Goal: Task Accomplishment & Management: Use online tool/utility

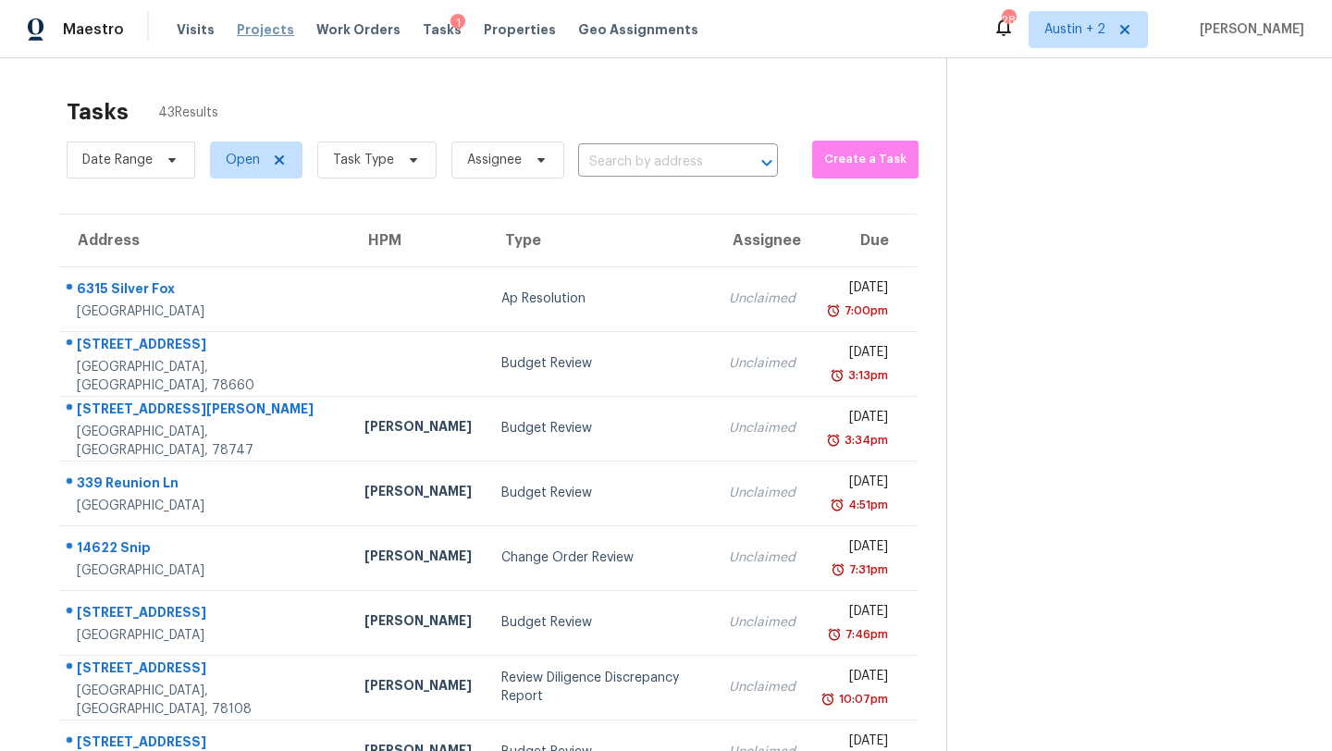
click at [253, 23] on span "Projects" at bounding box center [265, 29] width 57 height 18
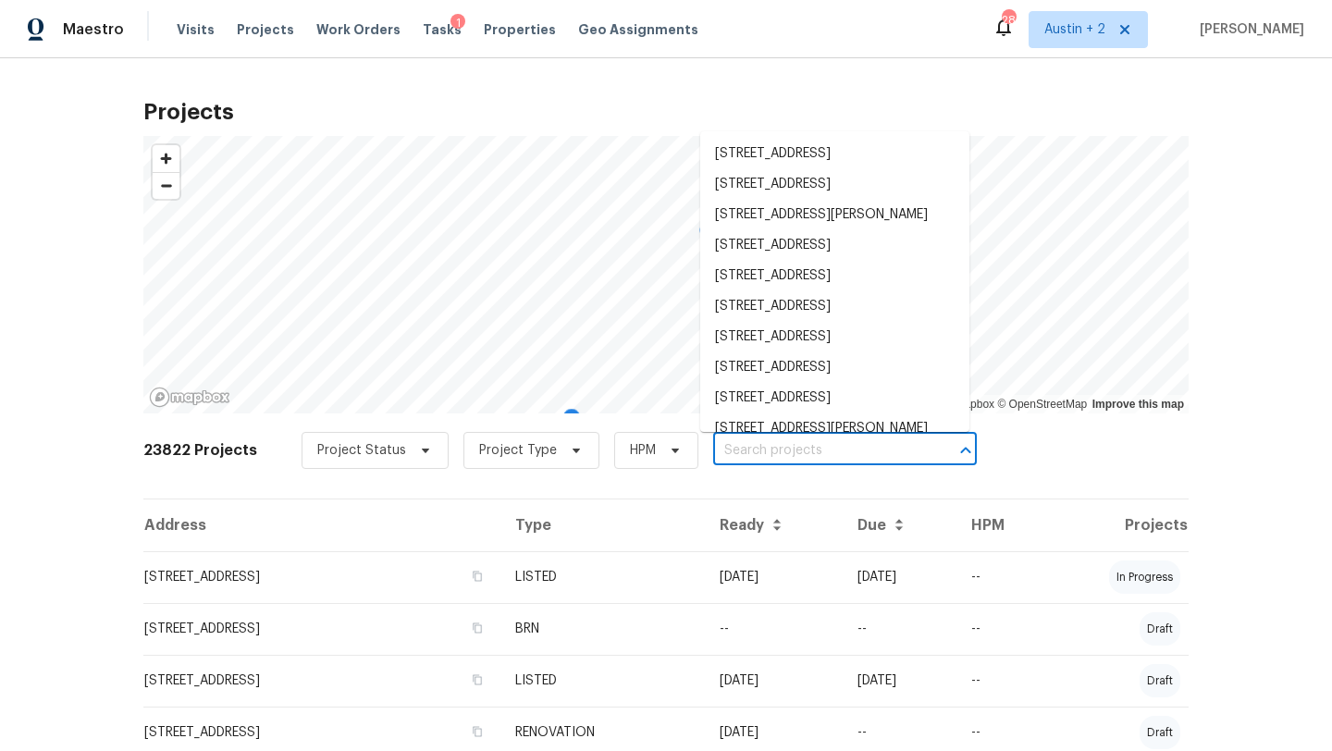
click at [726, 448] on input "text" at bounding box center [819, 450] width 212 height 29
paste input "526 Radiance Ave, San Antonio, TX 78218"
type input "526 Radiance Ave, San Antonio, TX 78218"
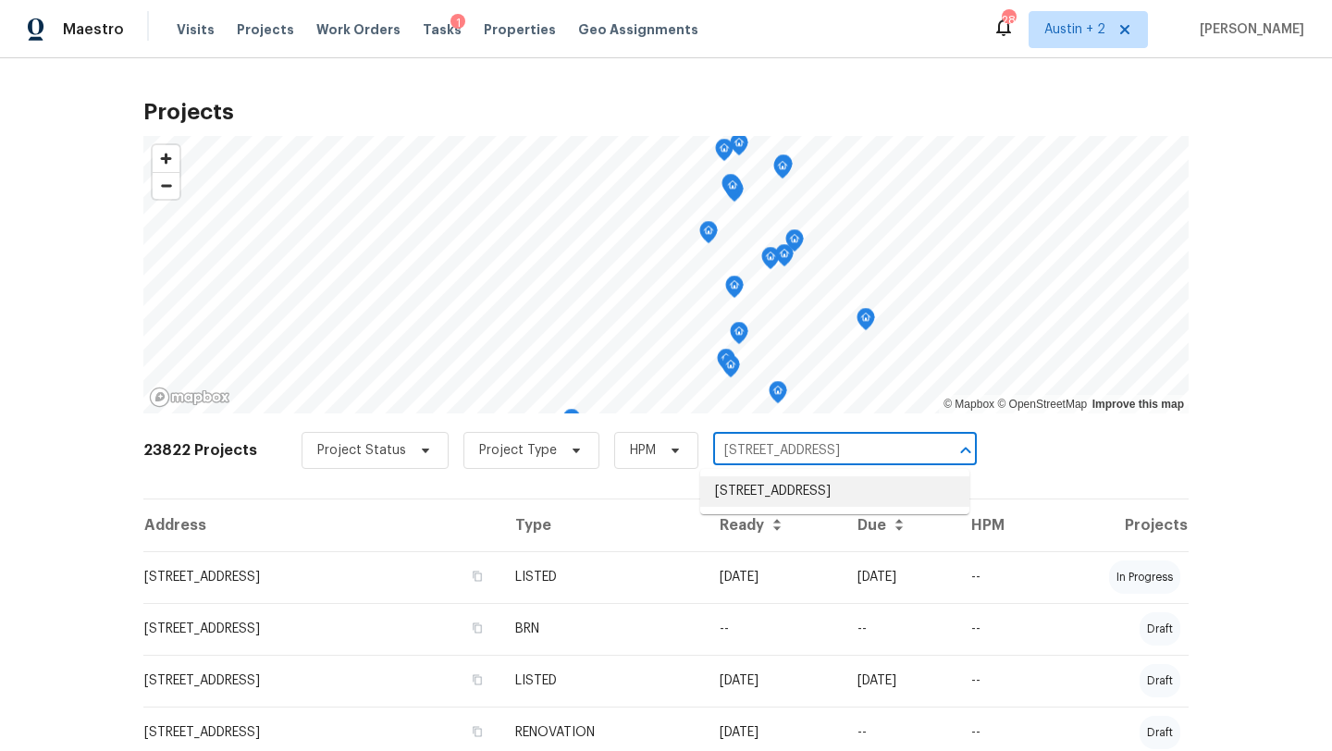
click at [743, 490] on li "526 Radiance Ave, San Antonio, TX 78218" at bounding box center [834, 491] width 269 height 31
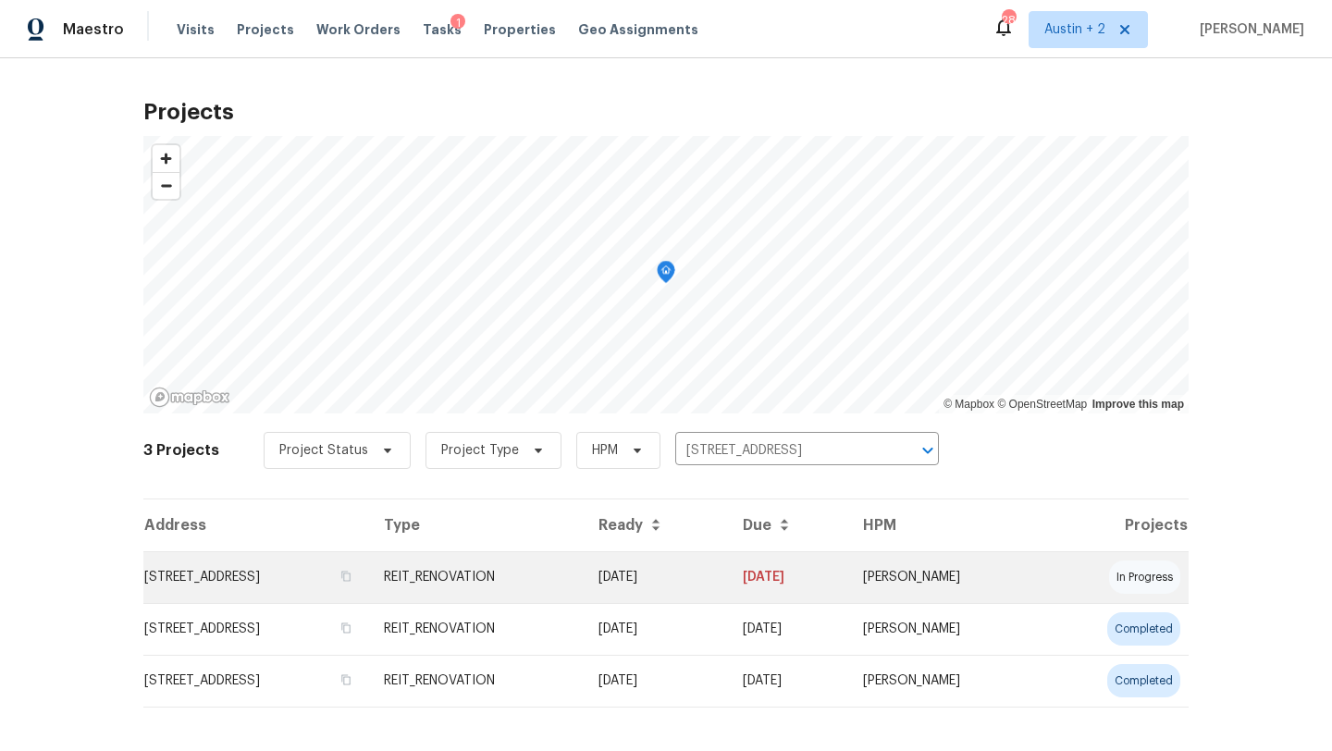
click at [278, 577] on td "526 Radiance Ave, San Antonio, TX 78218" at bounding box center [256, 577] width 226 height 52
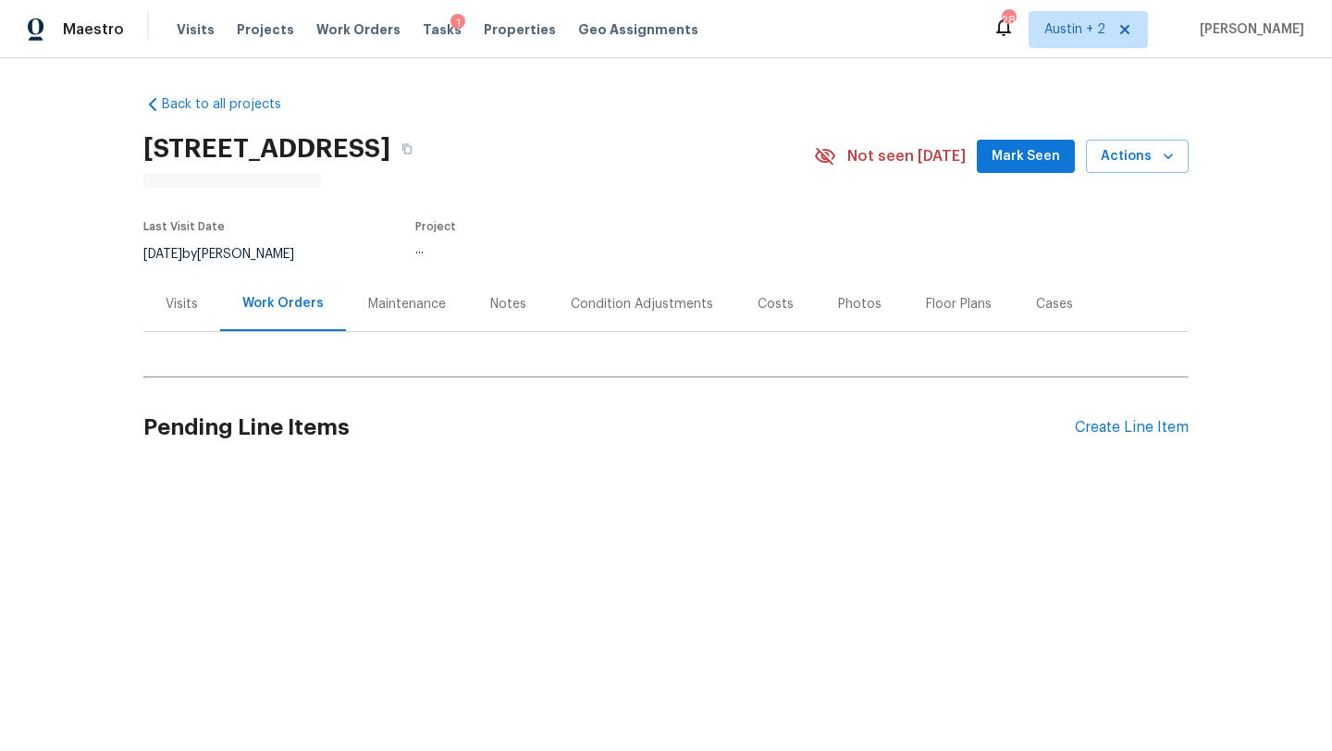
click at [1015, 165] on span "Mark Seen" at bounding box center [1025, 156] width 68 height 23
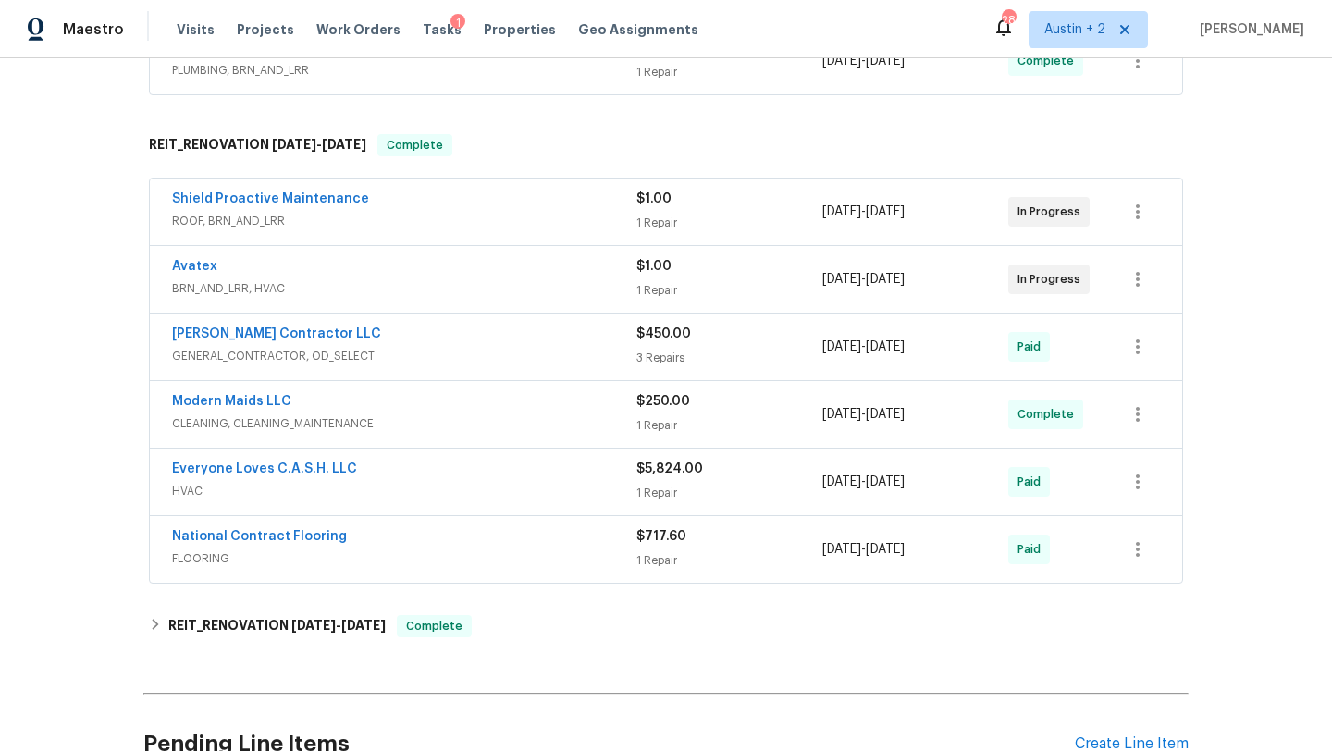
scroll to position [455, 0]
click at [506, 272] on div "Avatex" at bounding box center [404, 266] width 464 height 22
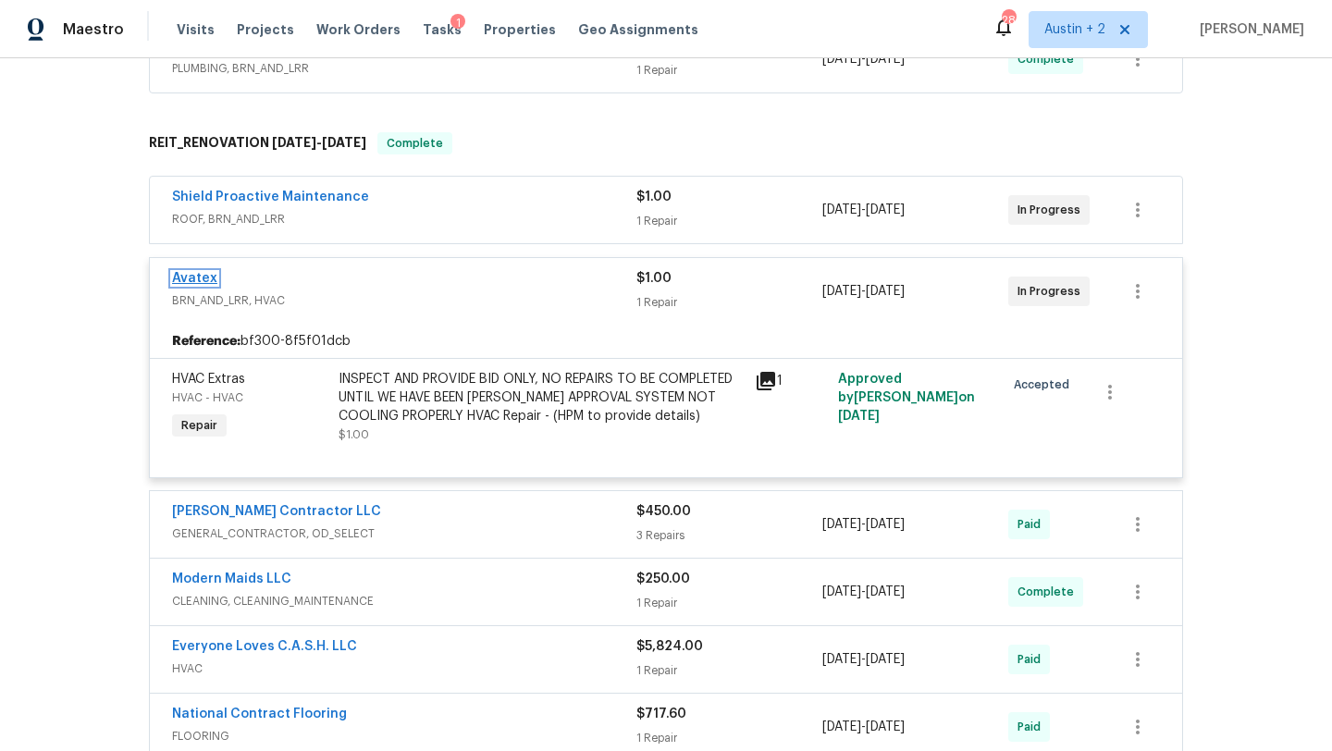
click at [203, 282] on link "Avatex" at bounding box center [194, 278] width 45 height 13
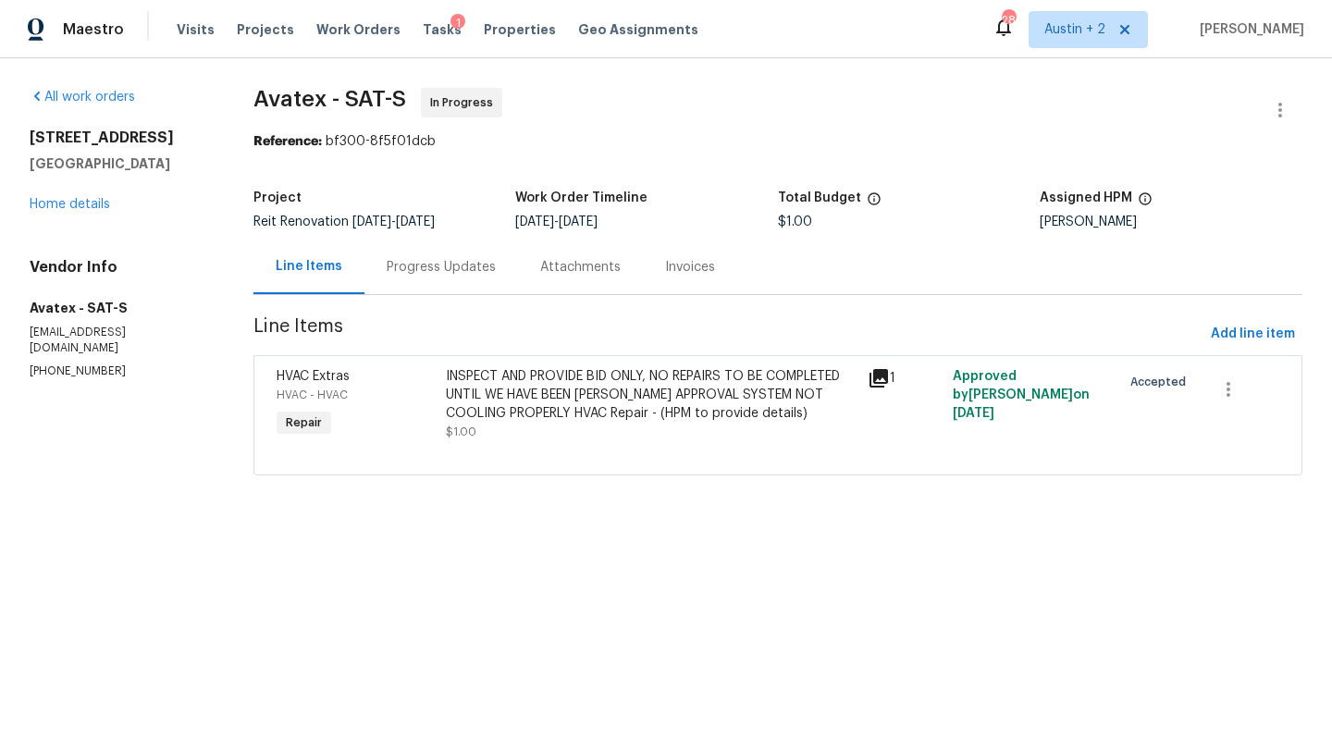
click at [878, 378] on icon at bounding box center [878, 378] width 18 height 18
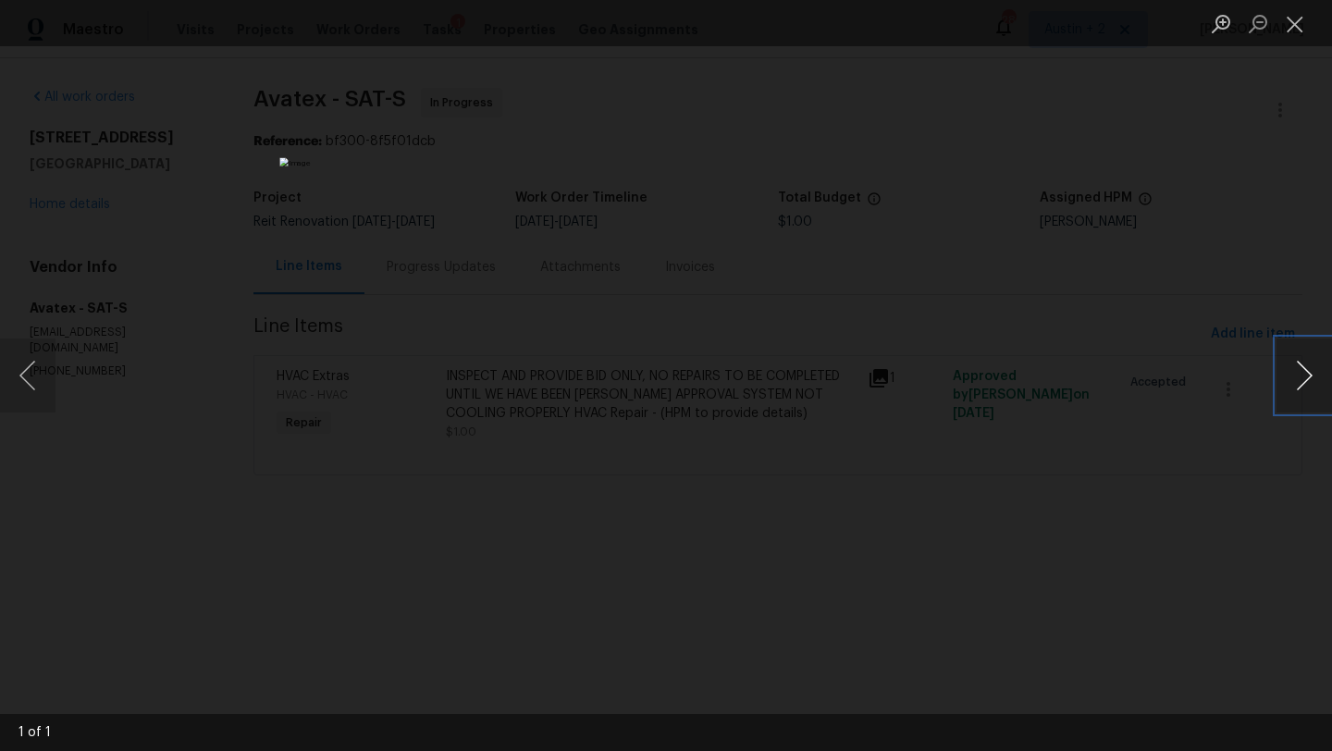
click at [1302, 378] on button "Next image" at bounding box center [1303, 375] width 55 height 74
click at [1292, 29] on button "Close lightbox" at bounding box center [1294, 23] width 37 height 32
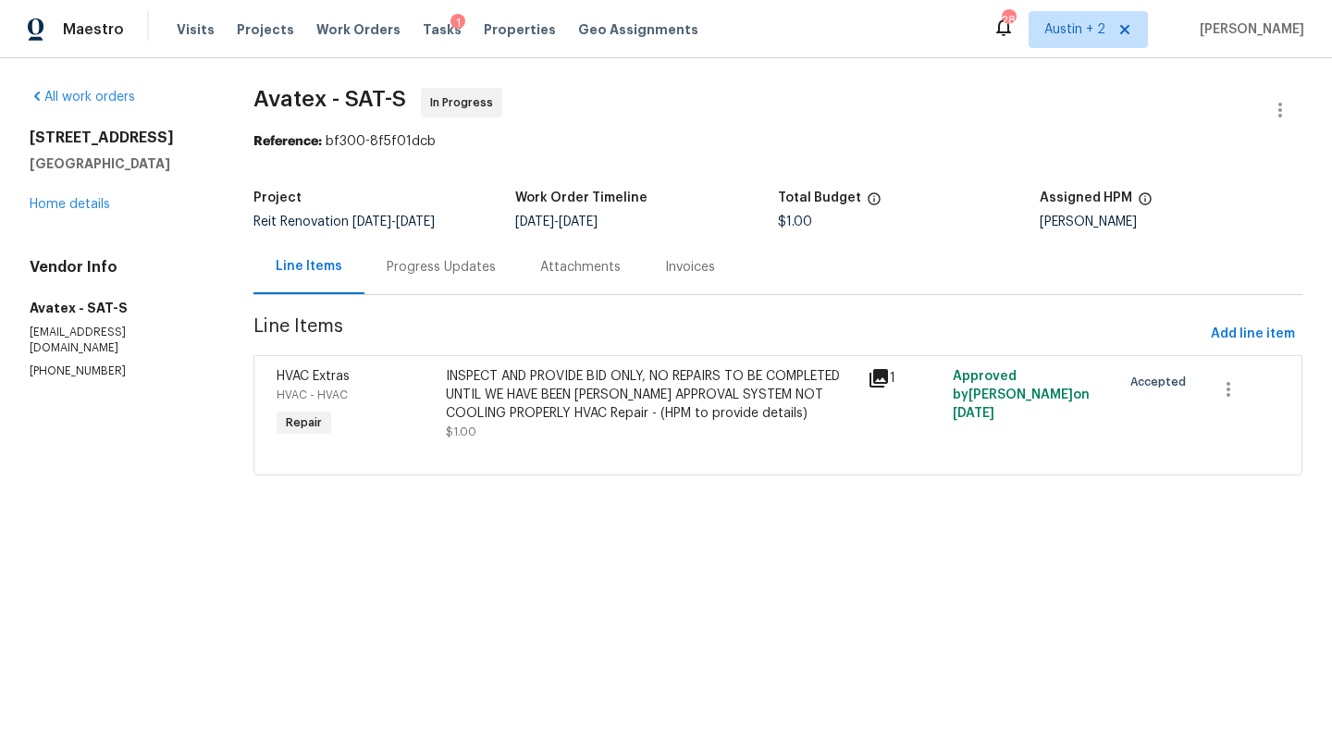
click at [445, 267] on div "Progress Updates" at bounding box center [441, 267] width 109 height 18
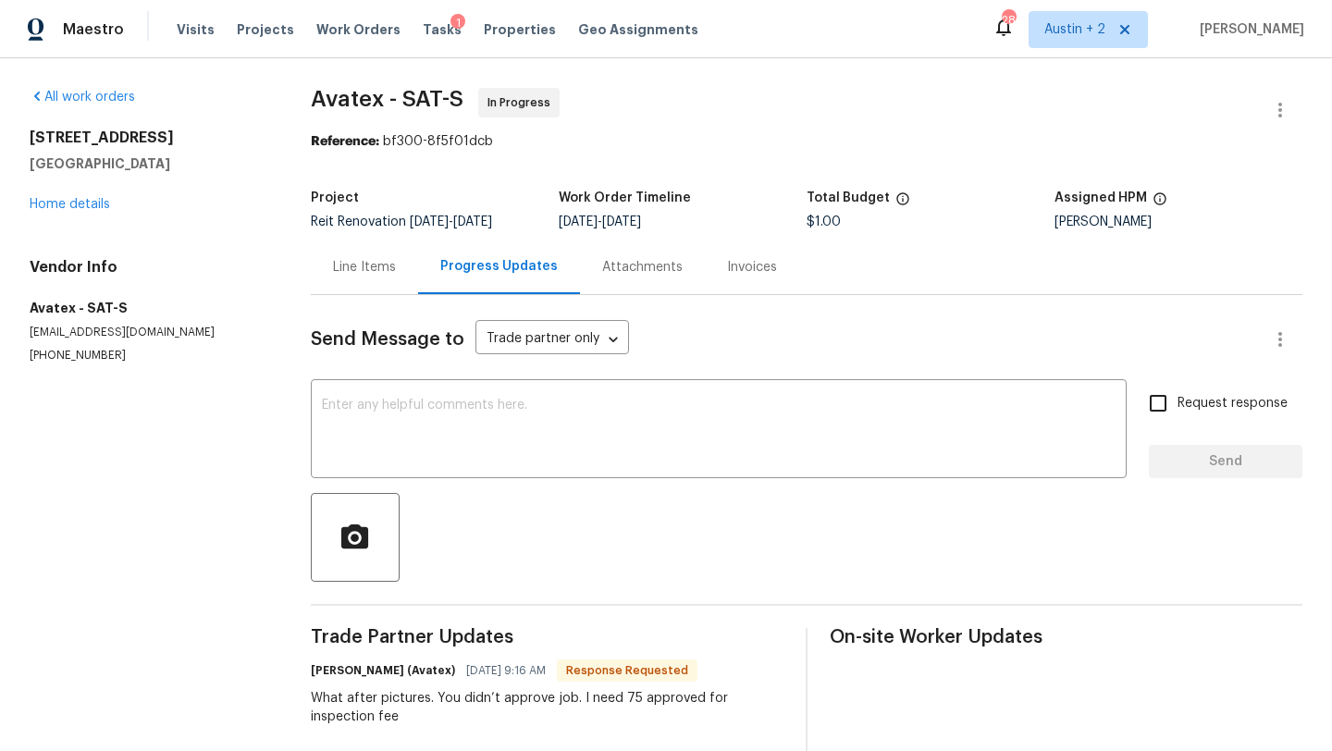
click at [381, 261] on div "Line Items" at bounding box center [364, 267] width 63 height 18
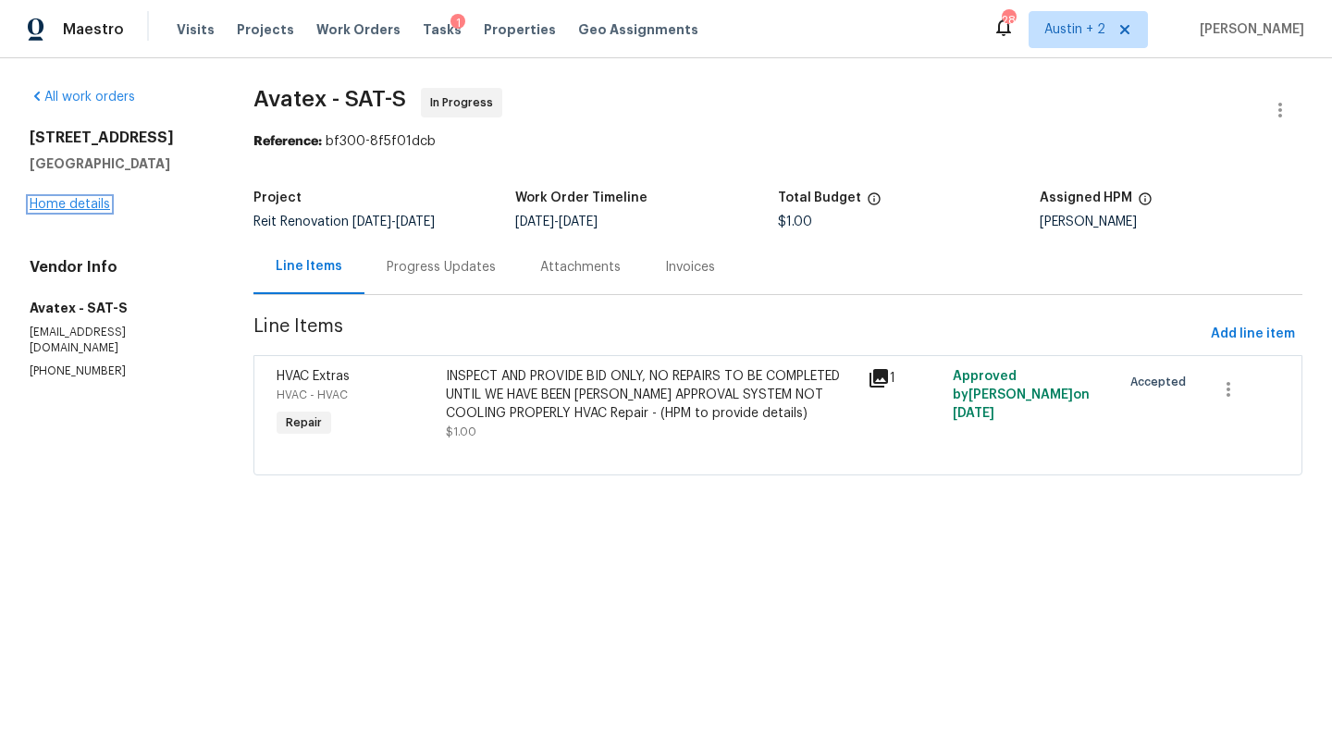
click at [82, 207] on link "Home details" at bounding box center [70, 204] width 80 height 13
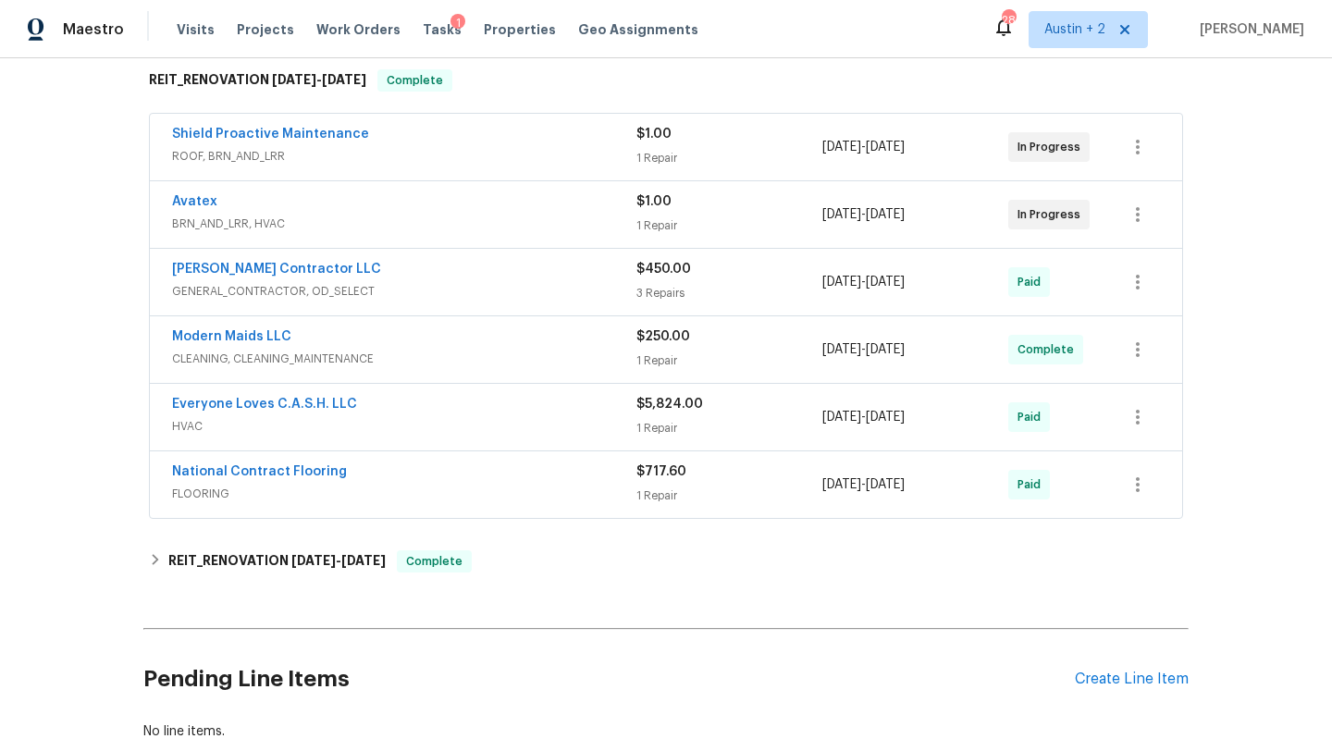
scroll to position [522, 0]
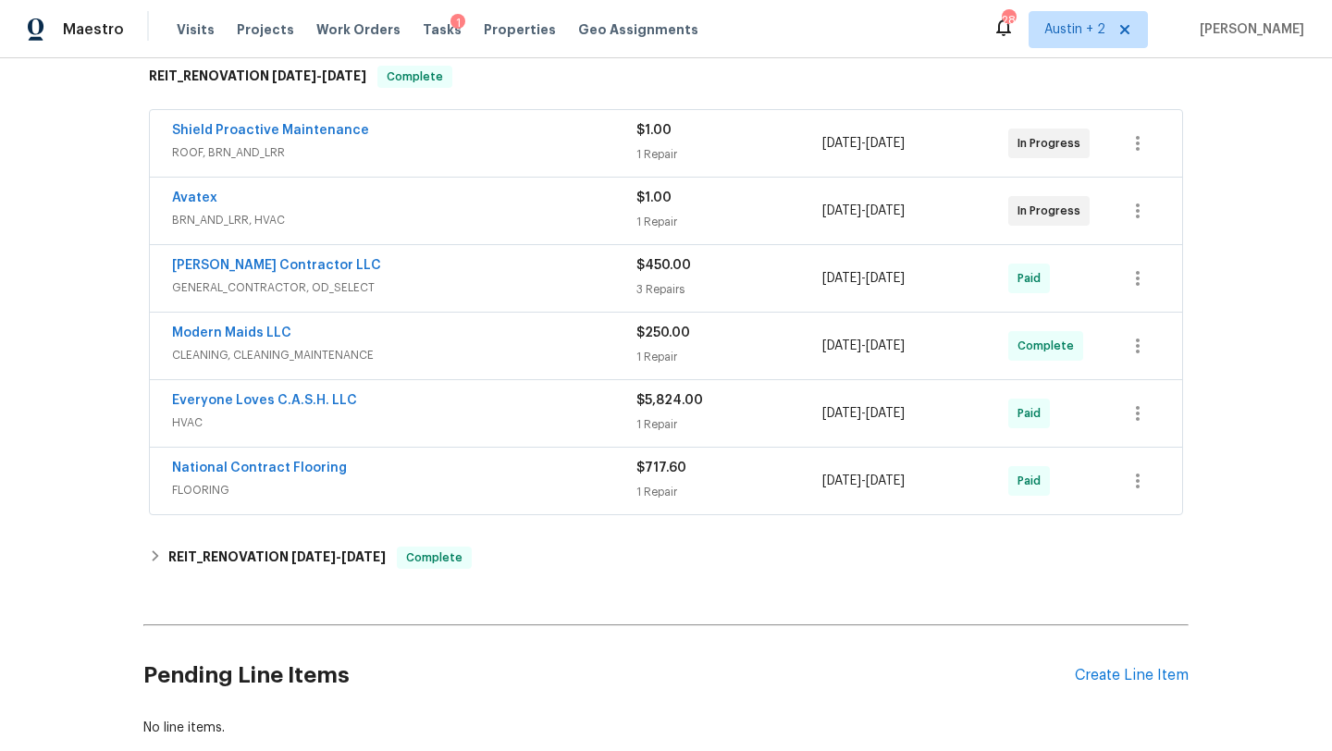
click at [401, 411] on div "Everyone Loves C.A.S.H. LLC" at bounding box center [404, 402] width 464 height 22
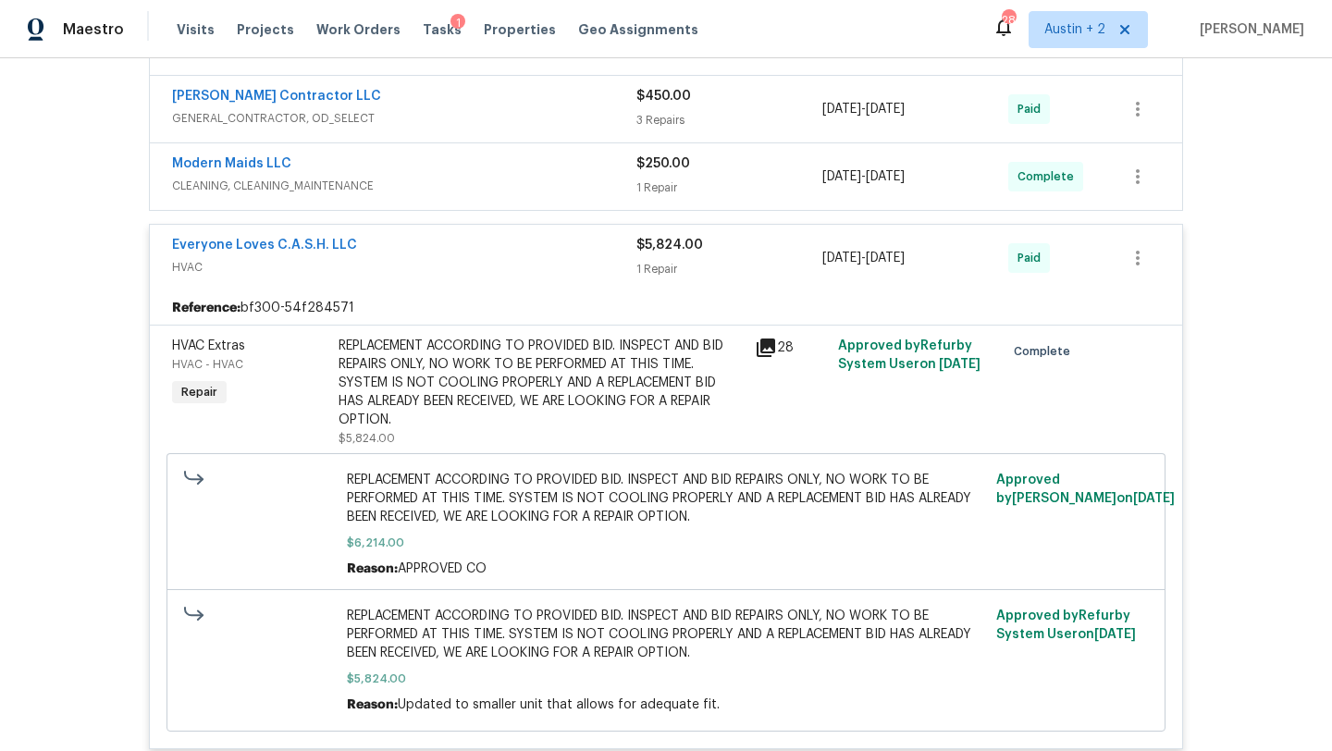
scroll to position [669, 0]
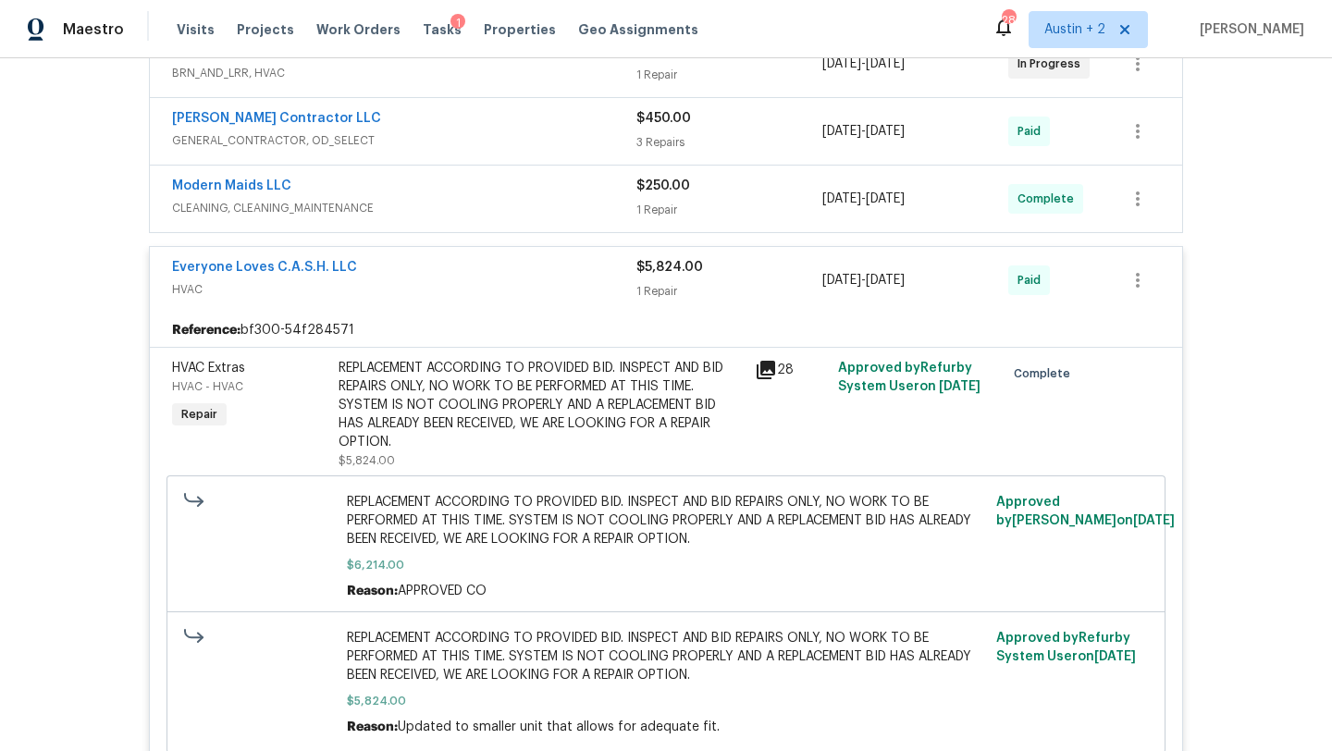
click at [758, 372] on icon at bounding box center [766, 370] width 22 height 22
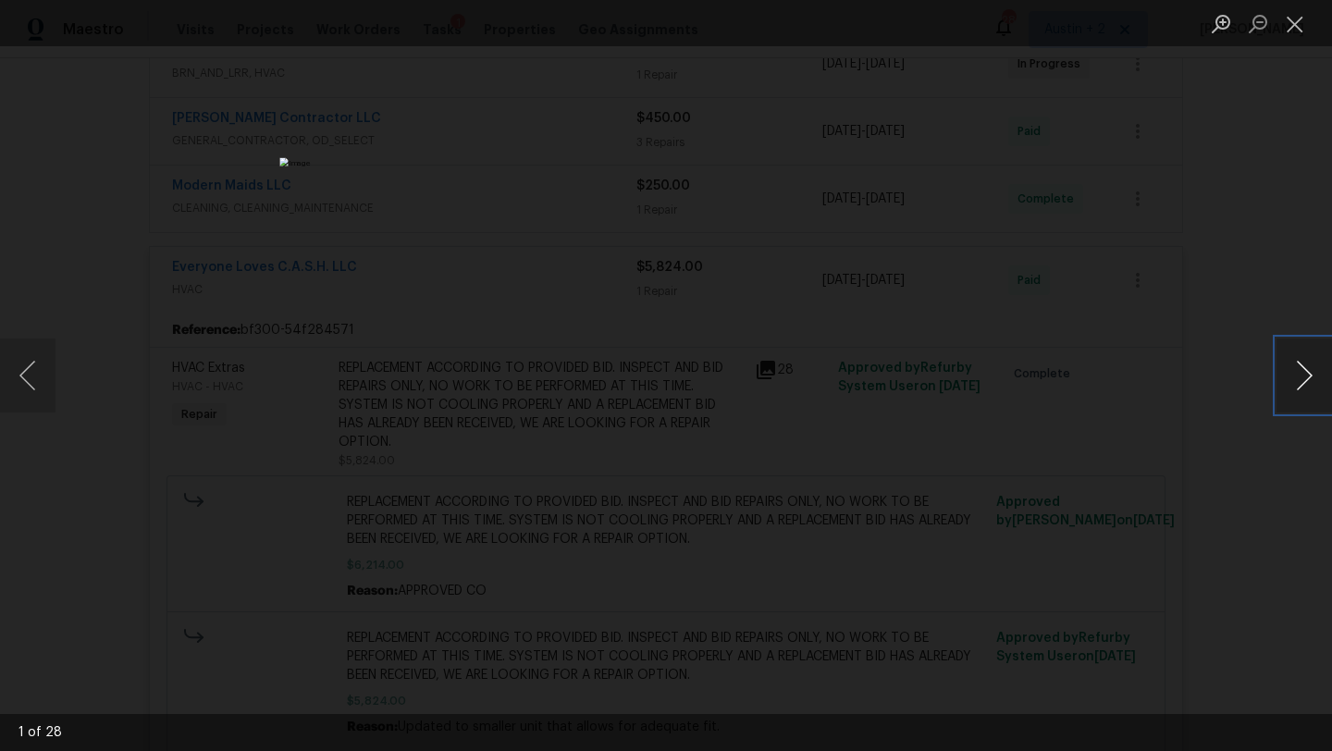
click at [1294, 376] on button "Next image" at bounding box center [1303, 375] width 55 height 74
click at [1294, 375] on button "Next image" at bounding box center [1303, 375] width 55 height 74
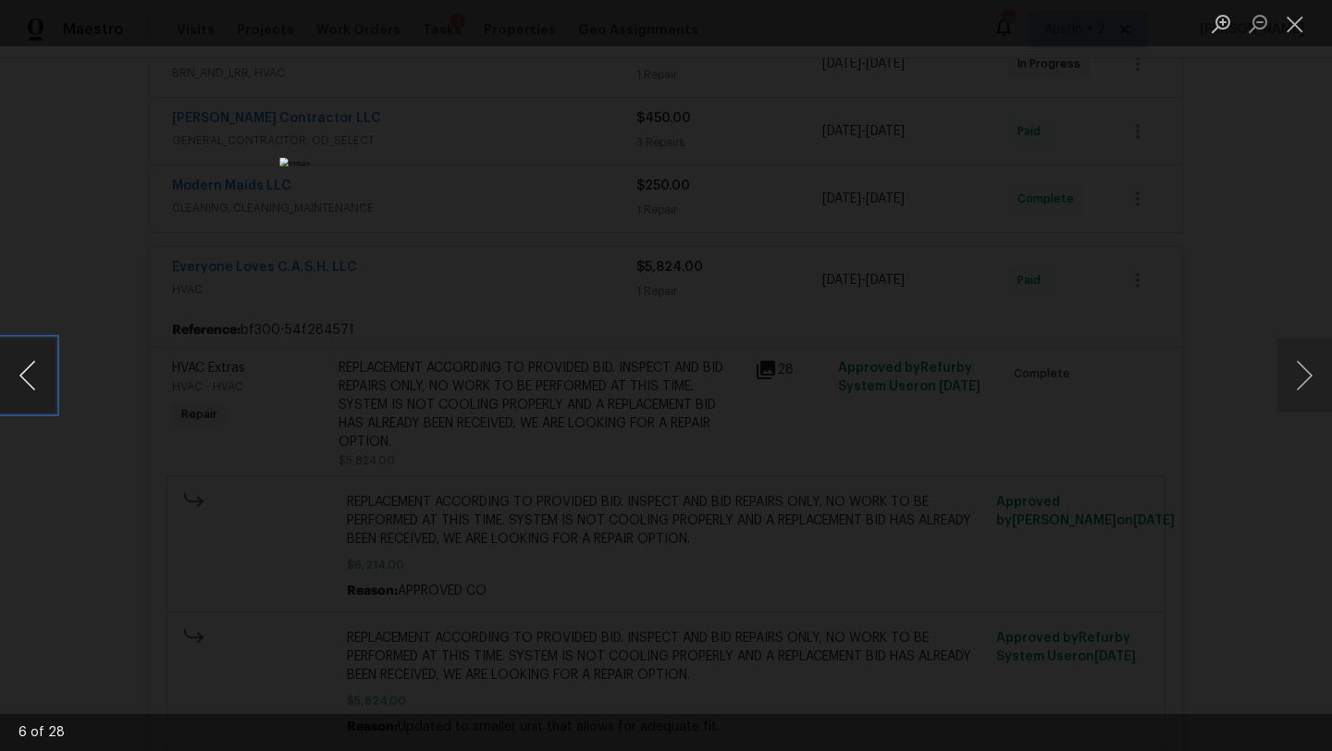
click at [28, 367] on button "Previous image" at bounding box center [27, 375] width 55 height 74
click at [1294, 33] on button "Close lightbox" at bounding box center [1294, 23] width 37 height 32
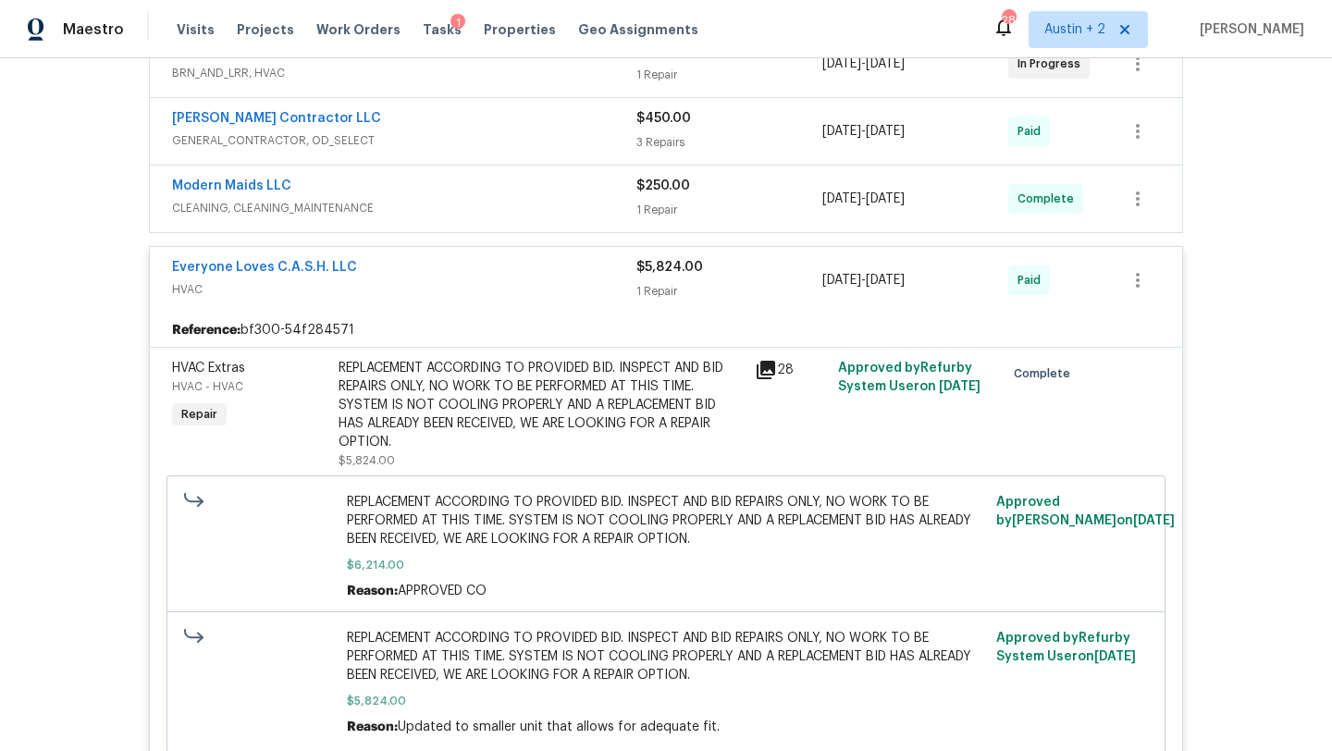
scroll to position [0, 0]
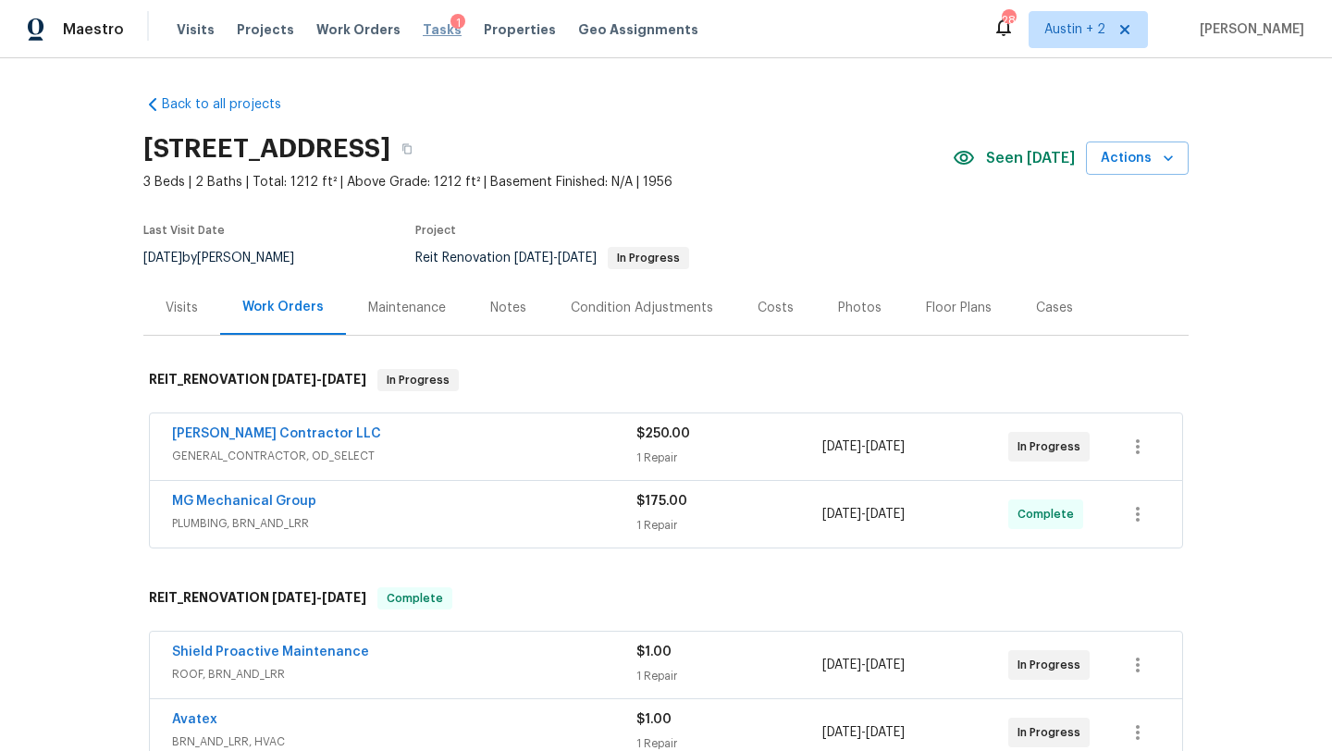
click at [423, 30] on span "Tasks" at bounding box center [442, 29] width 39 height 13
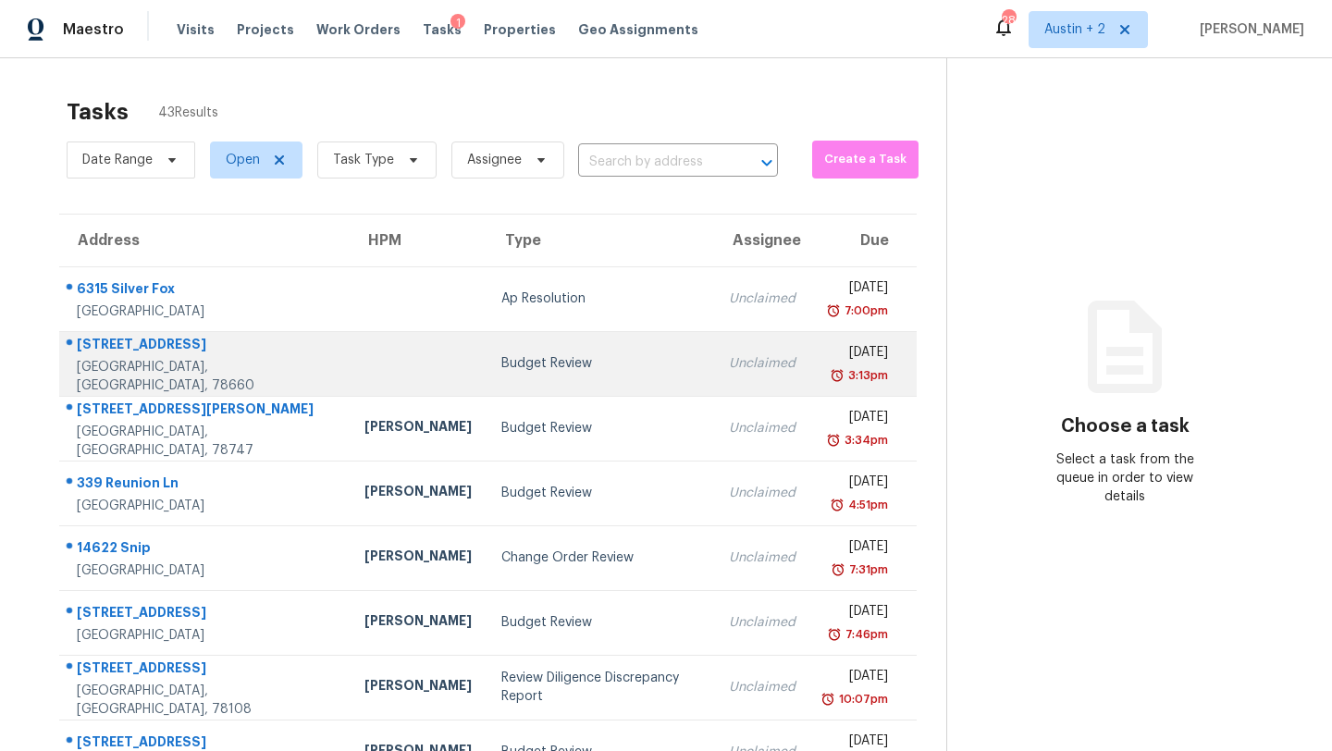
click at [512, 361] on div "Budget Review" at bounding box center [600, 363] width 199 height 18
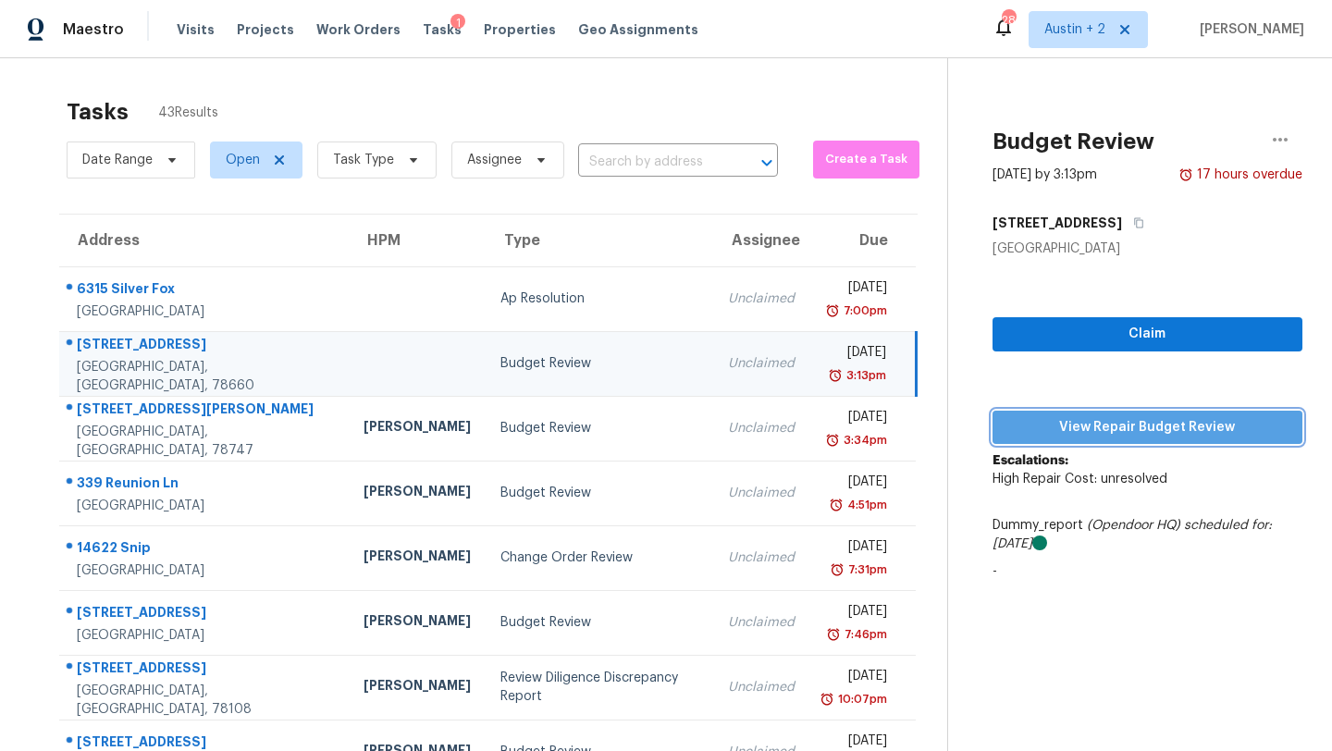
click at [1096, 435] on span "View Repair Budget Review" at bounding box center [1147, 427] width 280 height 23
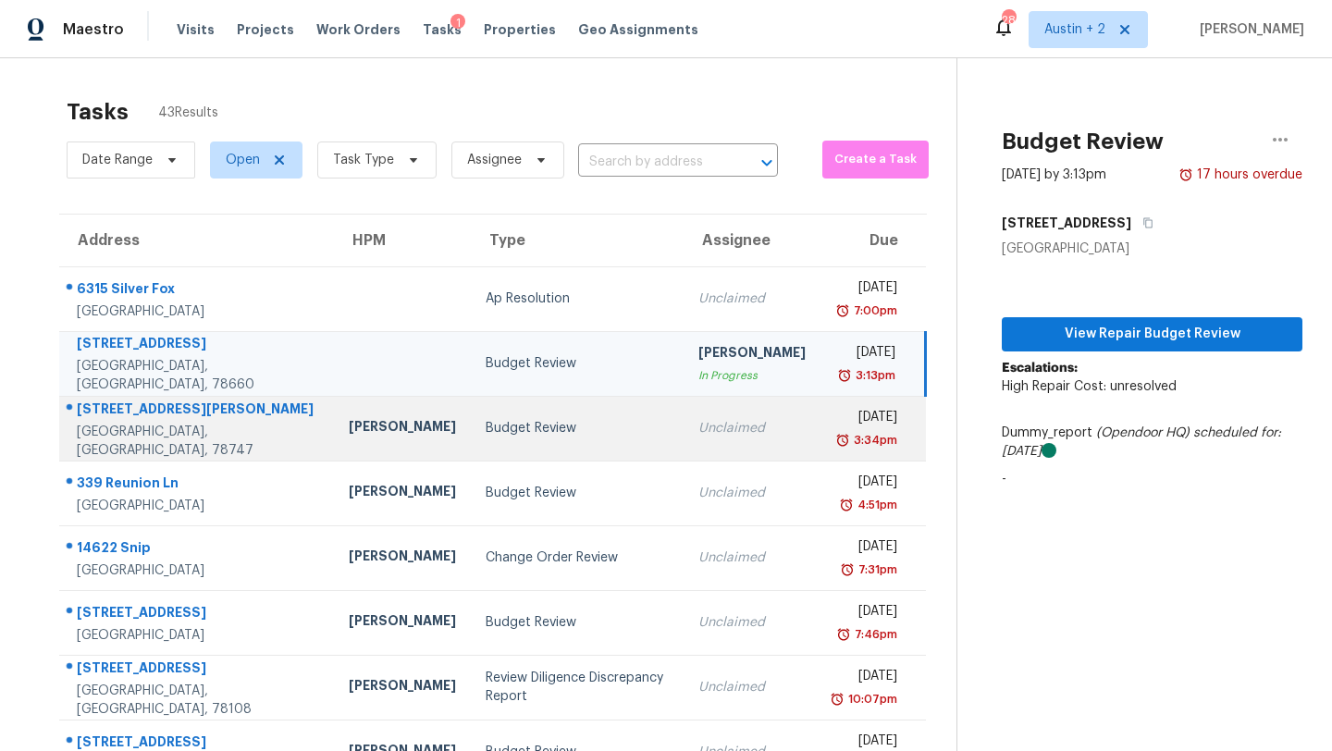
click at [485, 437] on div "Budget Review" at bounding box center [576, 428] width 183 height 18
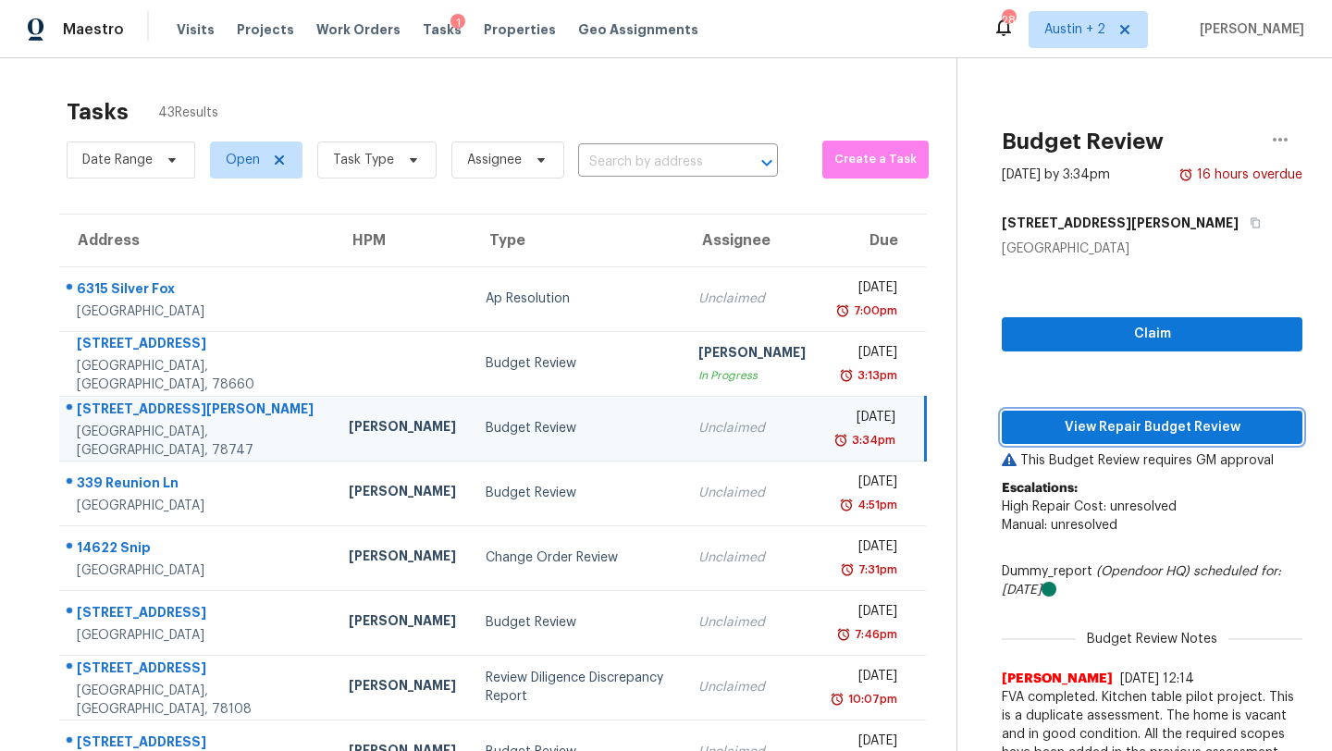
click at [1016, 421] on span "View Repair Budget Review" at bounding box center [1151, 427] width 271 height 23
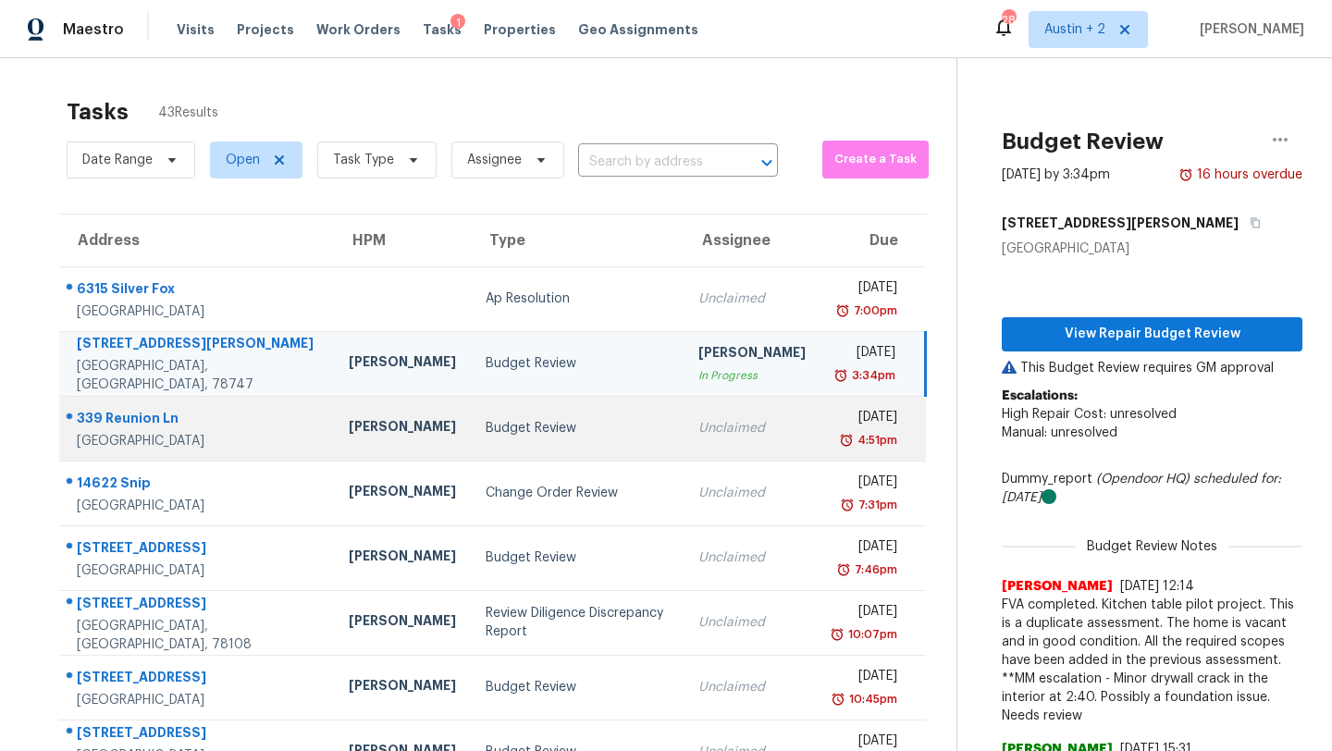
click at [485, 424] on div "Budget Review" at bounding box center [576, 428] width 183 height 18
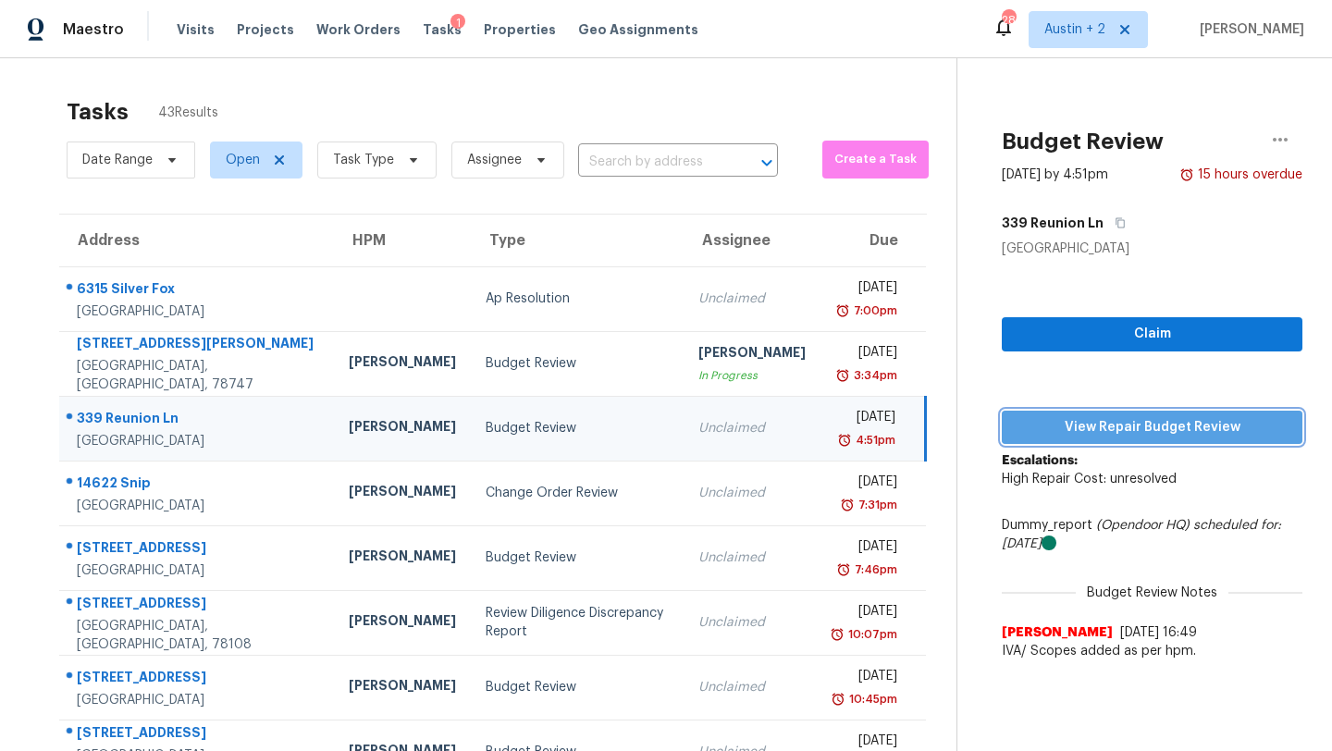
click at [1025, 424] on span "View Repair Budget Review" at bounding box center [1151, 427] width 271 height 23
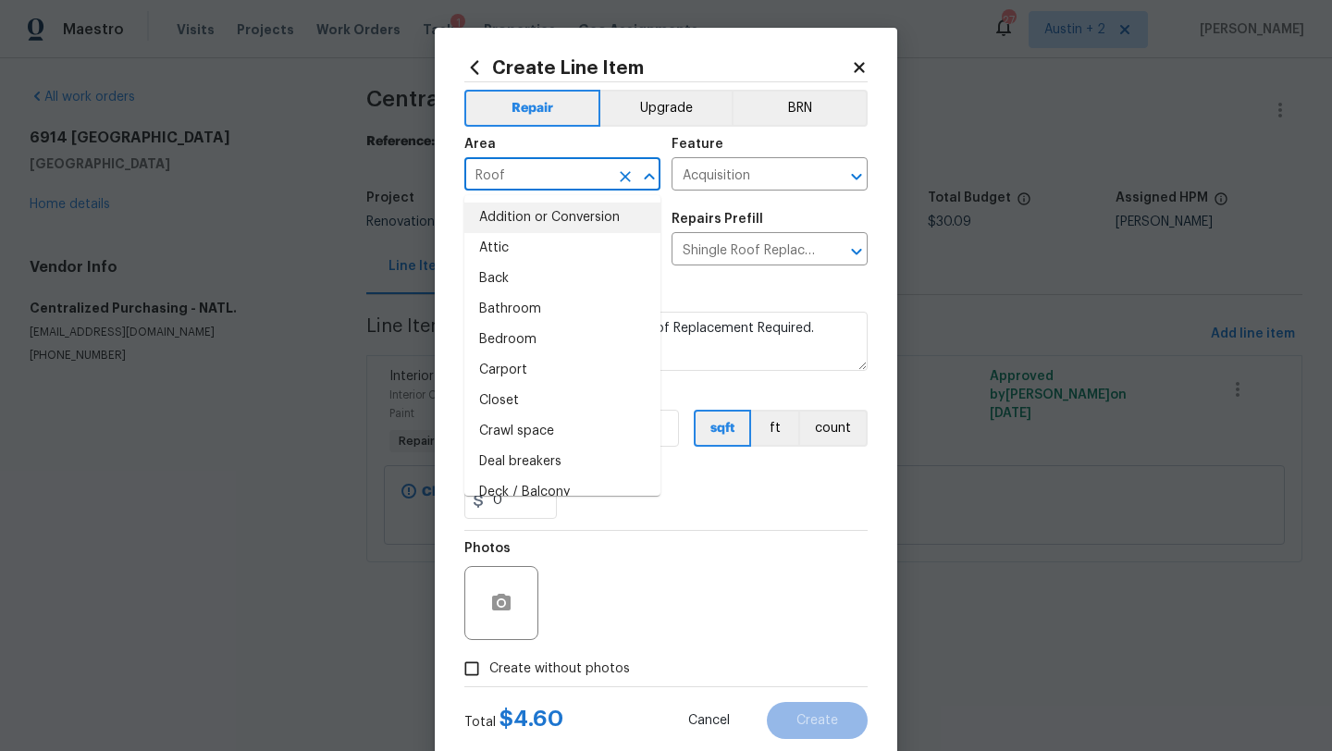
click at [542, 179] on input "Roof" at bounding box center [536, 176] width 144 height 29
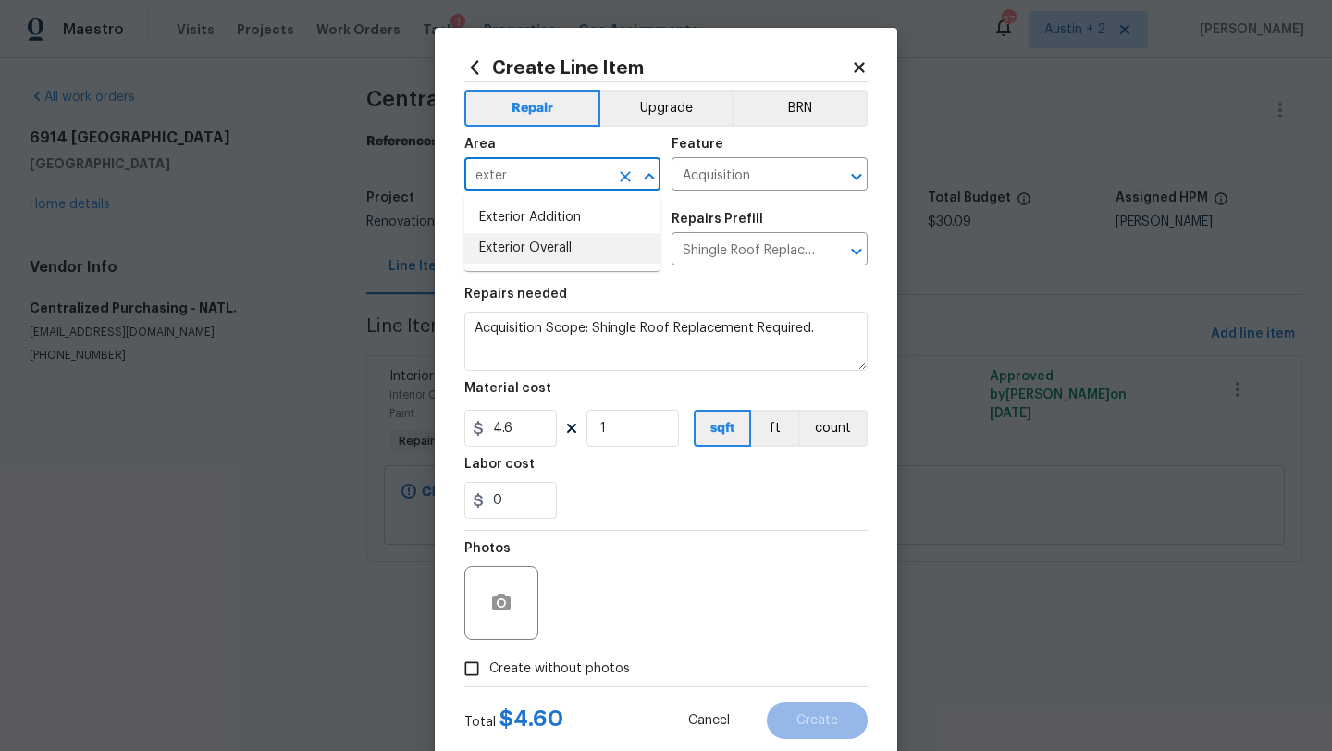
click at [544, 245] on li "Exterior Overall" at bounding box center [562, 248] width 196 height 31
type input "Exterior Overall"
click at [742, 174] on input "Acquisition" at bounding box center [743, 176] width 144 height 29
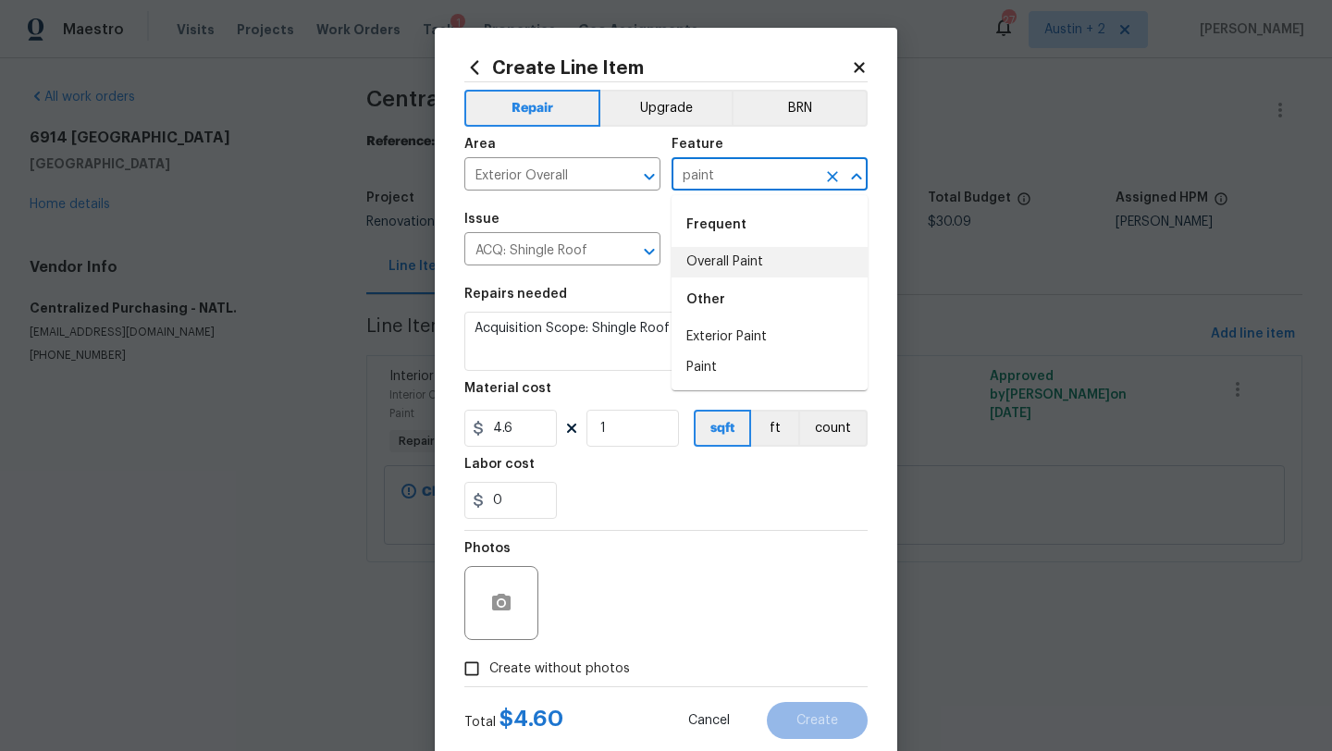
click at [736, 256] on li "Overall Paint" at bounding box center [769, 262] width 196 height 31
click at [752, 184] on input "Overall Paint" at bounding box center [743, 176] width 144 height 29
type input "Overall Paint"
click at [563, 264] on input "ACQ: Shingle Roof" at bounding box center [536, 251] width 144 height 29
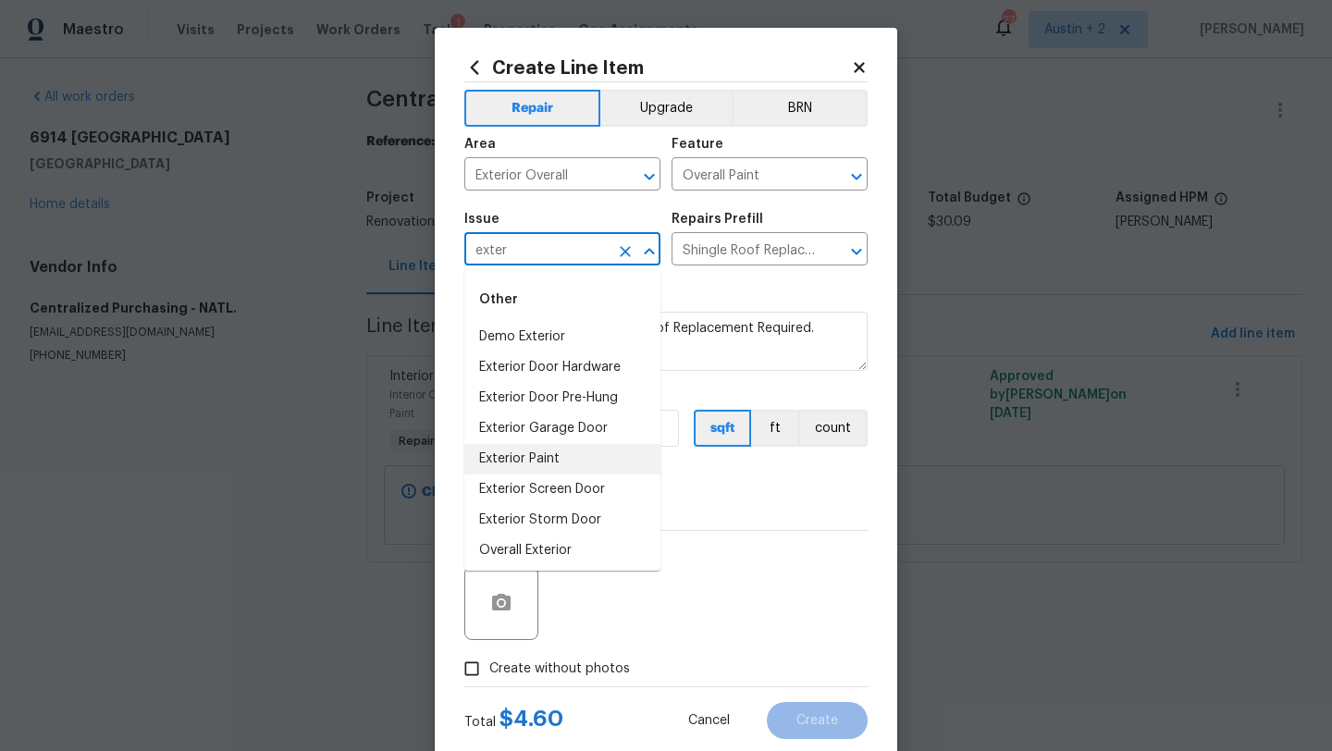
click at [559, 459] on li "Exterior Paint" at bounding box center [562, 459] width 196 height 31
type input "Exterior Paint"
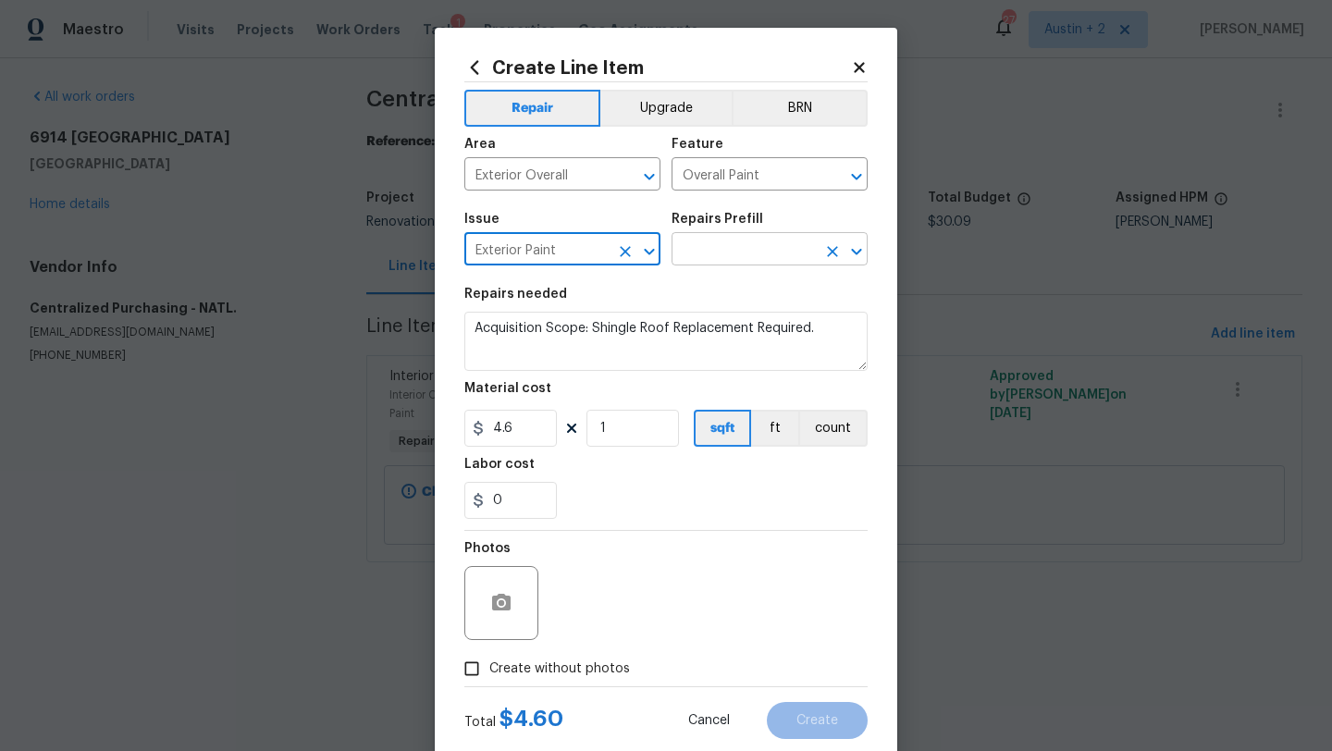
type input "Exterior Paint"
click at [765, 260] on input "text" at bounding box center [743, 251] width 144 height 29
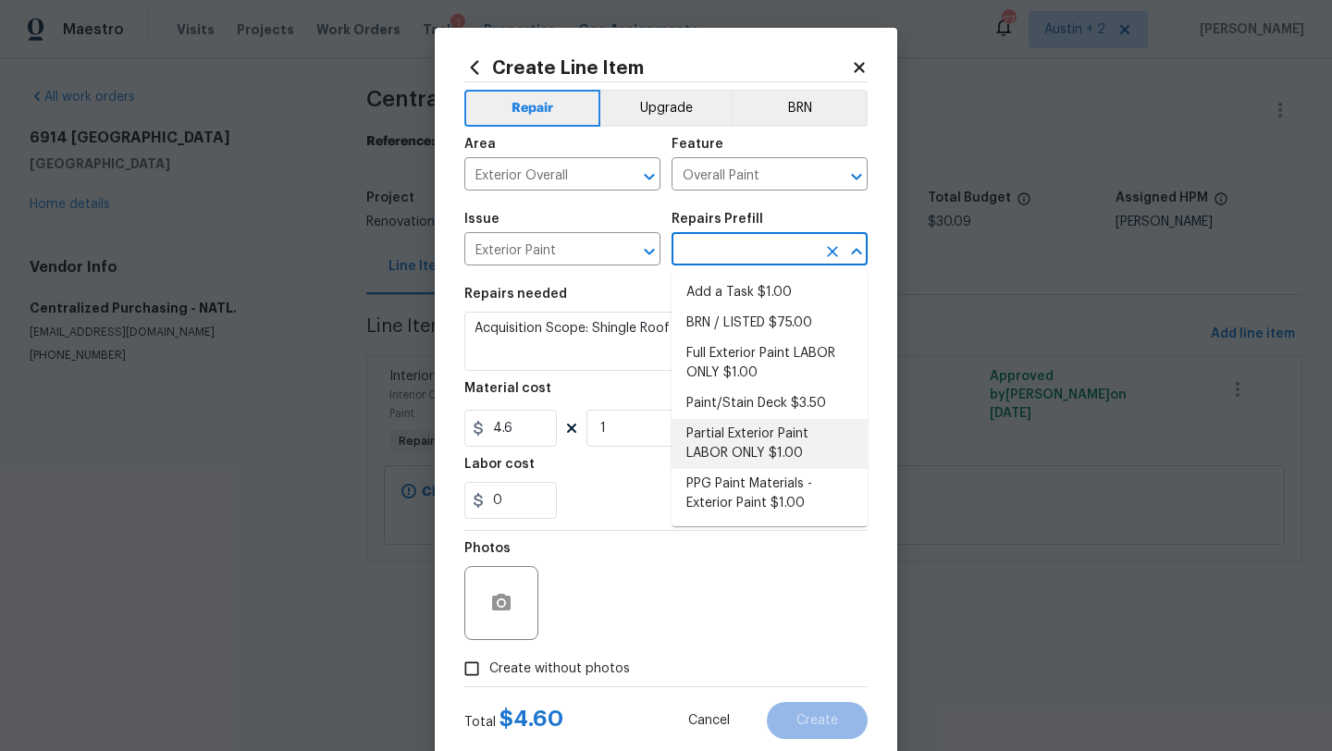
click at [782, 446] on li "Partial Exterior Paint LABOR ONLY $1.00" at bounding box center [769, 444] width 196 height 50
type input "Partial Exterior Paint LABOR ONLY $1.00"
type input "1"
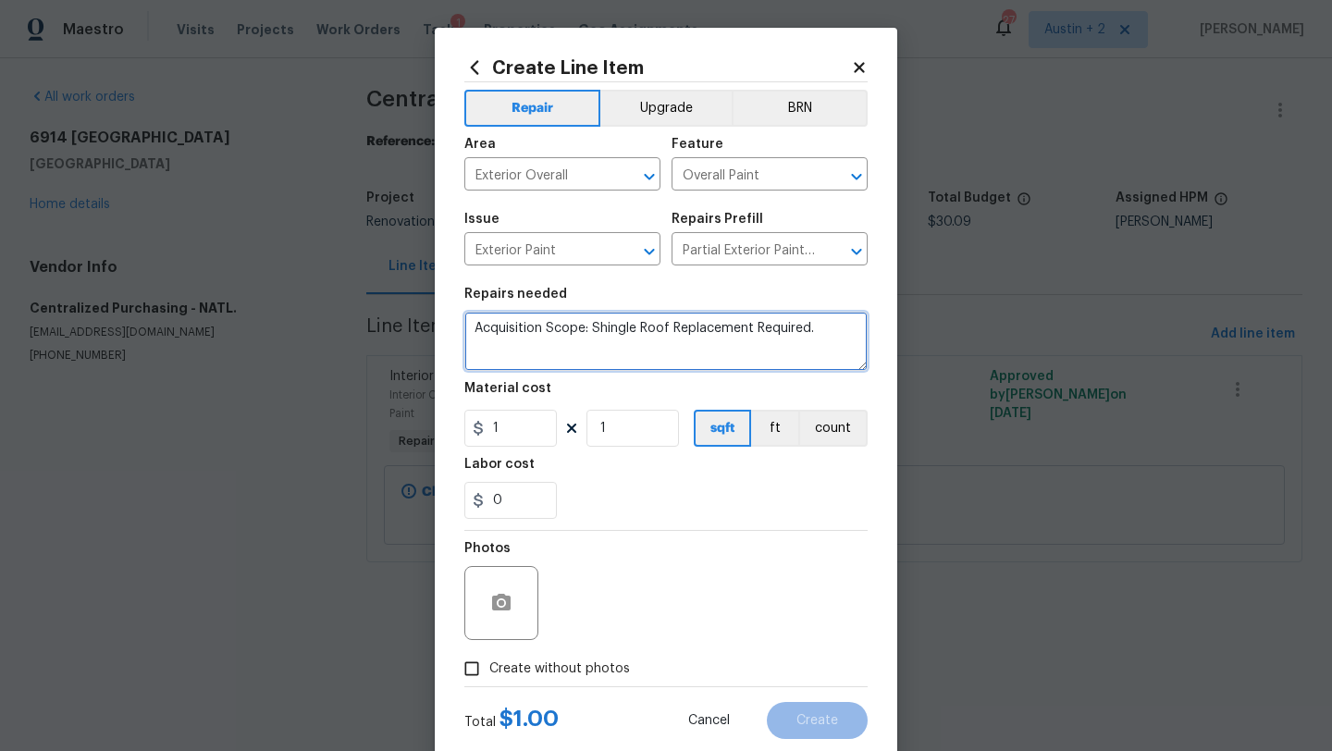
scroll to position [39, 0]
drag, startPoint x: 474, startPoint y: 328, endPoint x: 701, endPoint y: 473, distance: 269.1
click at [701, 473] on section "Repairs needed Partial Exterior Paint - Prep, mask and paint the exterior of th…" at bounding box center [665, 402] width 403 height 253
type textarea "Partial Exterior Paint - Prep, mask and paint the exterior of the home in the a…"
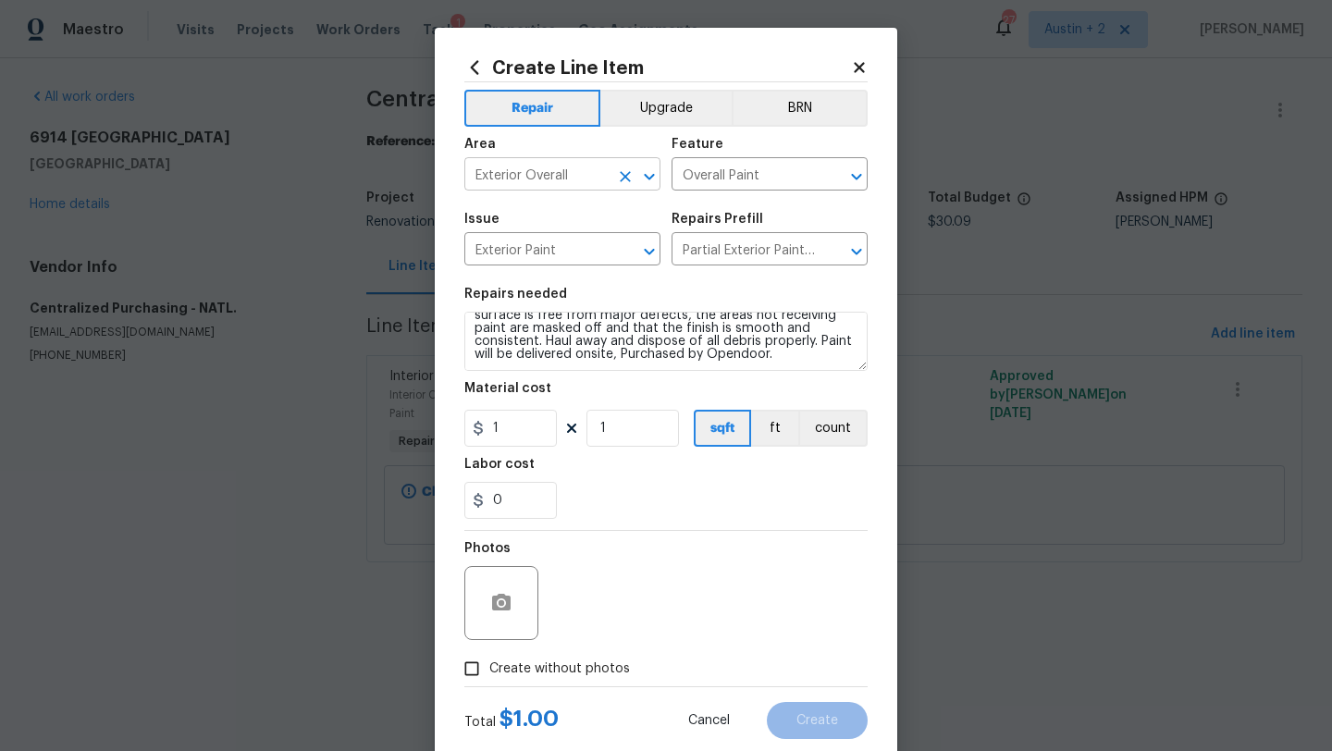
click at [558, 179] on input "Exterior Overall" at bounding box center [536, 176] width 144 height 29
click at [560, 220] on li "Roof" at bounding box center [562, 218] width 196 height 31
type input "Roof"
click at [755, 176] on input "Overall Paint" at bounding box center [743, 176] width 144 height 29
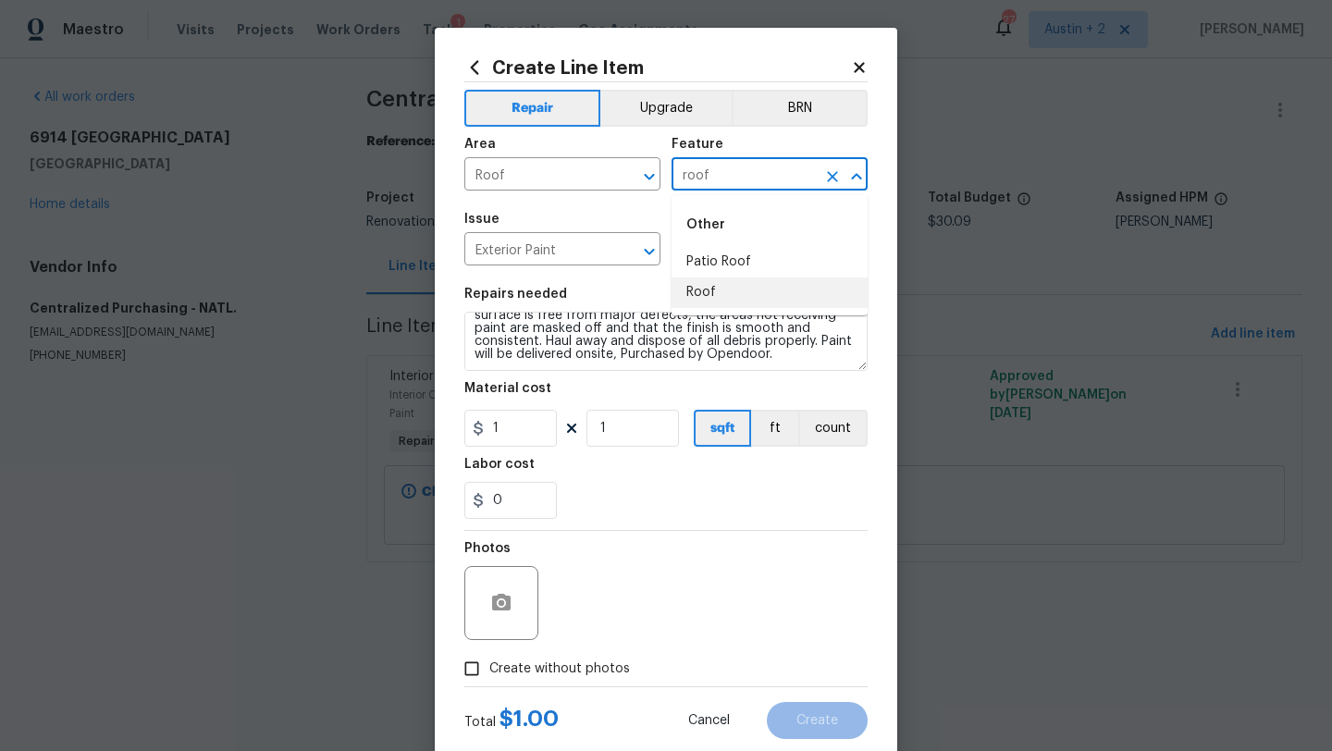
click at [694, 289] on li "Roof" at bounding box center [769, 292] width 196 height 31
type input "Roof"
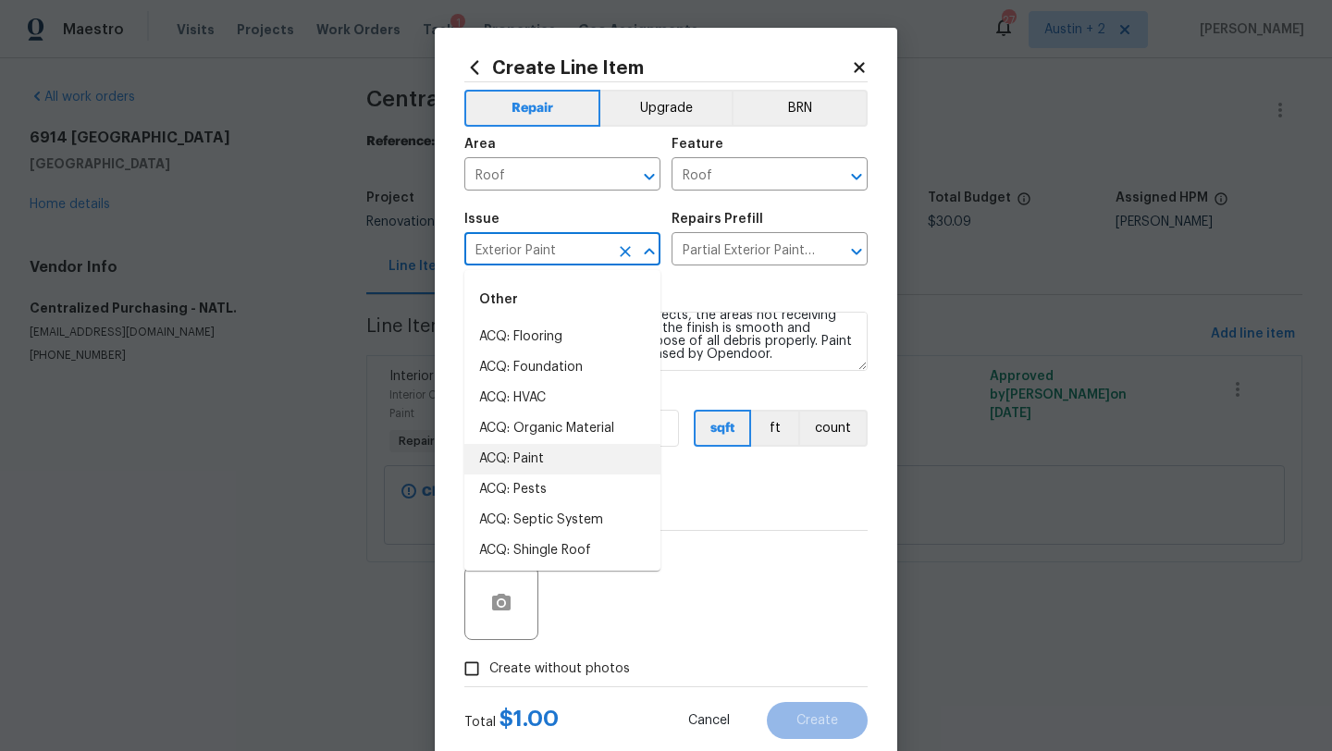
click at [570, 252] on input "Exterior Paint" at bounding box center [536, 251] width 144 height 29
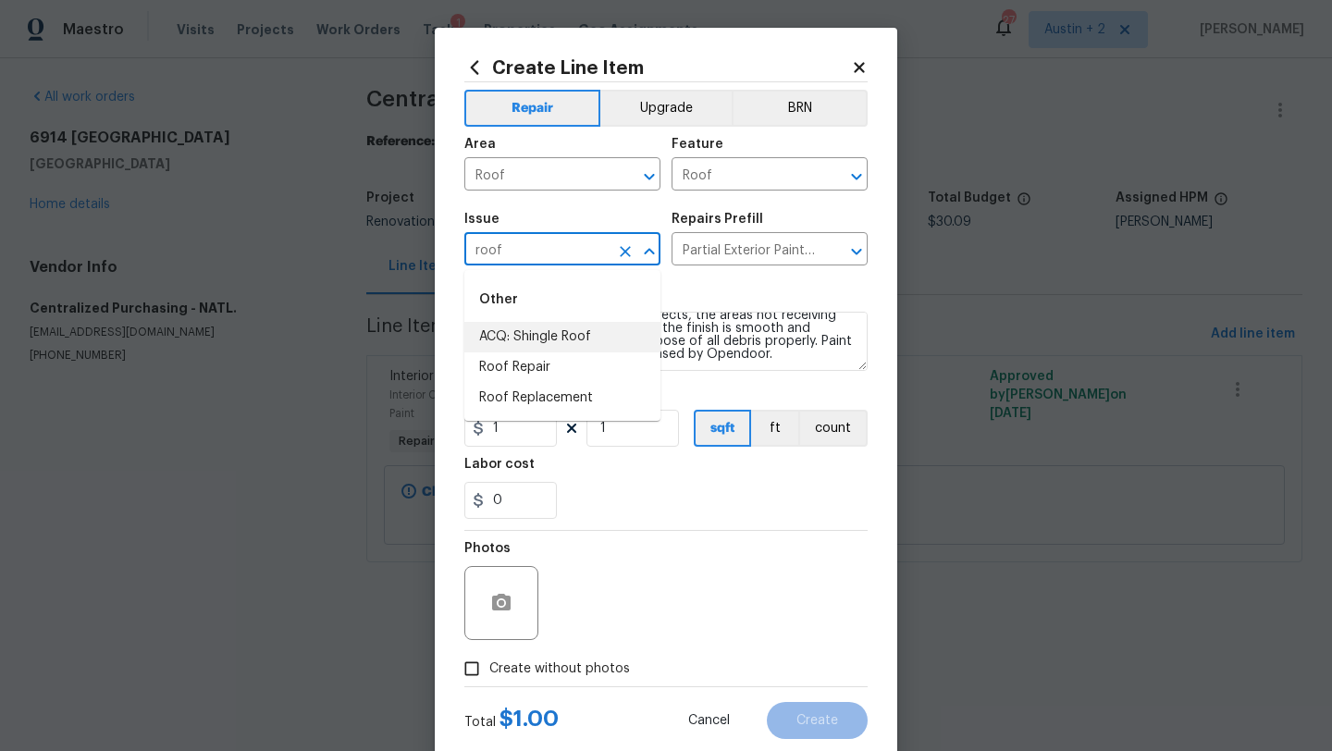
click at [527, 336] on li "ACQ: Shingle Roof" at bounding box center [562, 337] width 196 height 31
type input "ACQ: Shingle Roof"
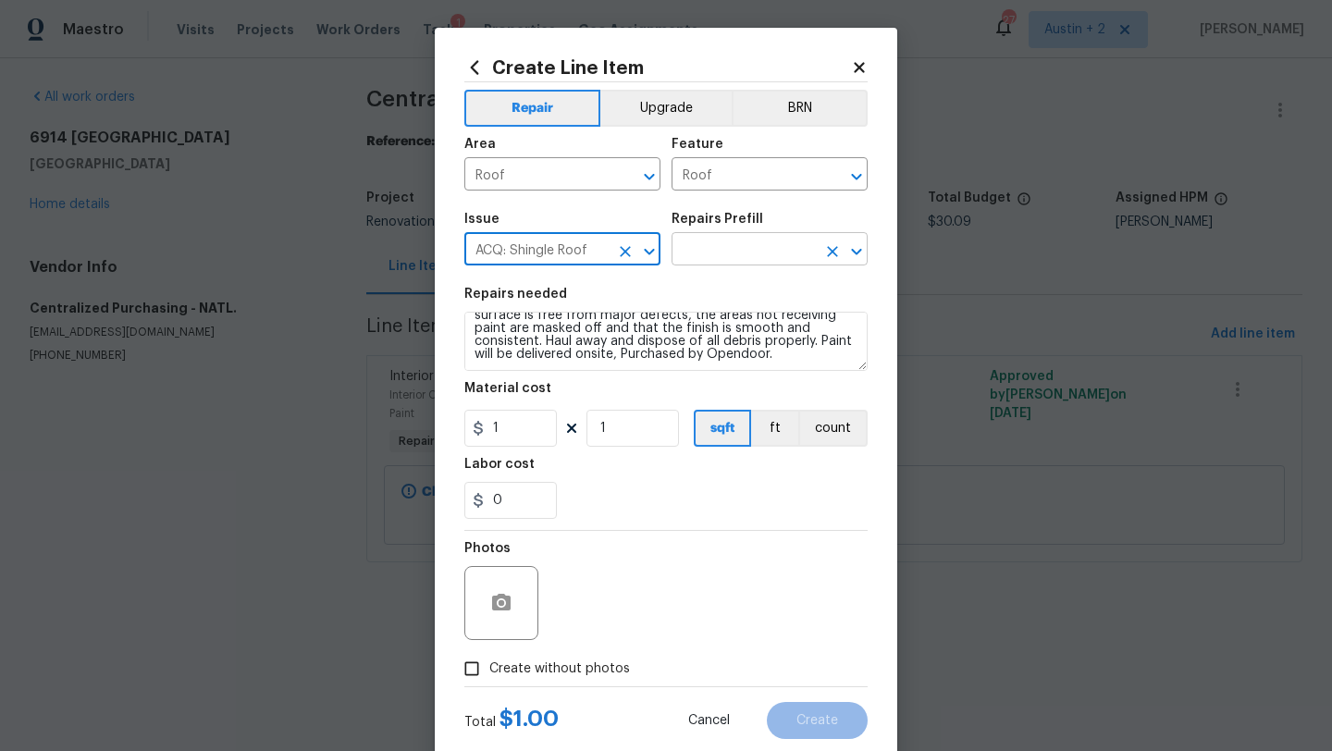
type input "ACQ: Shingle Roof"
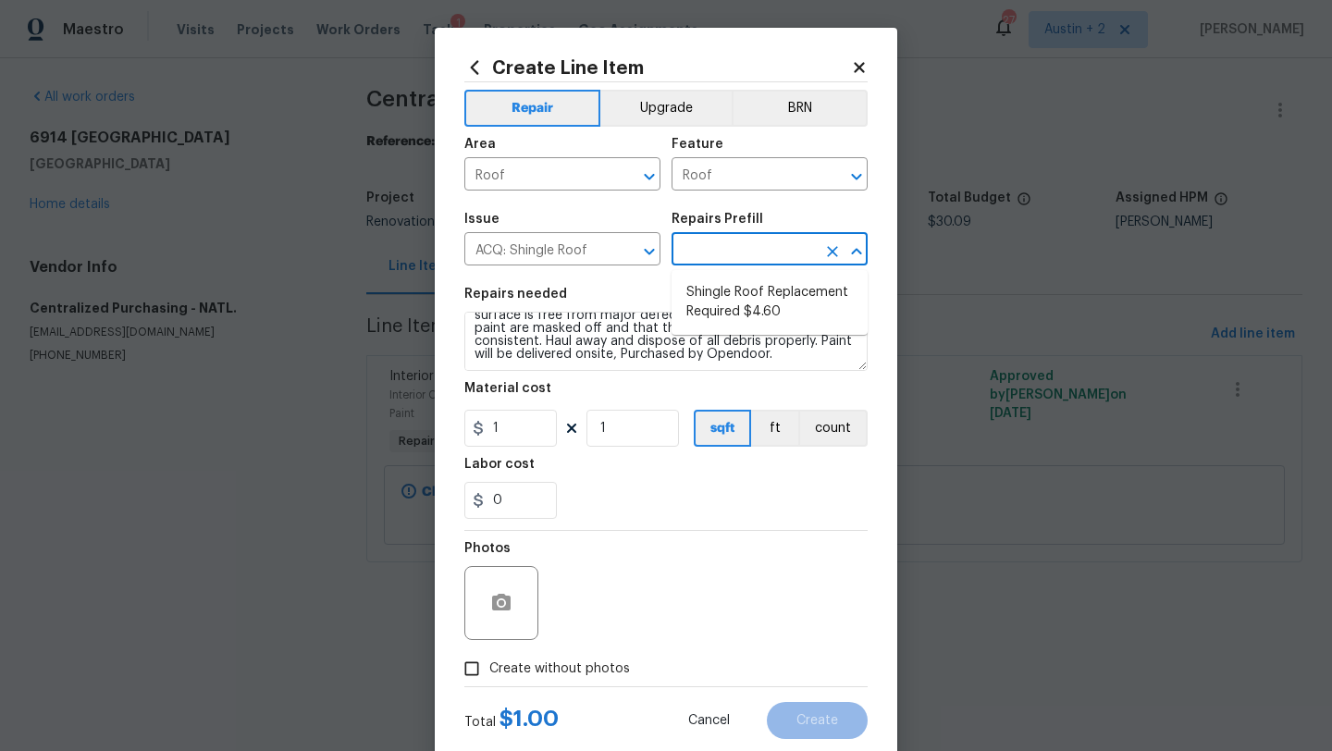
click at [747, 250] on input "text" at bounding box center [743, 251] width 144 height 29
click at [753, 309] on li "Shingle Roof Replacement Required $4.60" at bounding box center [769, 302] width 196 height 50
type input "Acquisition"
type input "Shingle Roof Replacement Required $4.60"
type input "4.6"
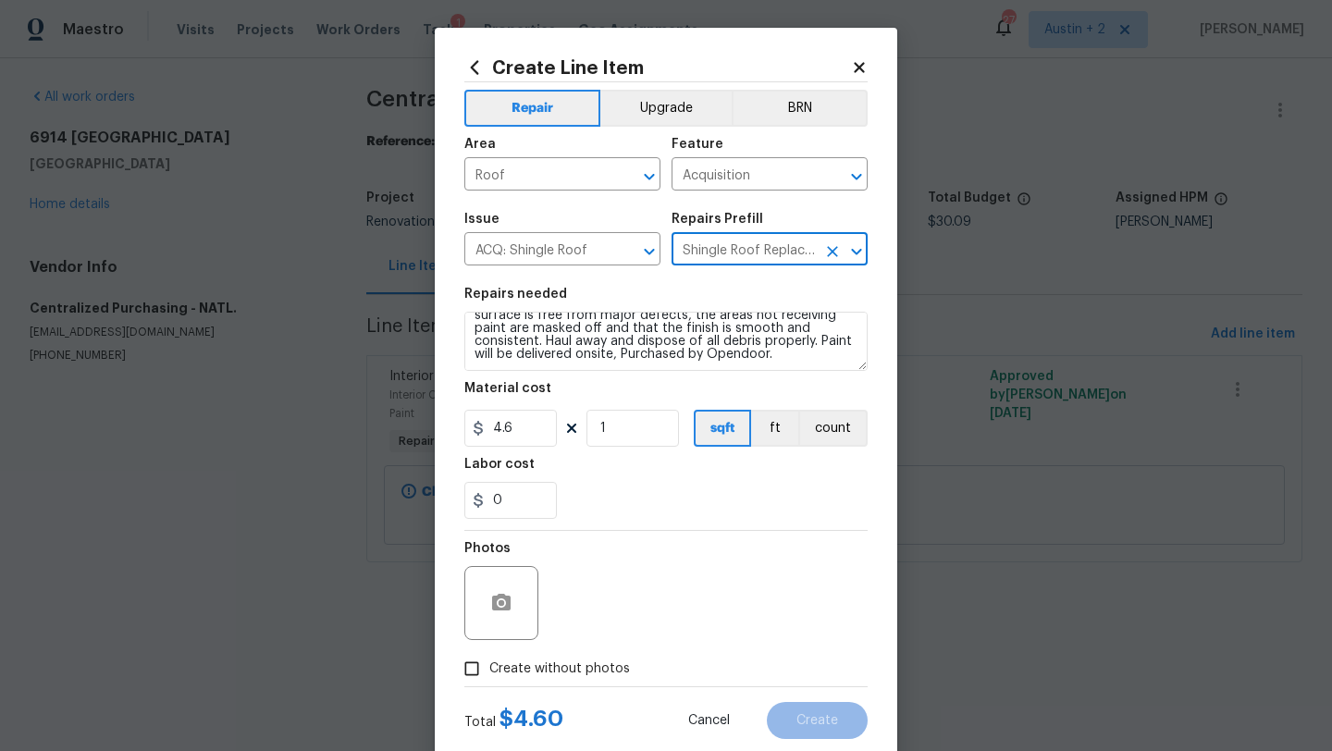
scroll to position [0, 0]
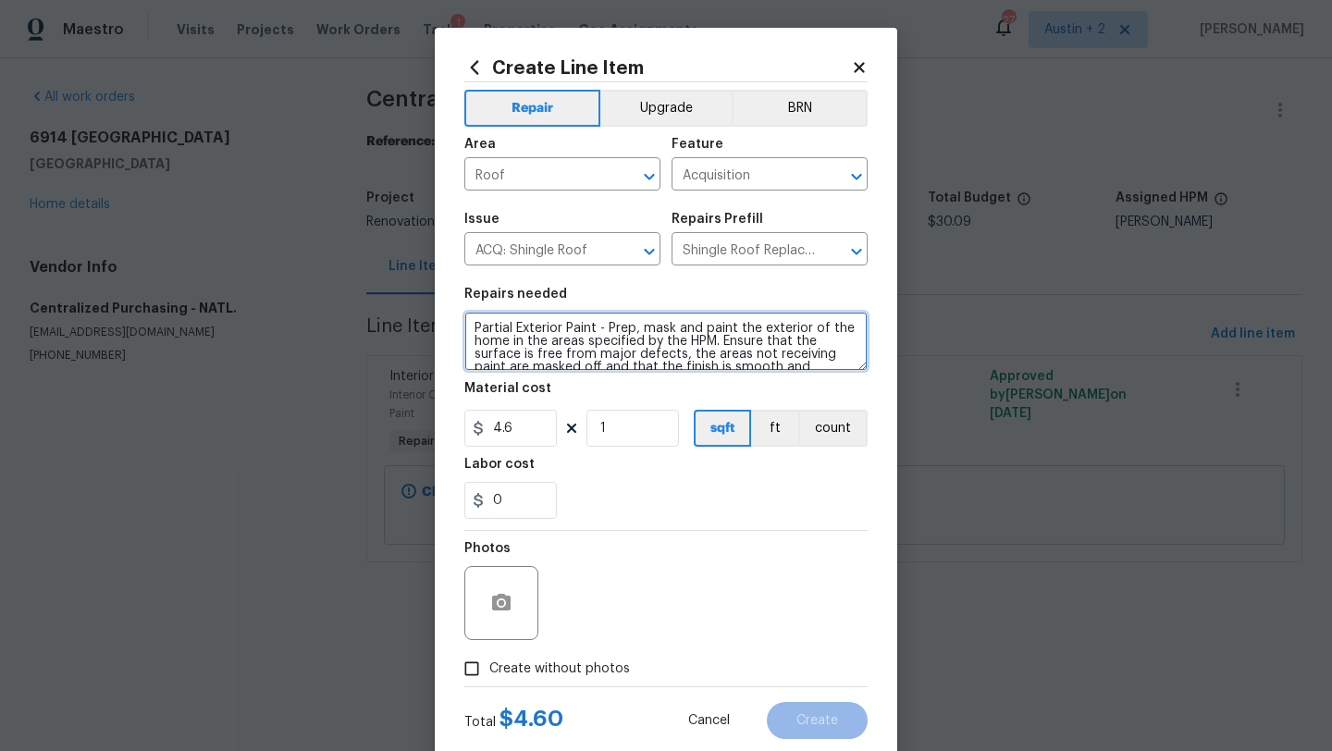
drag, startPoint x: 834, startPoint y: 328, endPoint x: 204, endPoint y: 327, distance: 629.7
click at [204, 327] on div "Create Line Item Repair Upgrade BRN Area Roof ​ Feature Acquisition ​ Issue ACQ…" at bounding box center [666, 375] width 1332 height 751
type textarea "Acquisition Scope: Shingle Roof Replacement Required."
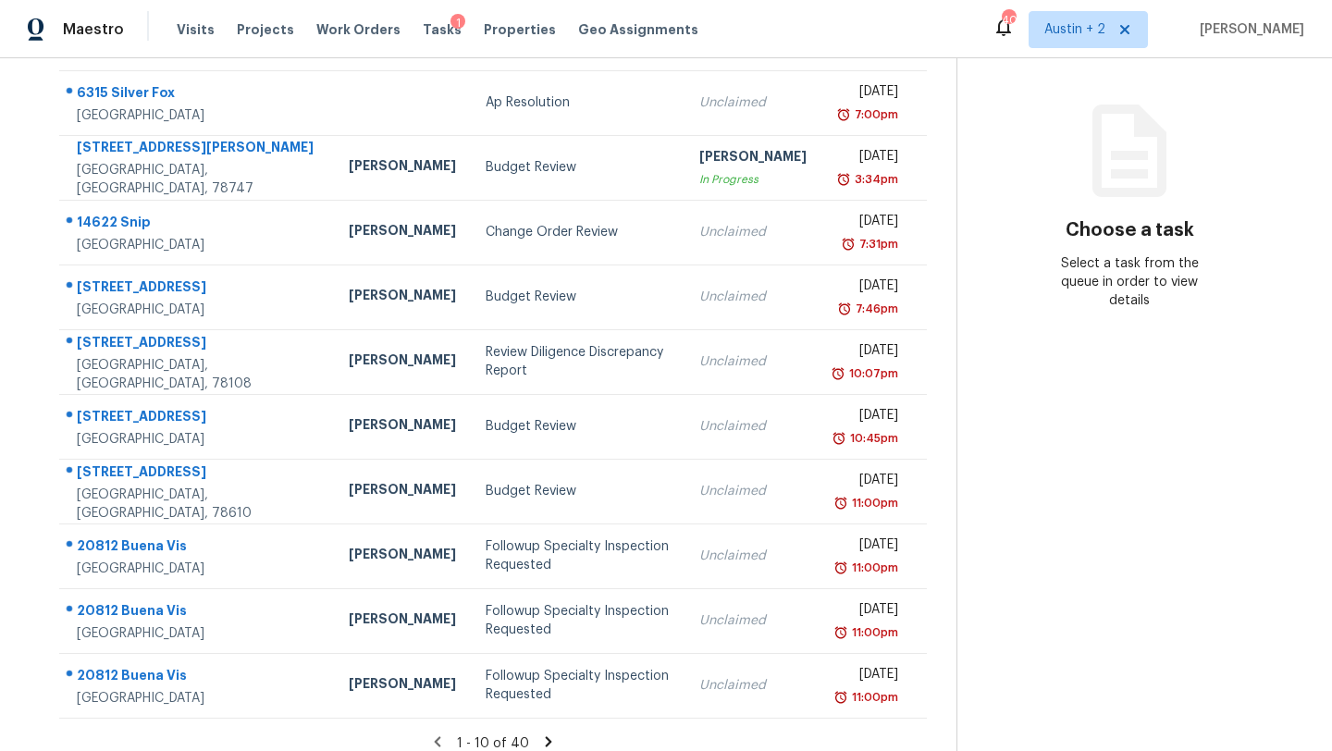
scroll to position [212, 0]
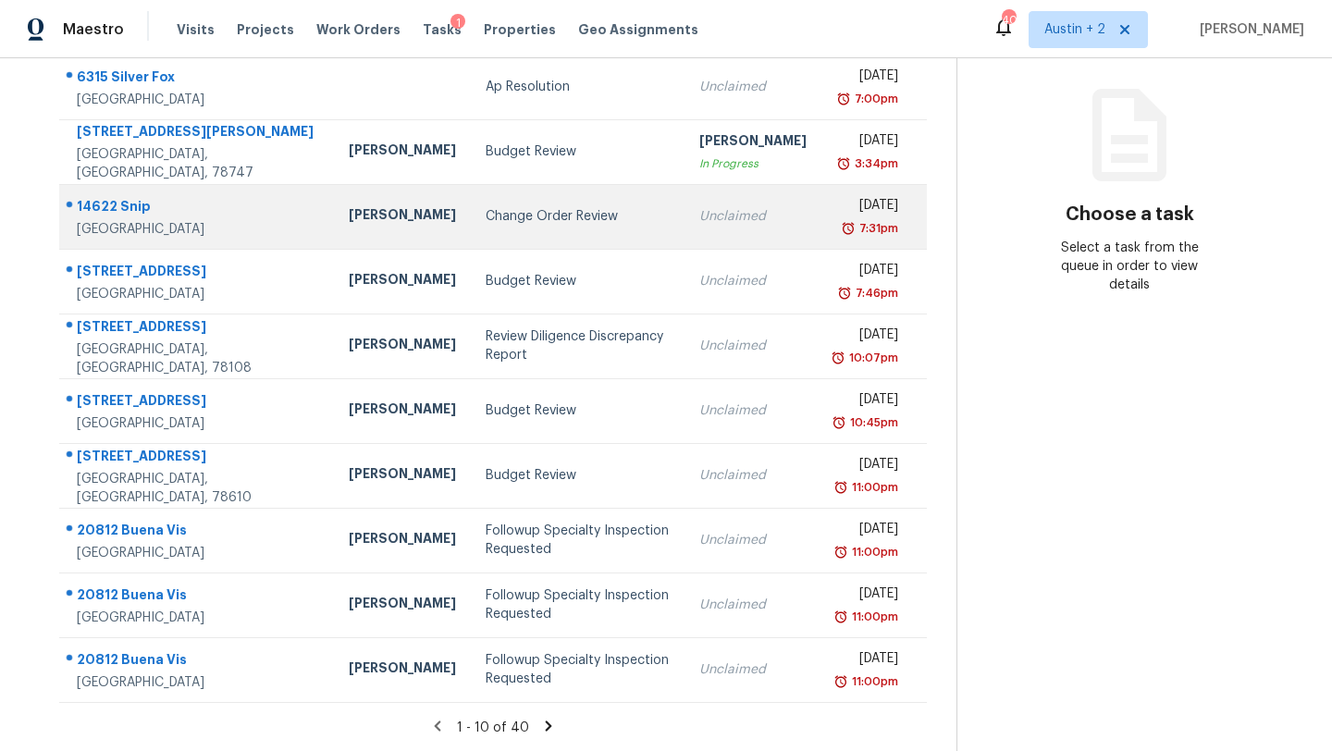
click at [473, 227] on td "Change Order Review" at bounding box center [578, 216] width 214 height 65
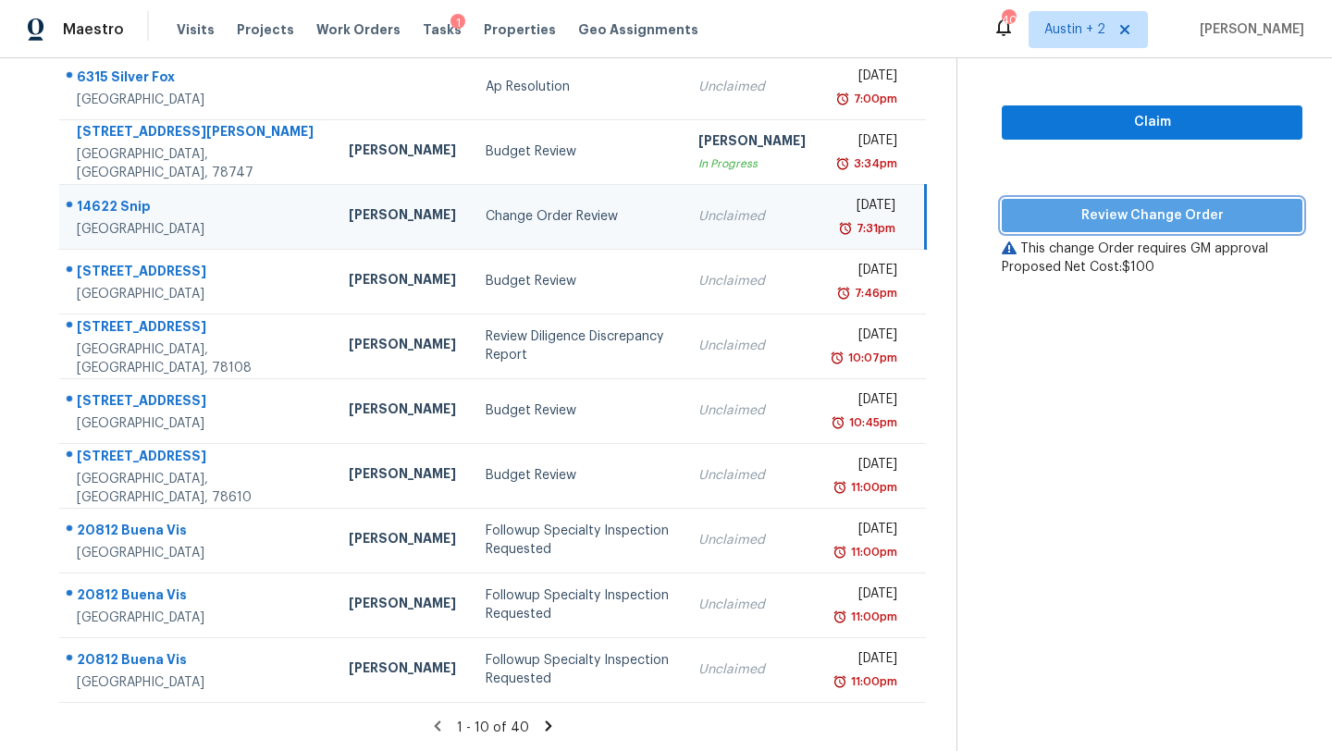
click at [1016, 218] on span "Review Change Order" at bounding box center [1151, 215] width 271 height 23
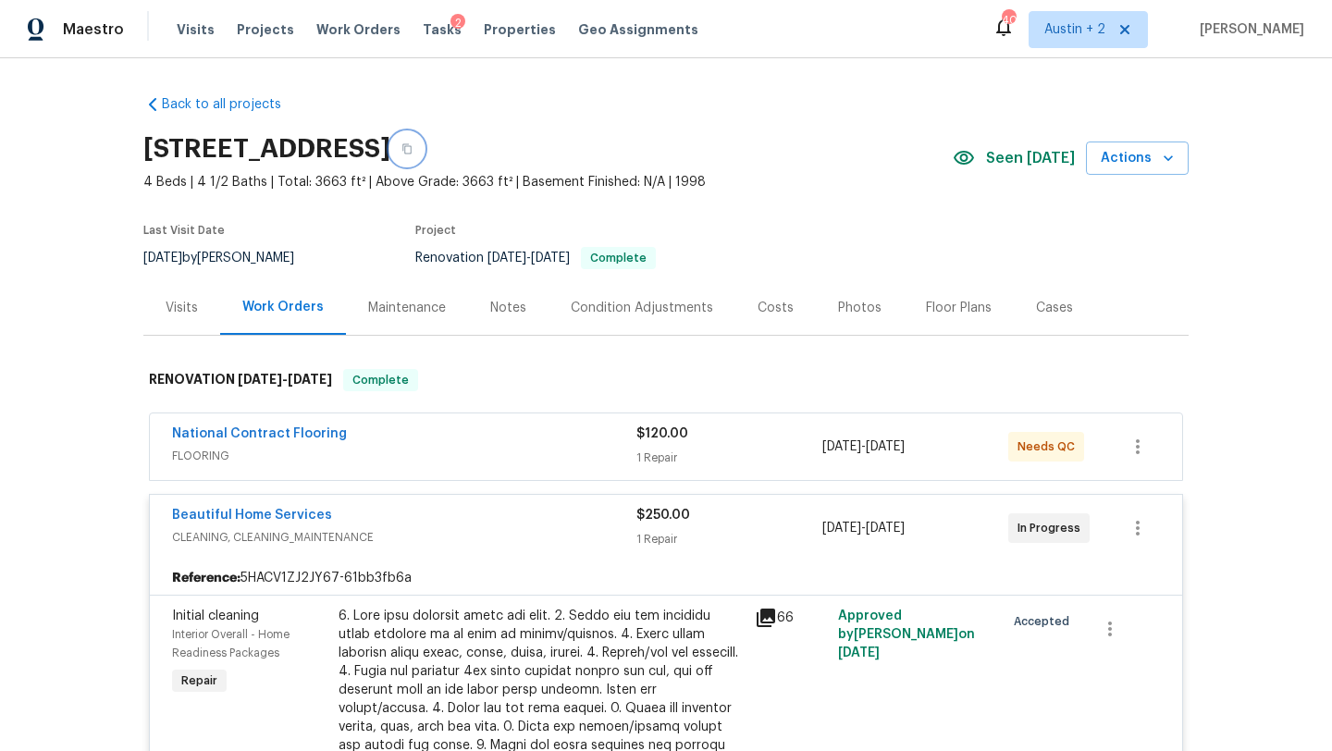
click at [411, 150] on icon "button" at bounding box center [406, 149] width 9 height 10
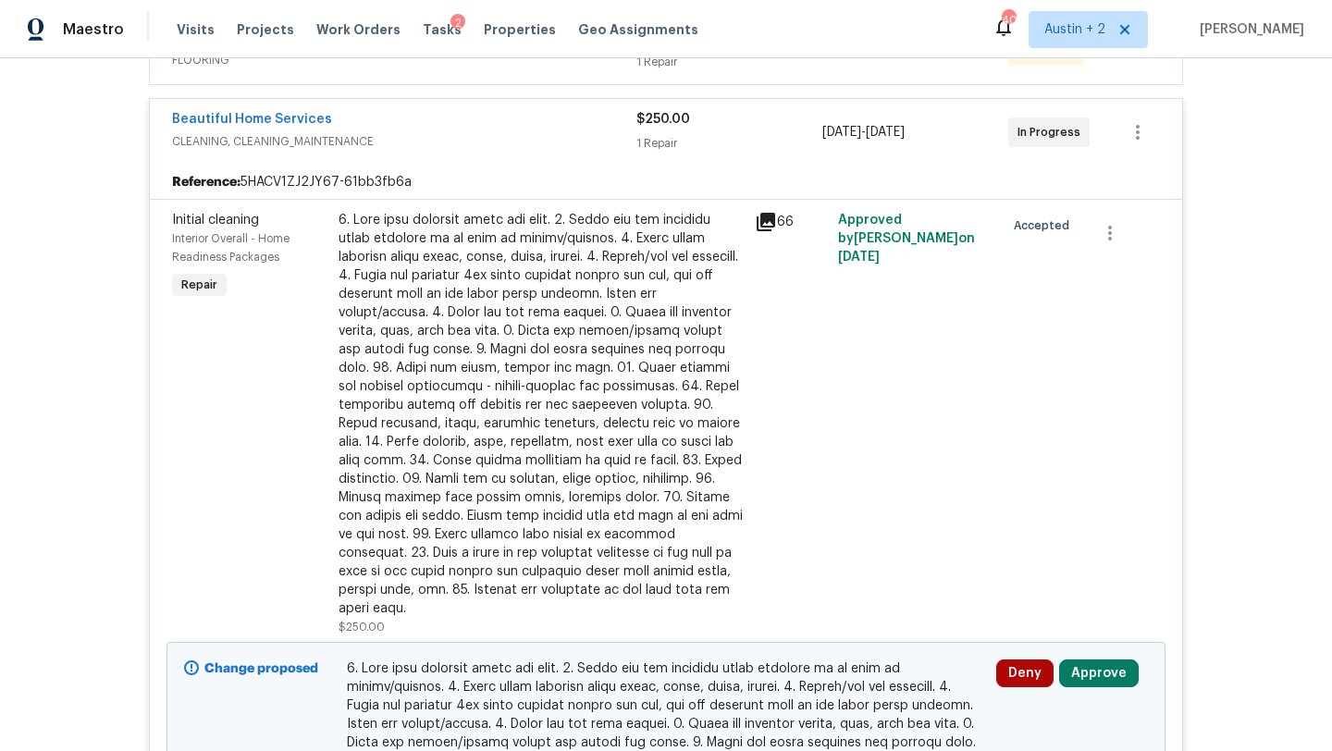
scroll to position [74, 0]
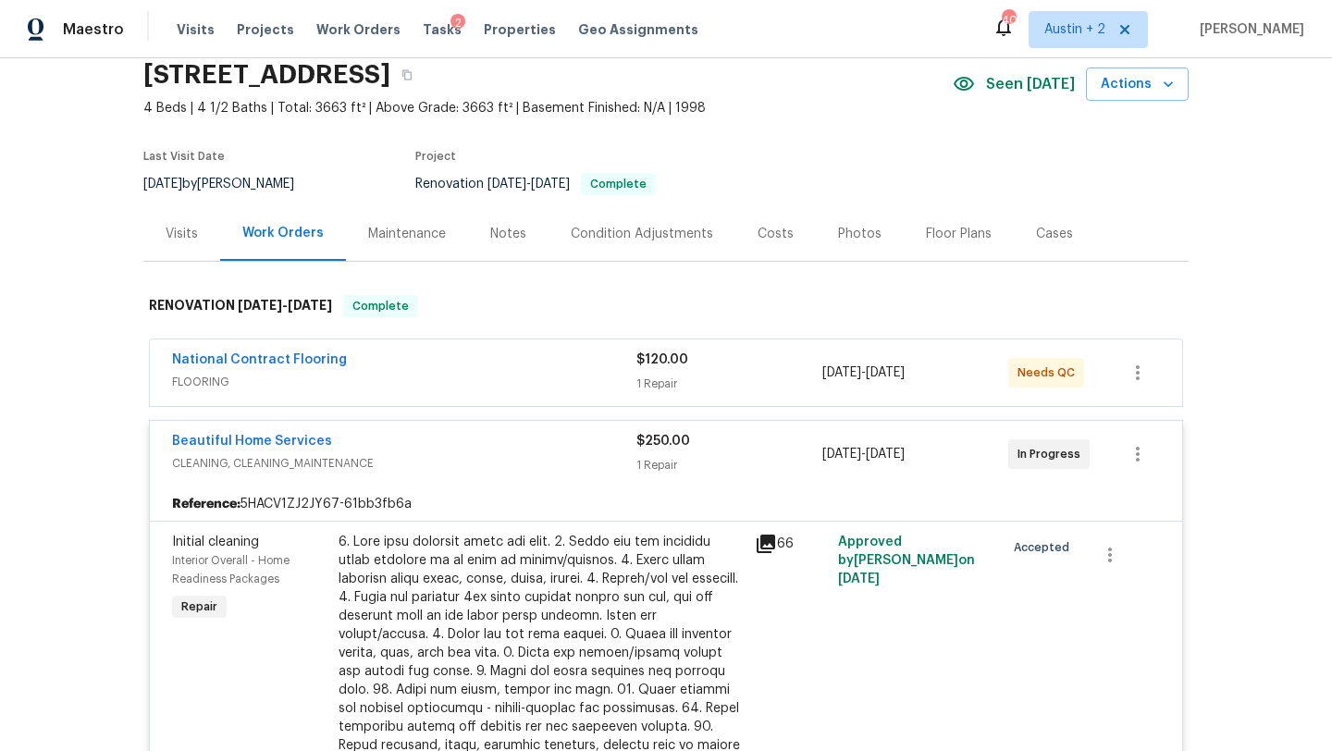
click at [773, 232] on div "Costs" at bounding box center [775, 234] width 36 height 18
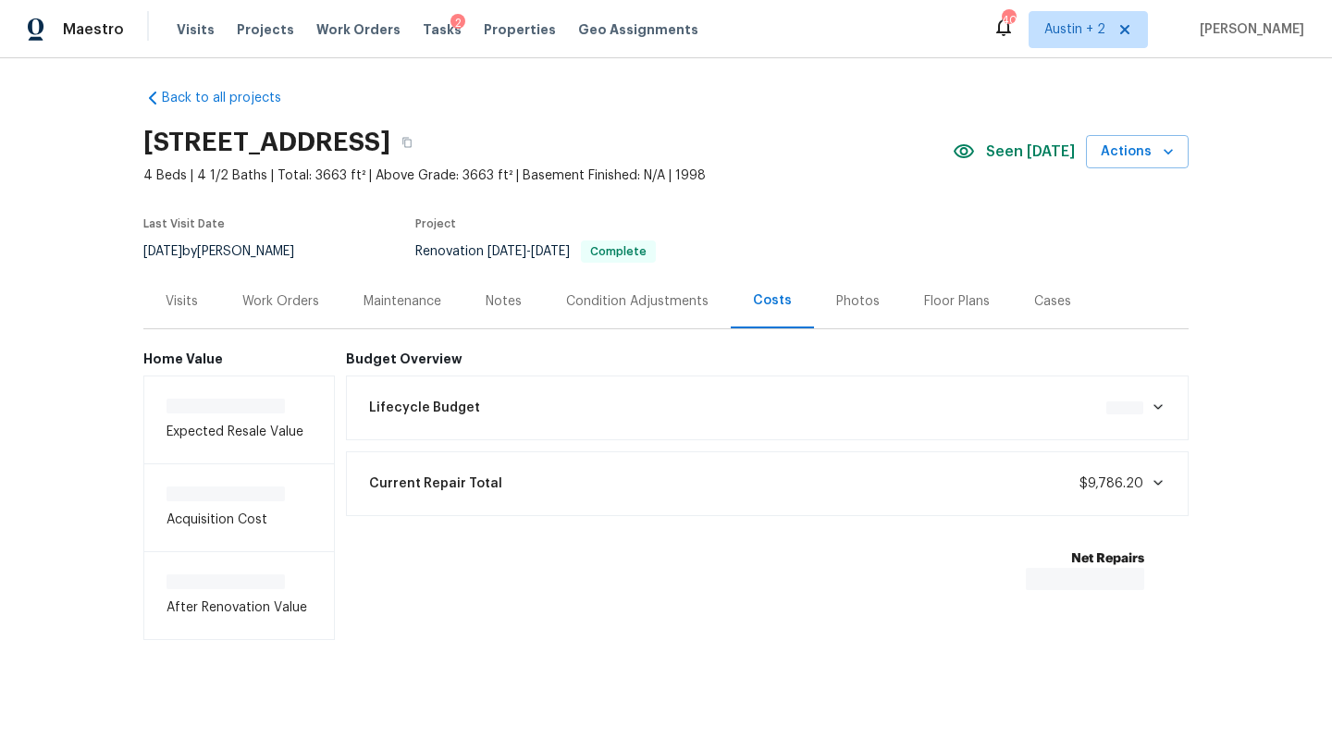
scroll to position [10, 0]
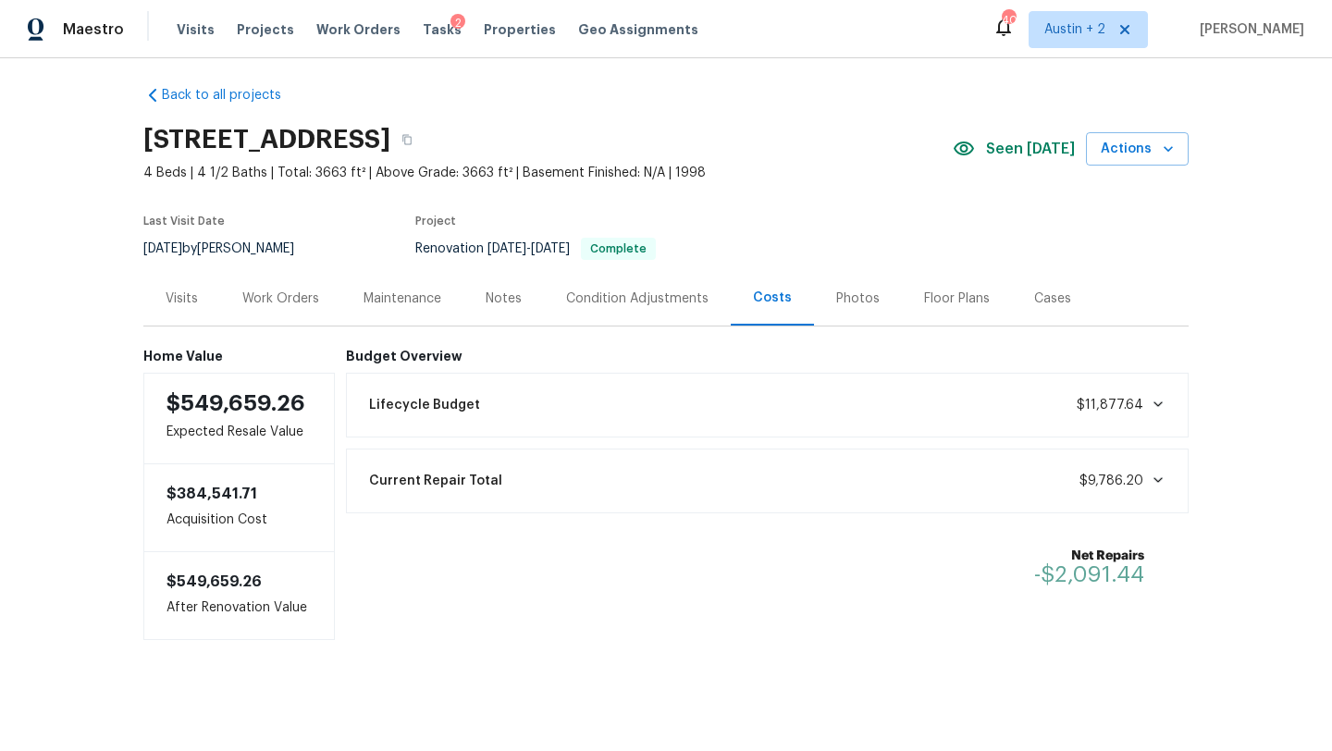
click at [275, 291] on div "Work Orders" at bounding box center [280, 298] width 77 height 18
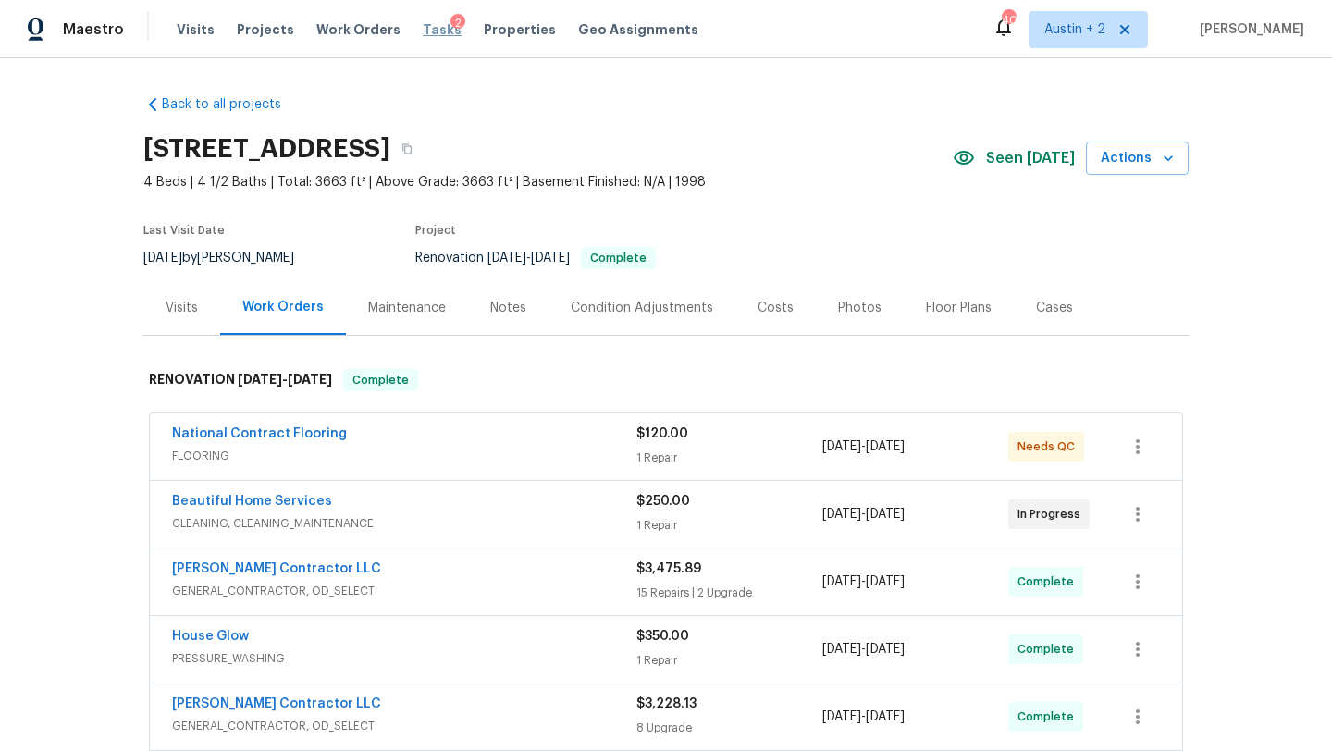
click at [431, 23] on span "Tasks" at bounding box center [442, 29] width 39 height 13
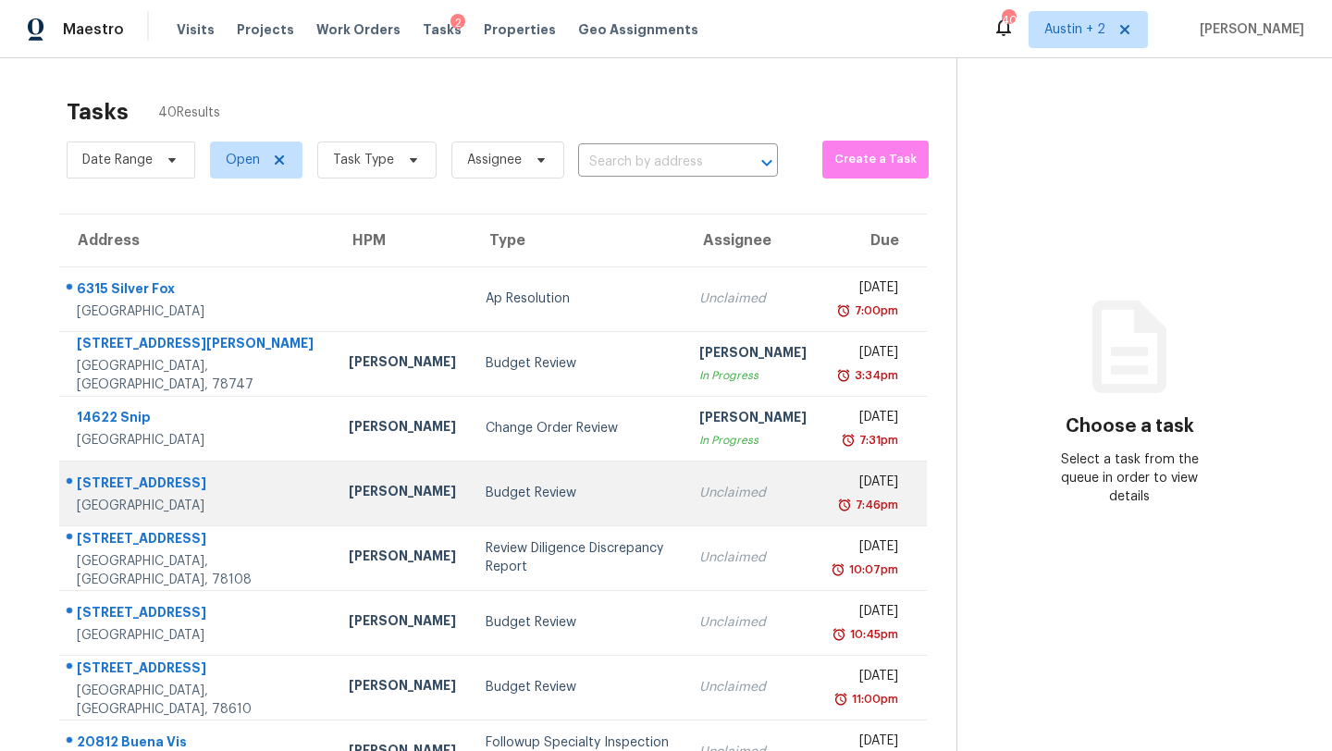
click at [485, 486] on div "Budget Review" at bounding box center [577, 493] width 184 height 18
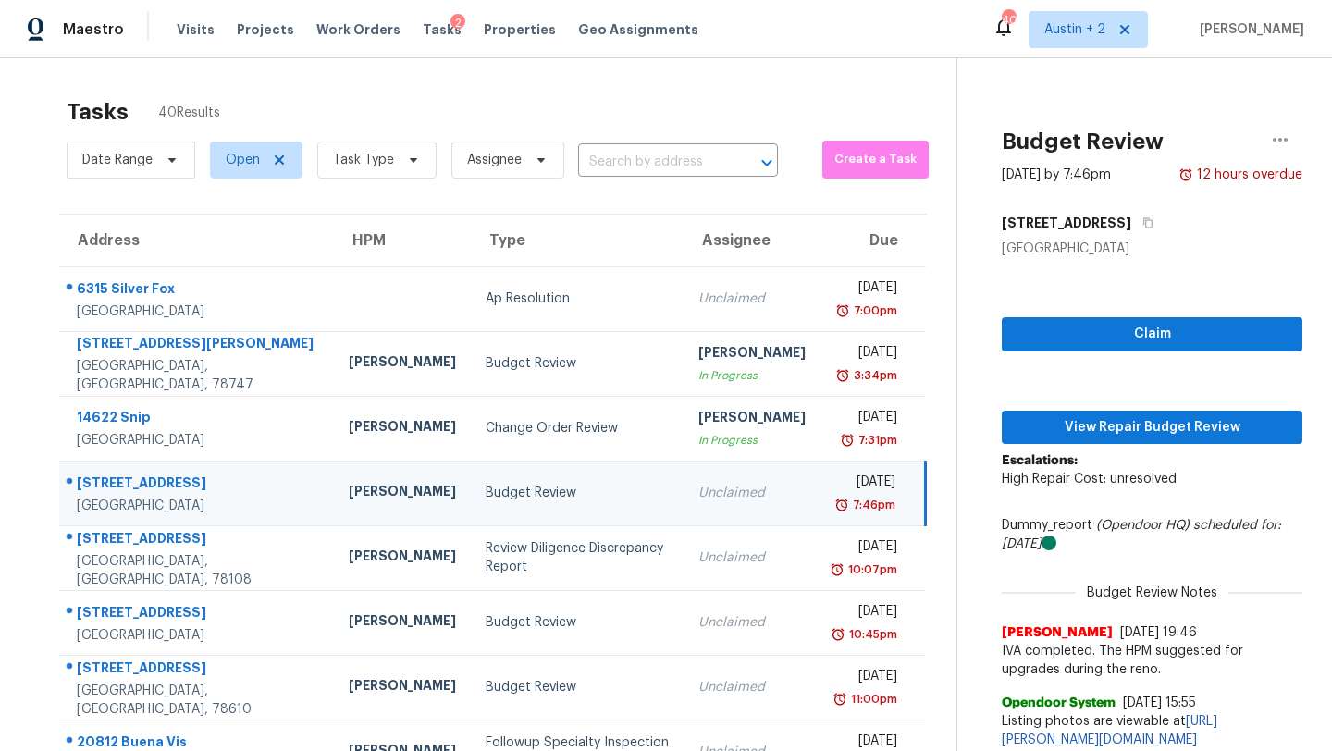
scroll to position [212, 0]
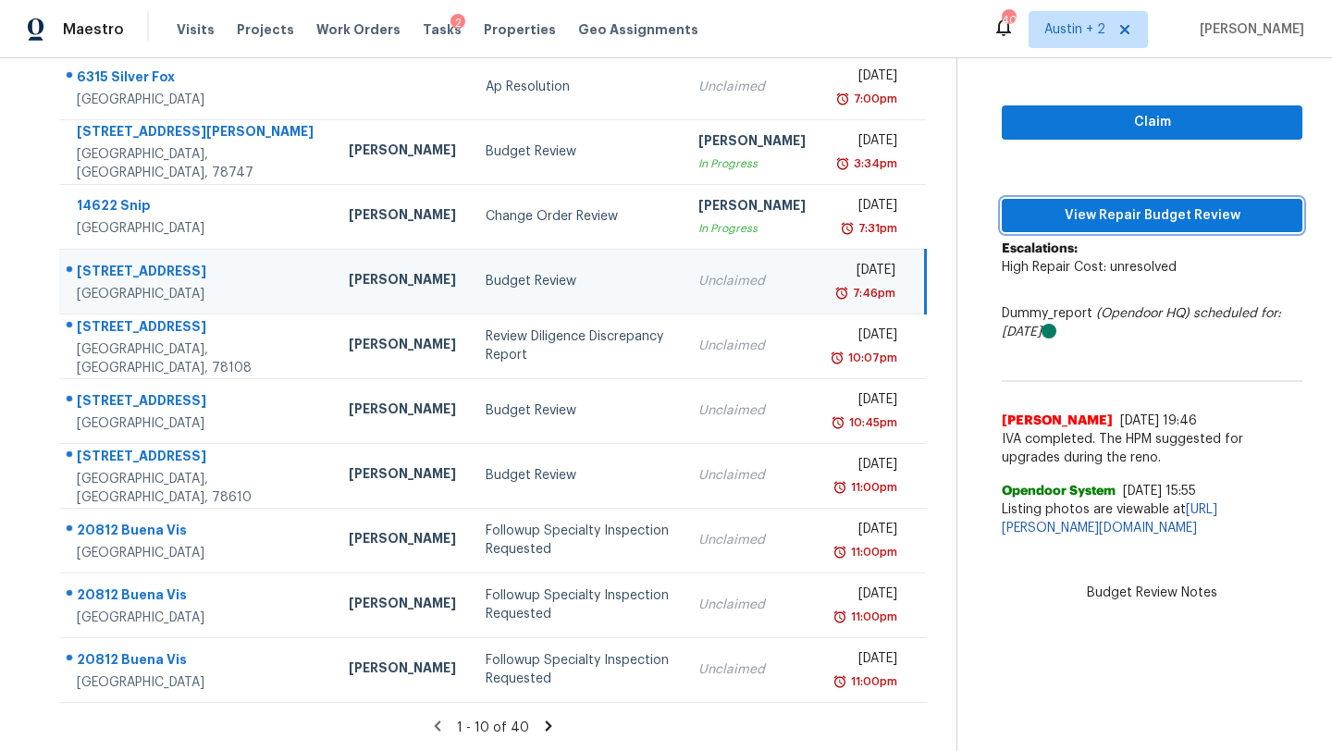
click at [1042, 226] on button "View Repair Budget Review" at bounding box center [1151, 216] width 301 height 34
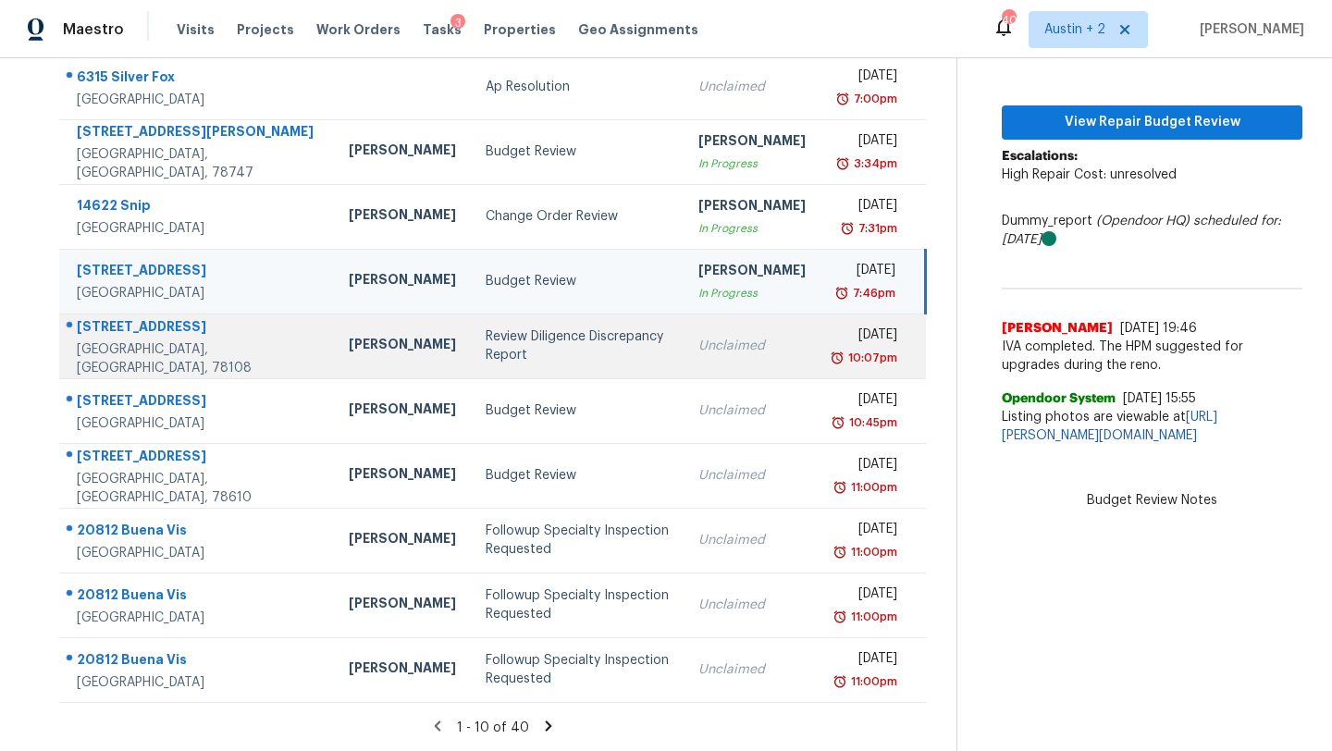
click at [495, 349] on div "Review Diligence Discrepancy Report" at bounding box center [576, 345] width 183 height 37
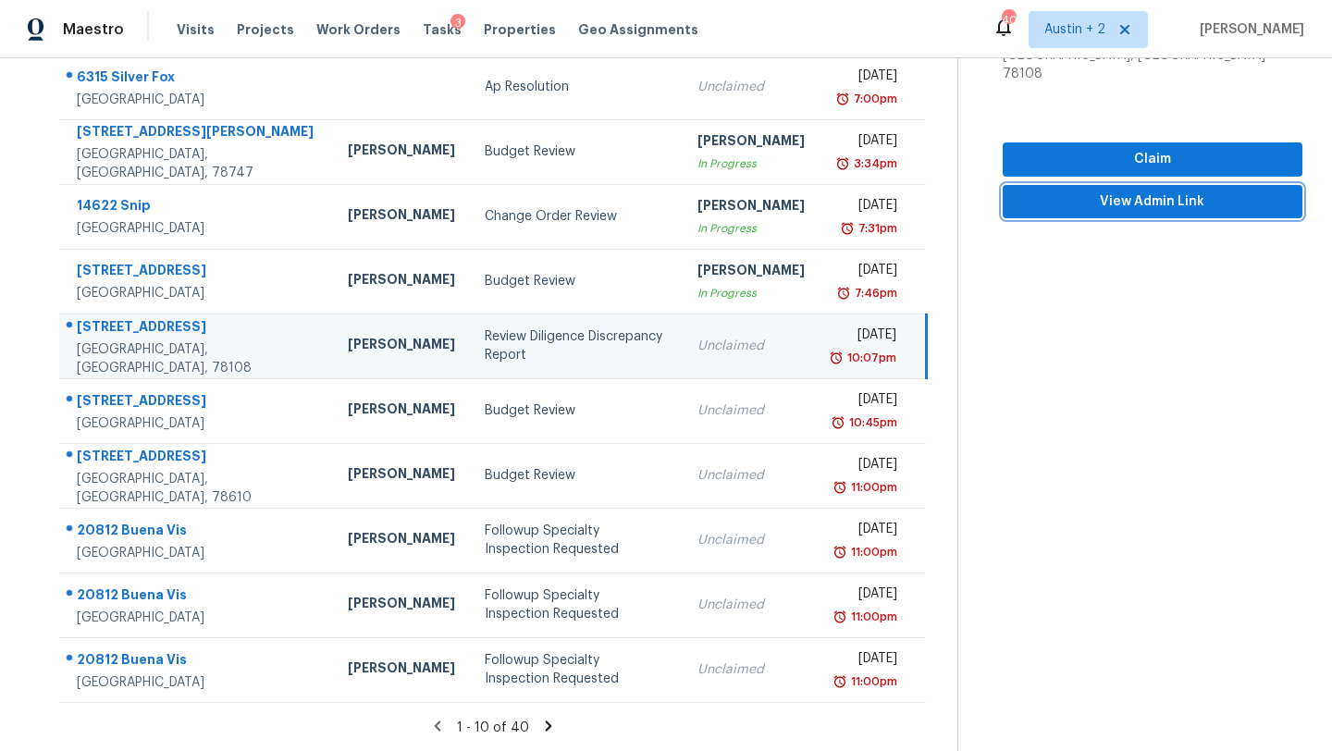
click at [1084, 190] on span "View Admin Link" at bounding box center [1152, 201] width 270 height 23
click at [1063, 148] on span "Claim" at bounding box center [1152, 159] width 270 height 23
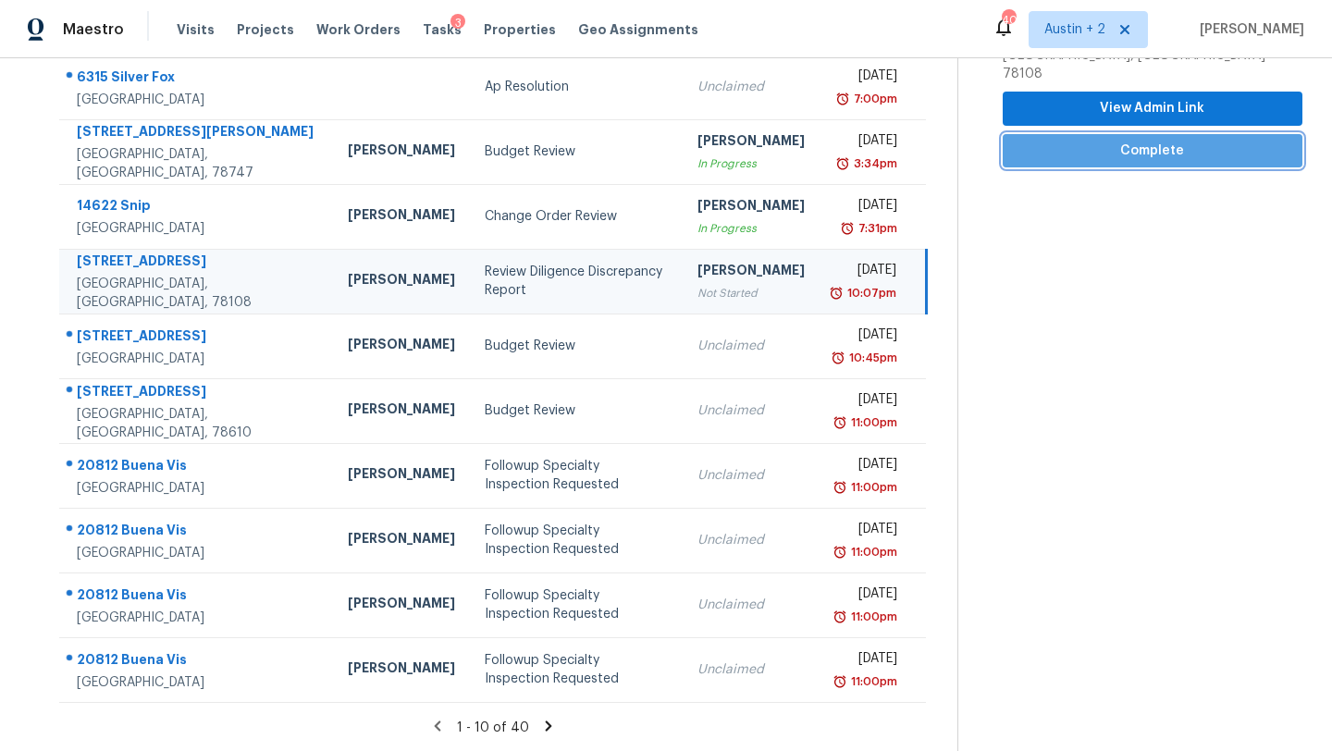
click at [1044, 140] on span "Complete" at bounding box center [1152, 151] width 270 height 23
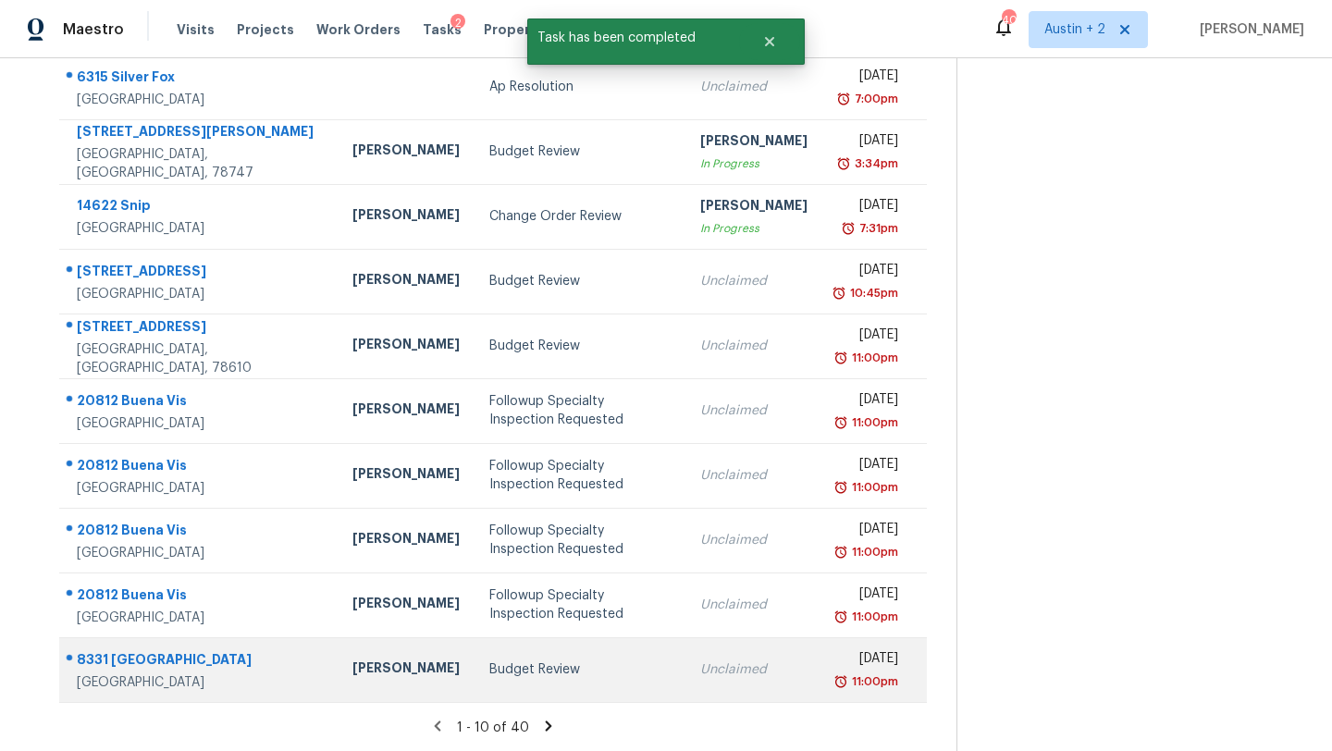
click at [474, 657] on td "Budget Review" at bounding box center [579, 669] width 211 height 65
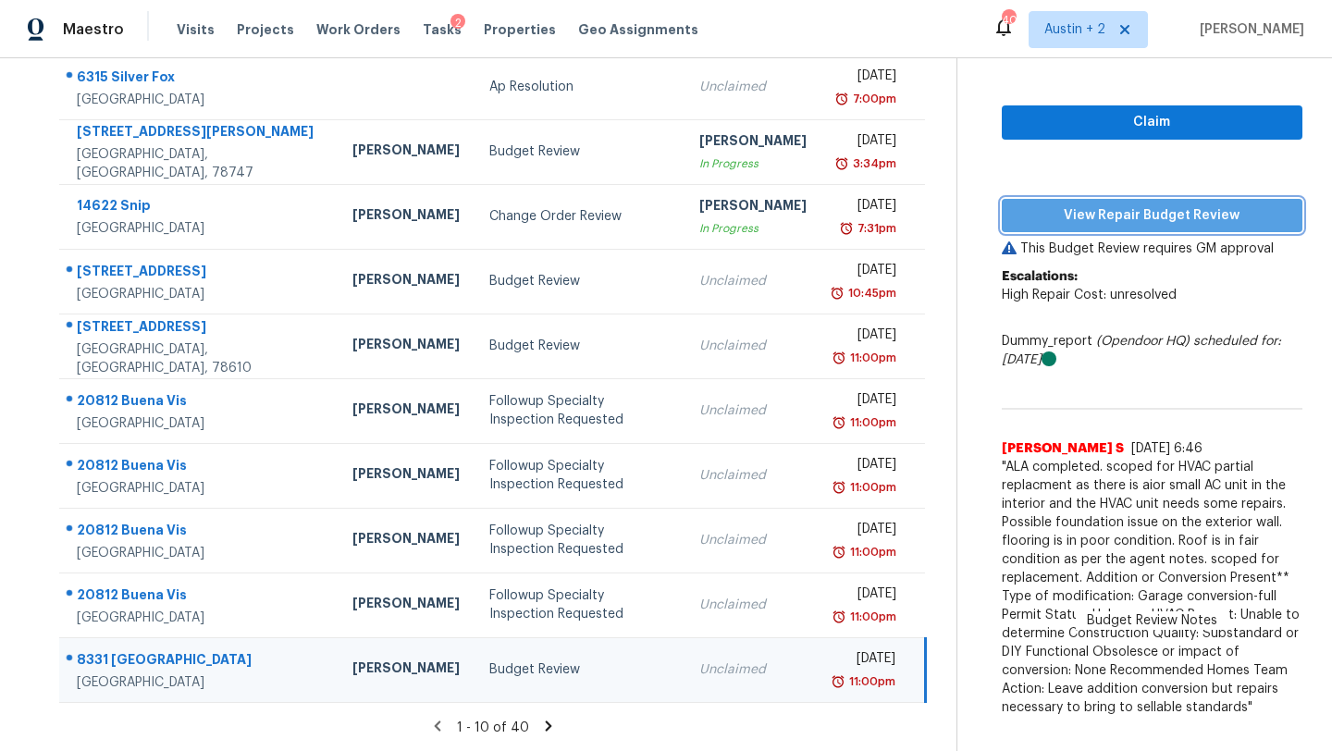
click at [1062, 217] on span "View Repair Budget Review" at bounding box center [1151, 215] width 271 height 23
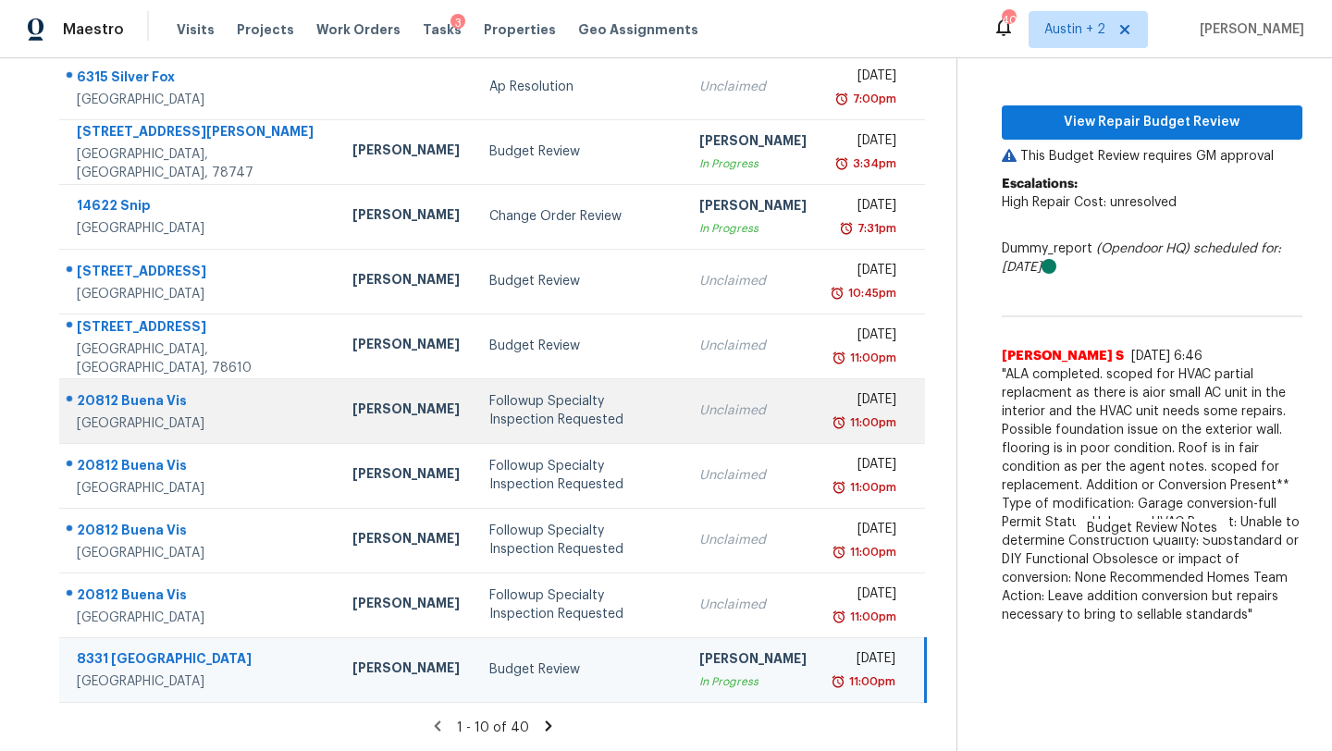
click at [489, 400] on div "Followup Specialty Inspection Requested" at bounding box center [579, 410] width 180 height 37
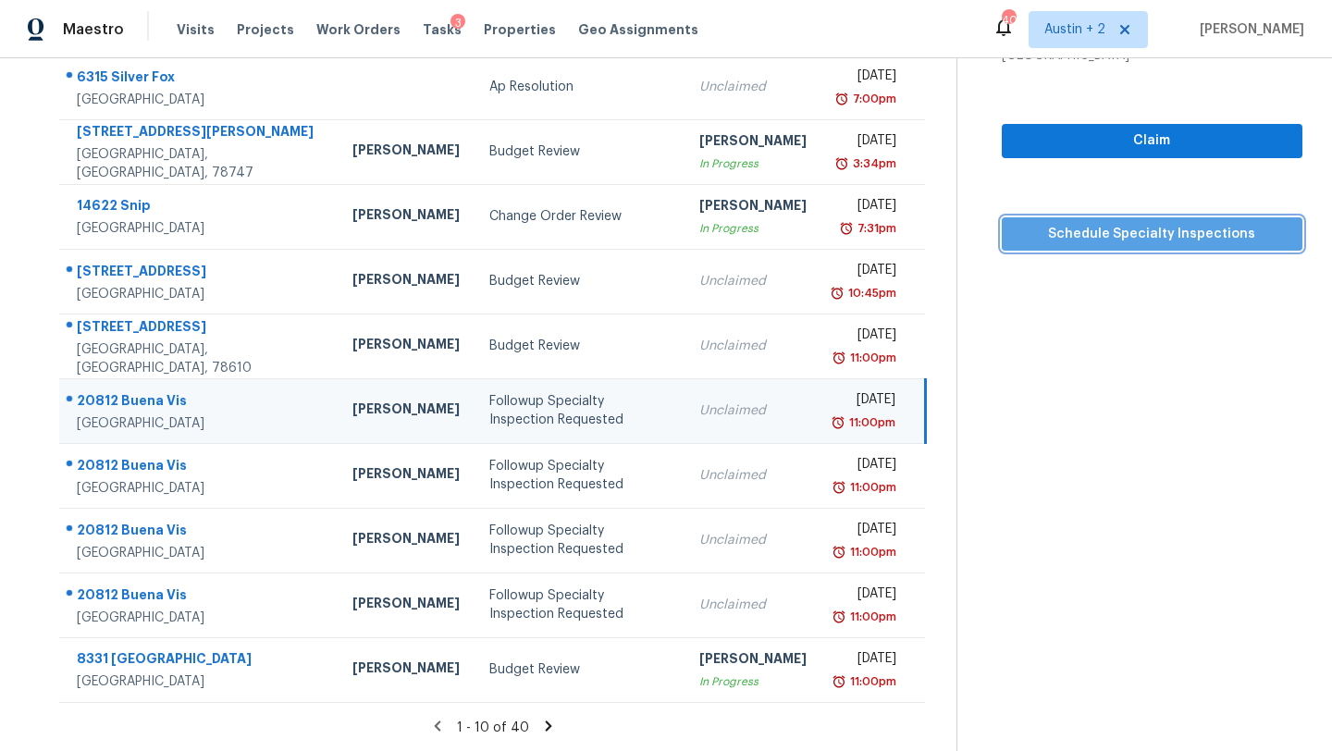
click at [1037, 232] on span "Schedule Specialty Inspections" at bounding box center [1151, 234] width 271 height 23
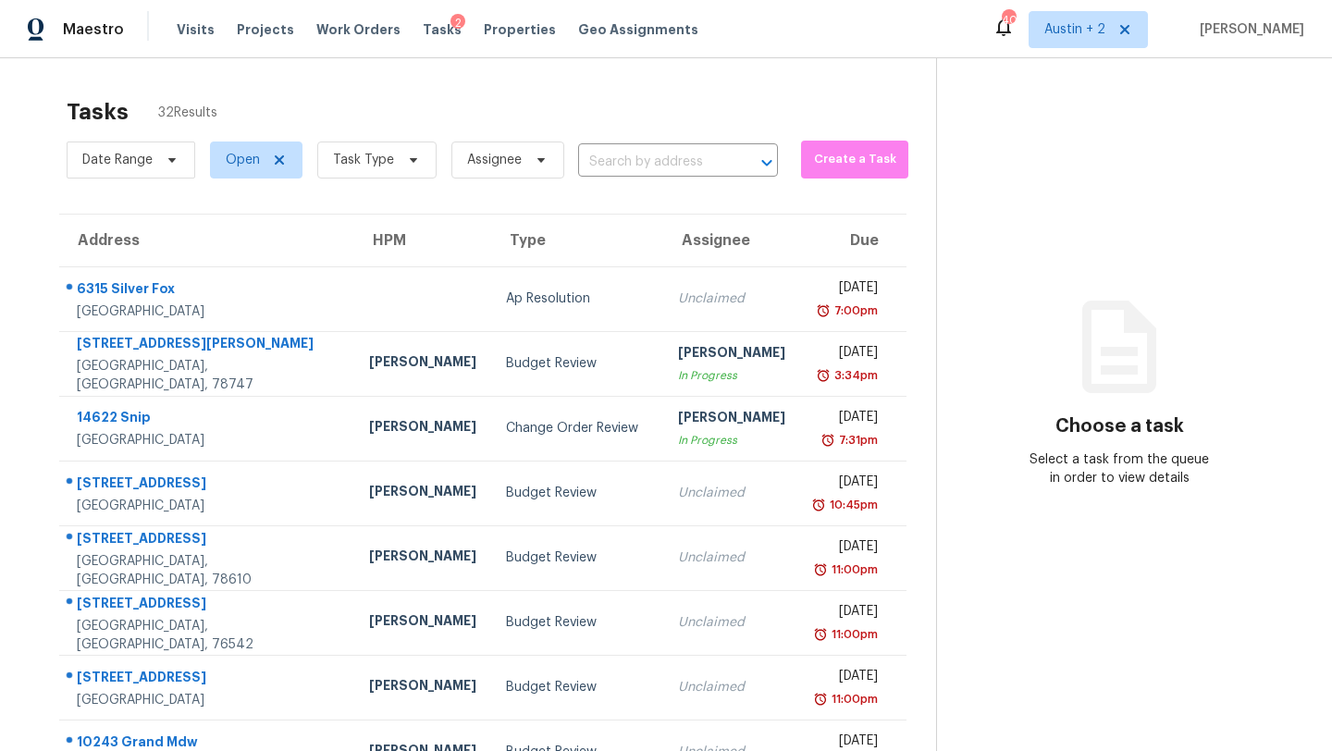
scroll to position [212, 0]
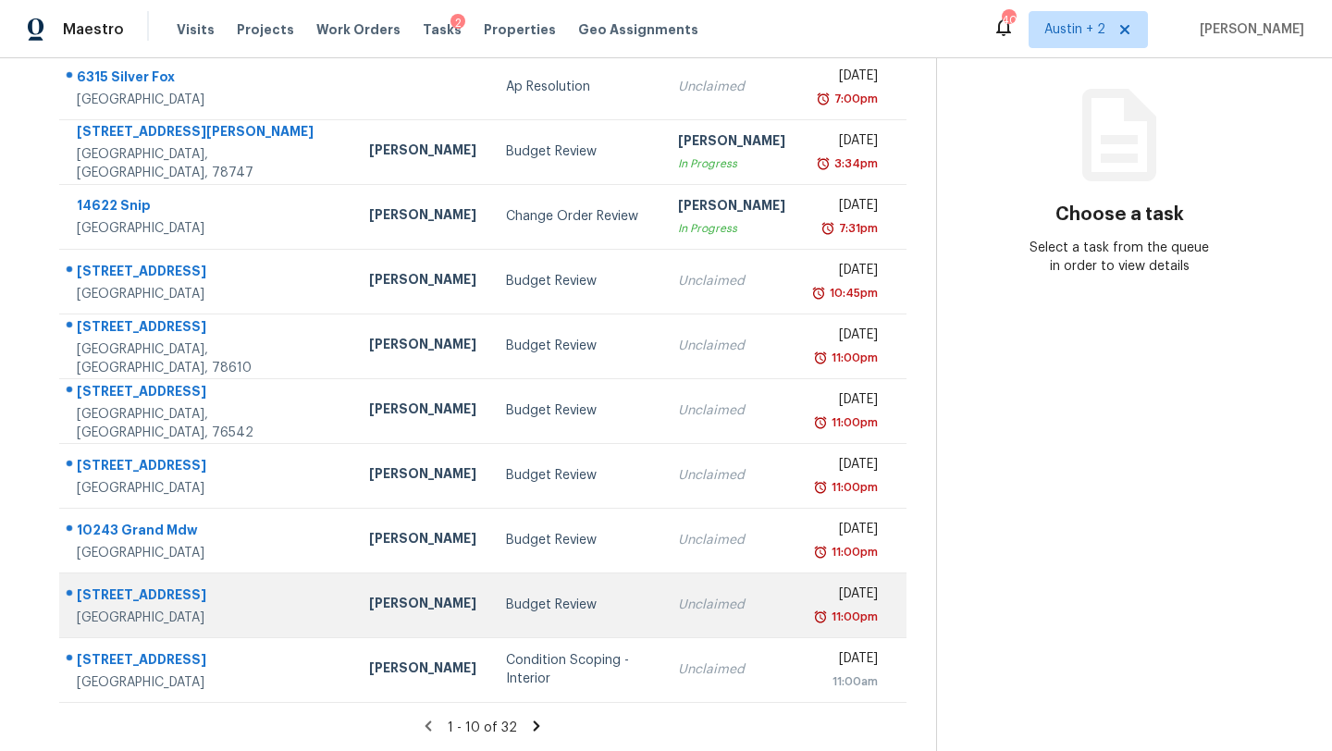
click at [506, 608] on div "Budget Review" at bounding box center [577, 605] width 142 height 18
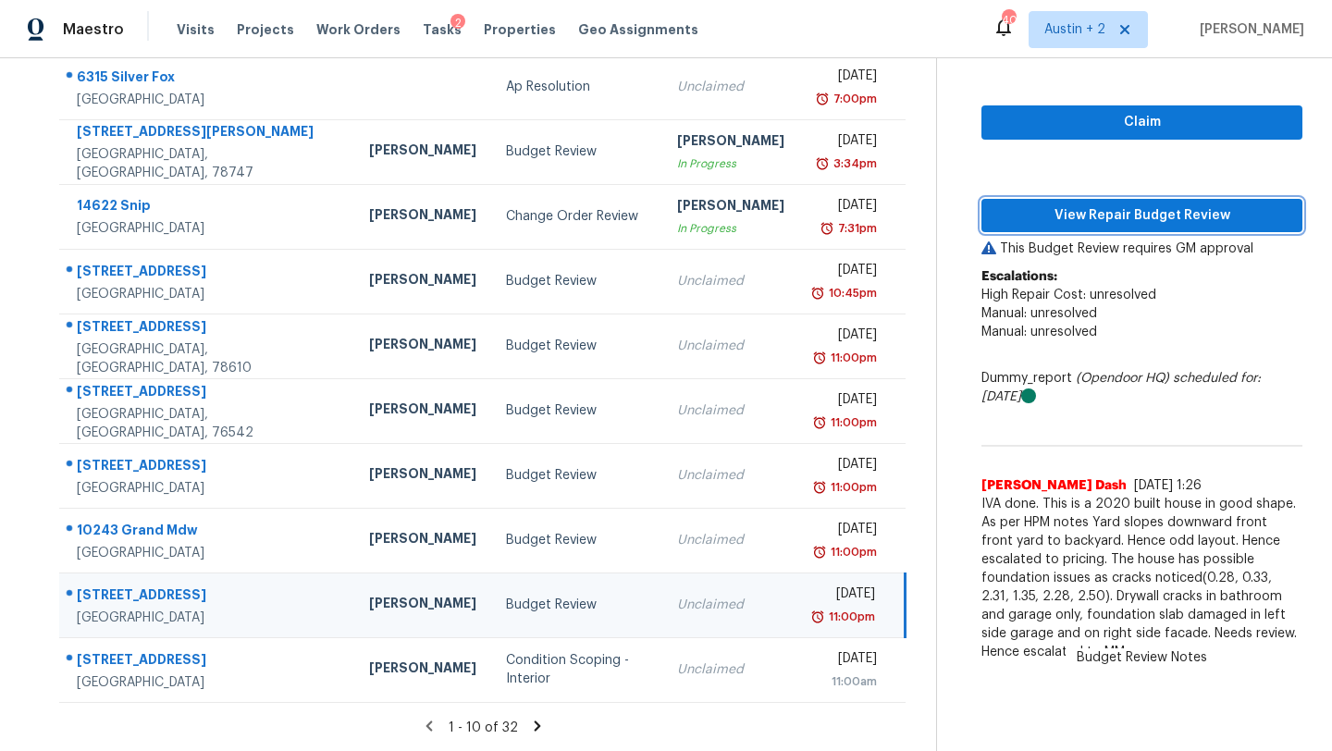
click at [1062, 214] on span "View Repair Budget Review" at bounding box center [1141, 215] width 291 height 23
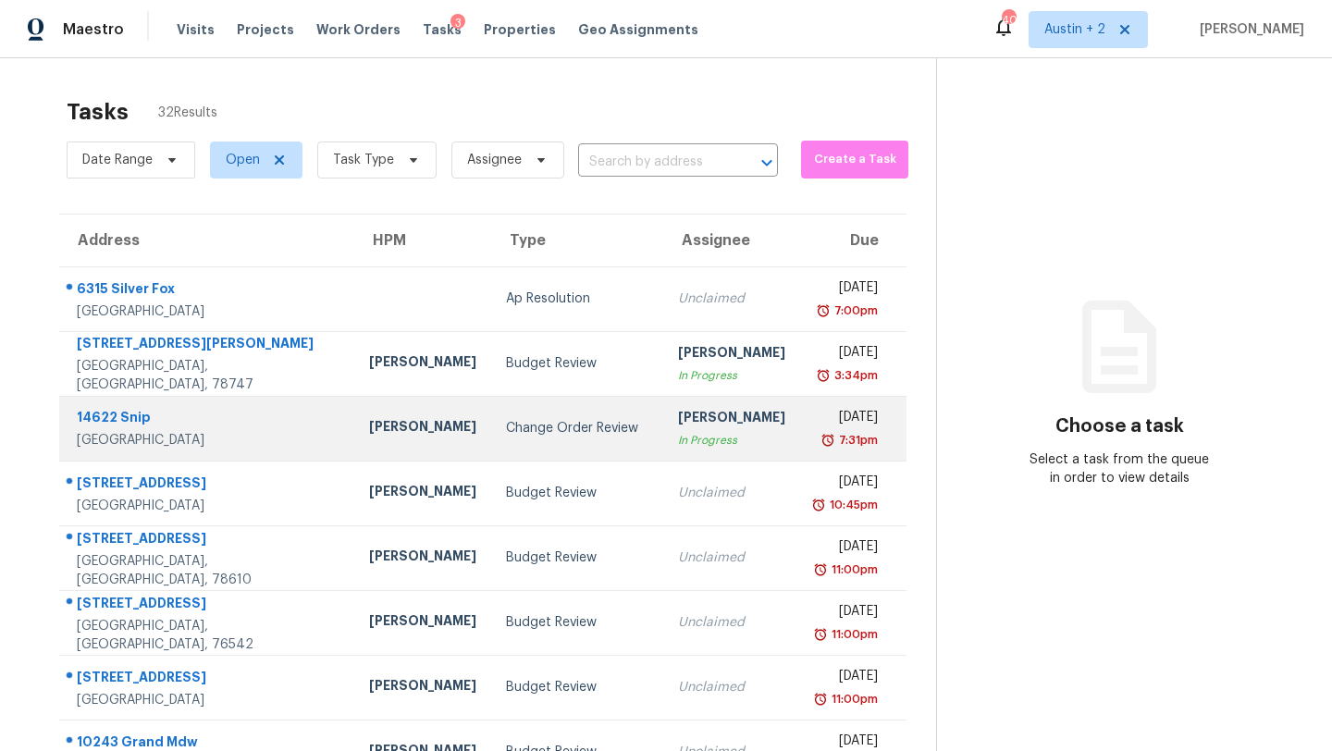
scroll to position [212, 0]
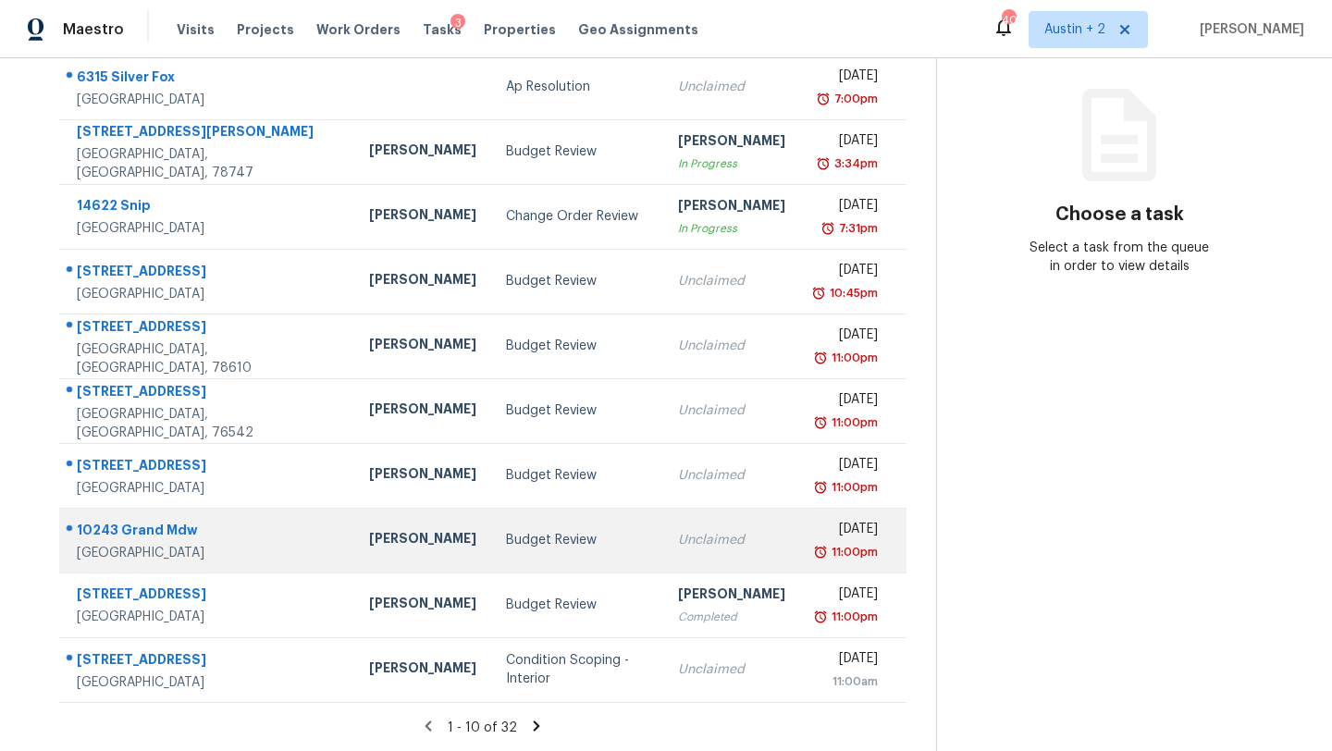
click at [506, 536] on div "Budget Review" at bounding box center [577, 540] width 142 height 18
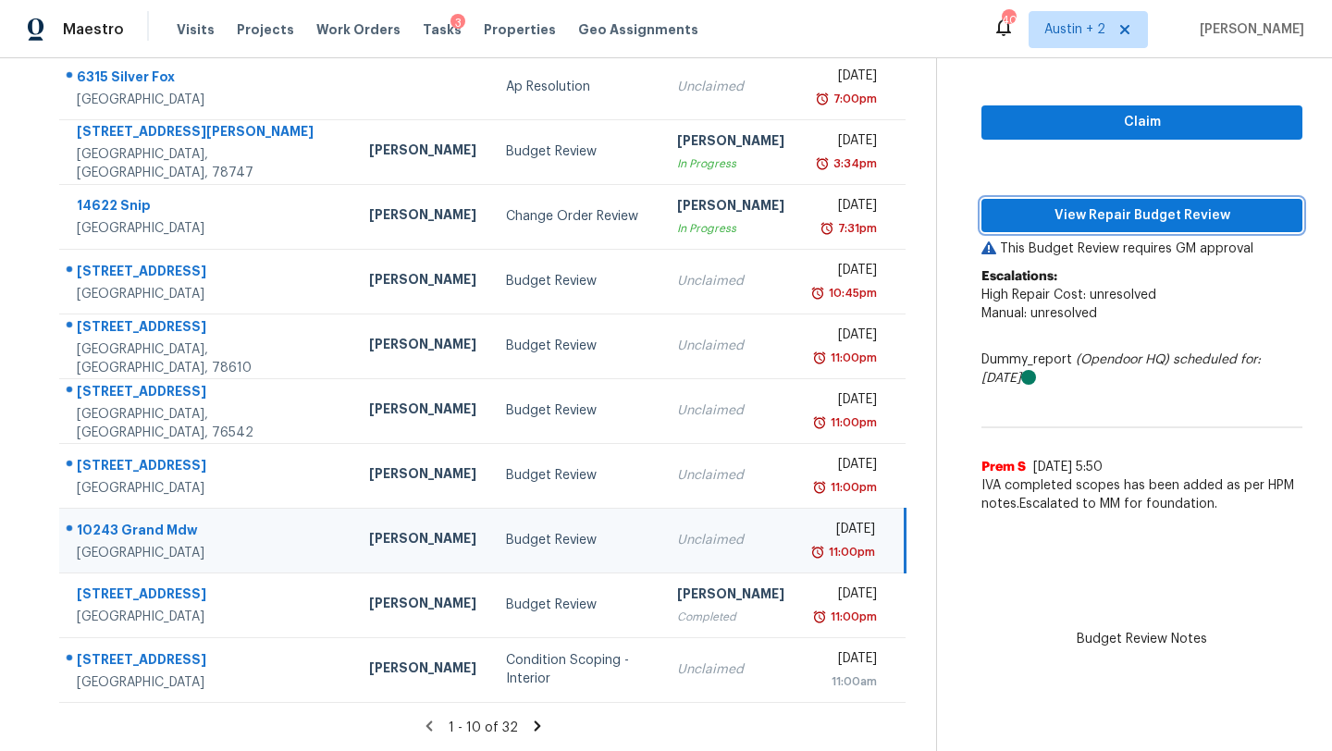
click at [1084, 223] on span "View Repair Budget Review" at bounding box center [1141, 215] width 291 height 23
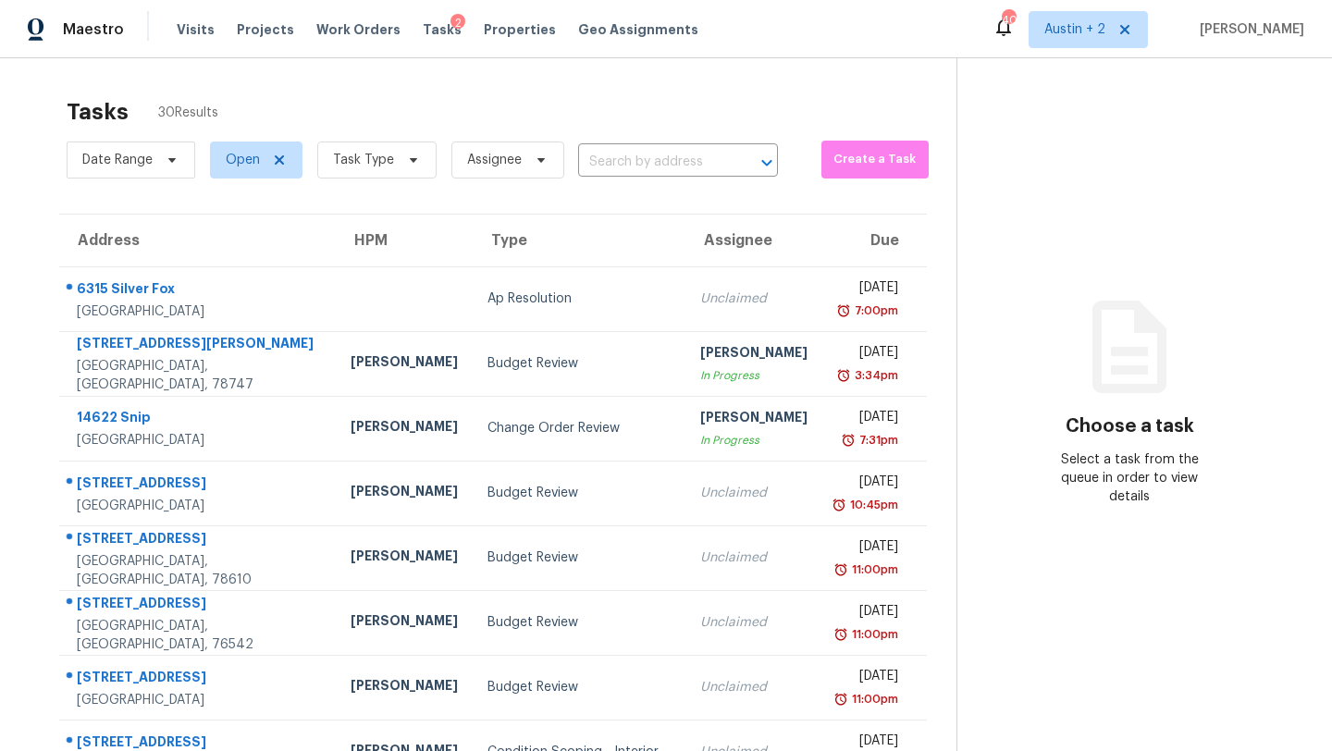
scroll to position [212, 0]
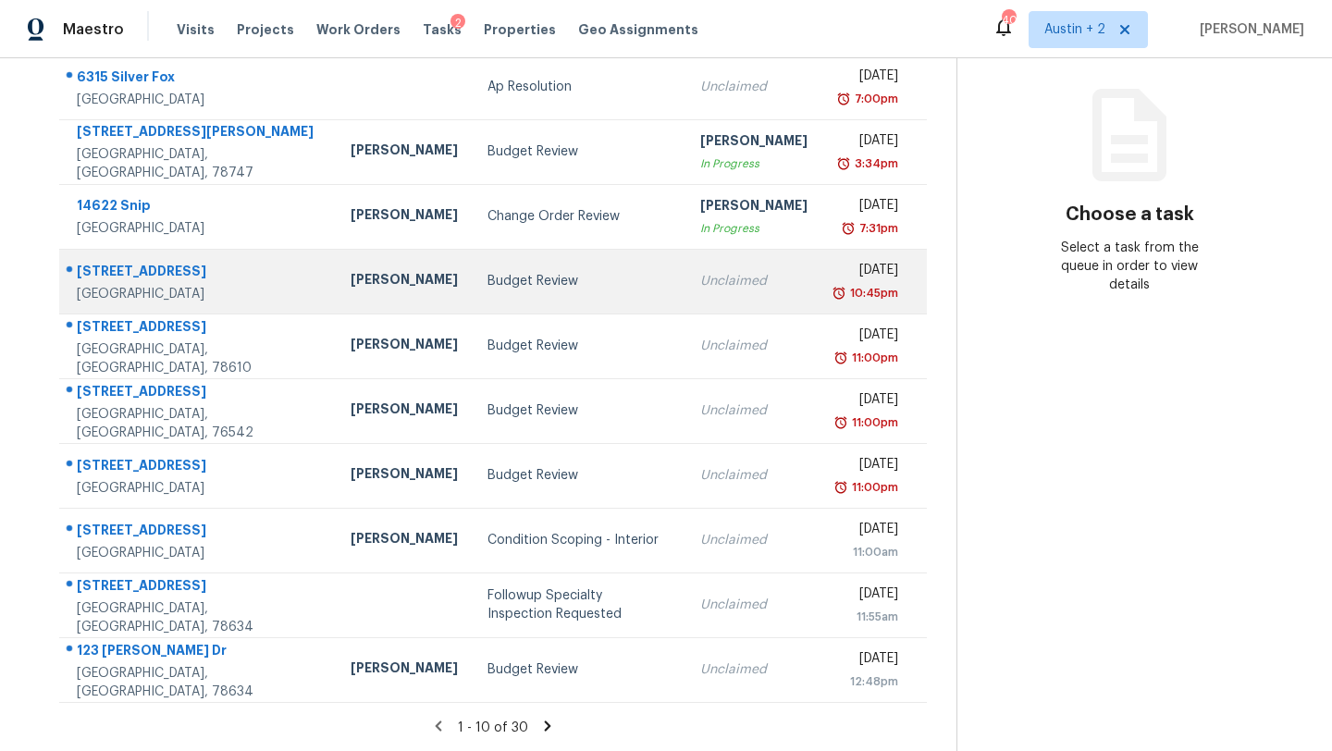
click at [487, 280] on div "Budget Review" at bounding box center [578, 281] width 182 height 18
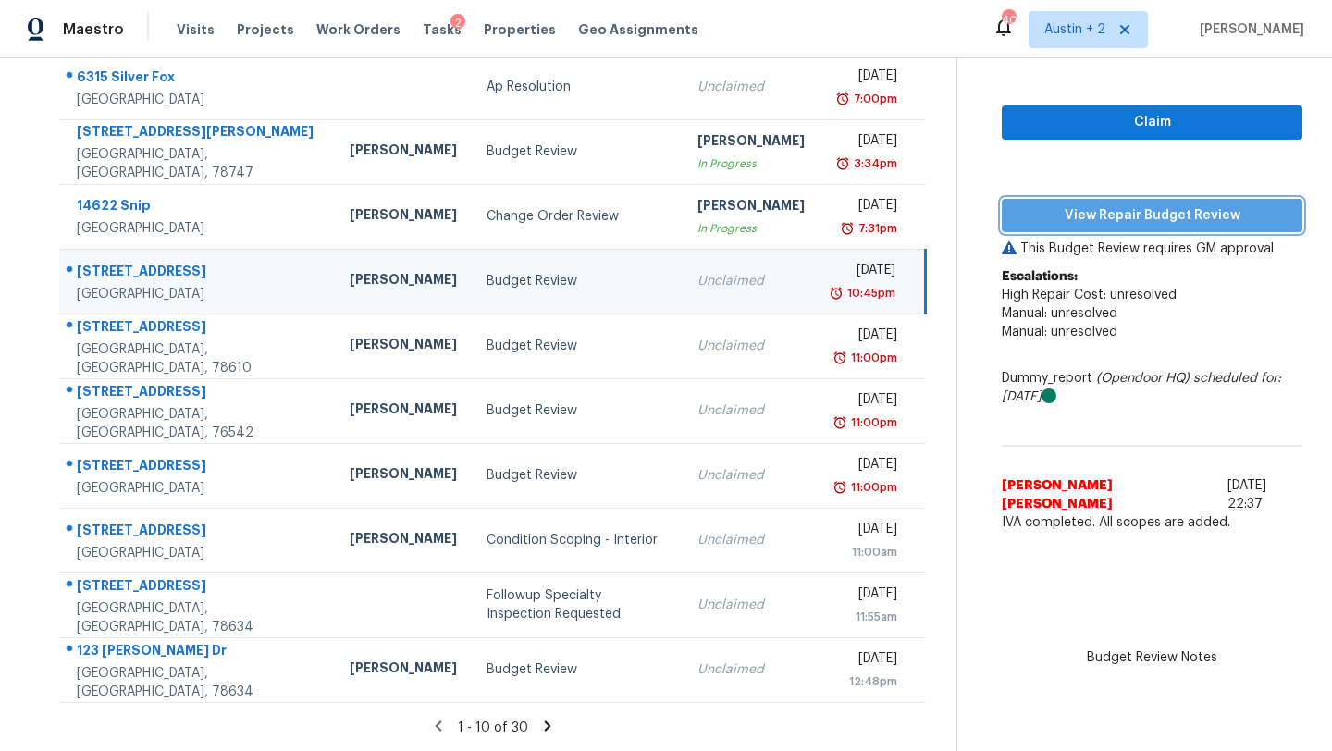
click at [1115, 218] on span "View Repair Budget Review" at bounding box center [1151, 215] width 271 height 23
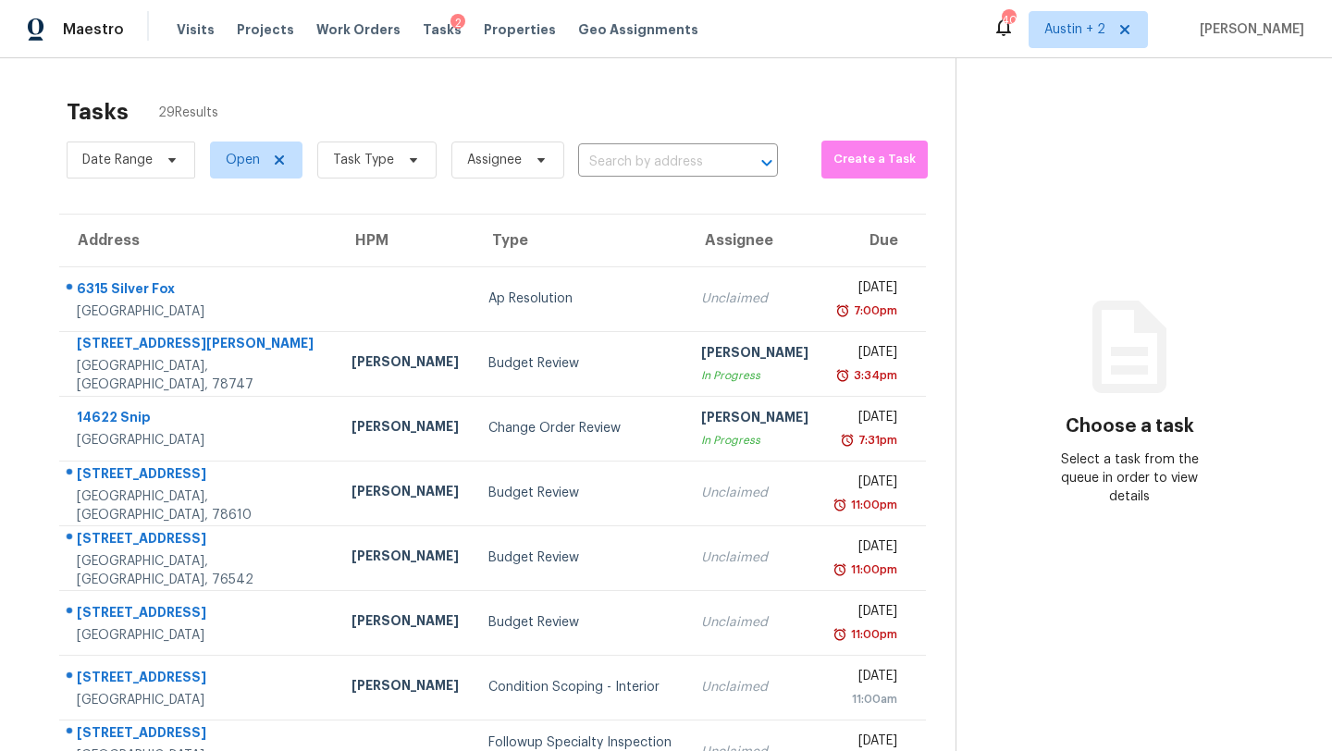
scroll to position [212, 0]
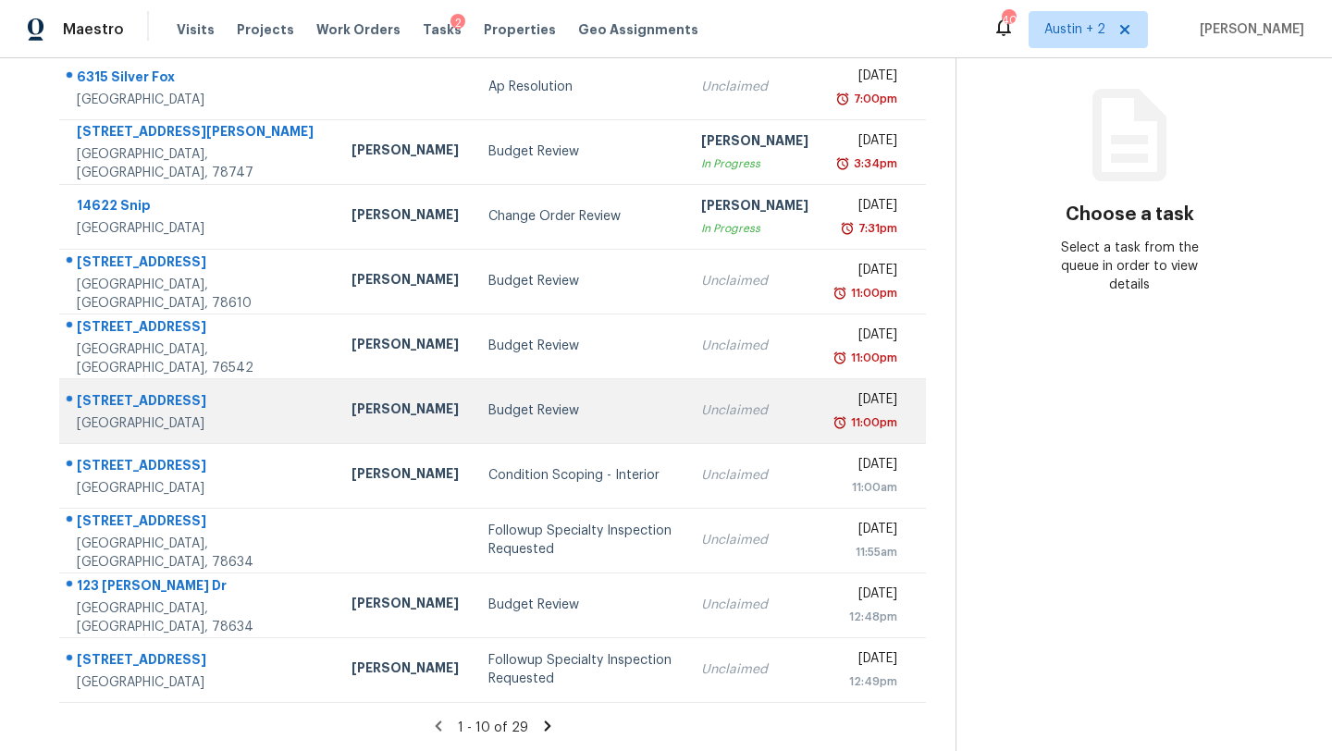
click at [488, 408] on div "Budget Review" at bounding box center [579, 410] width 183 height 18
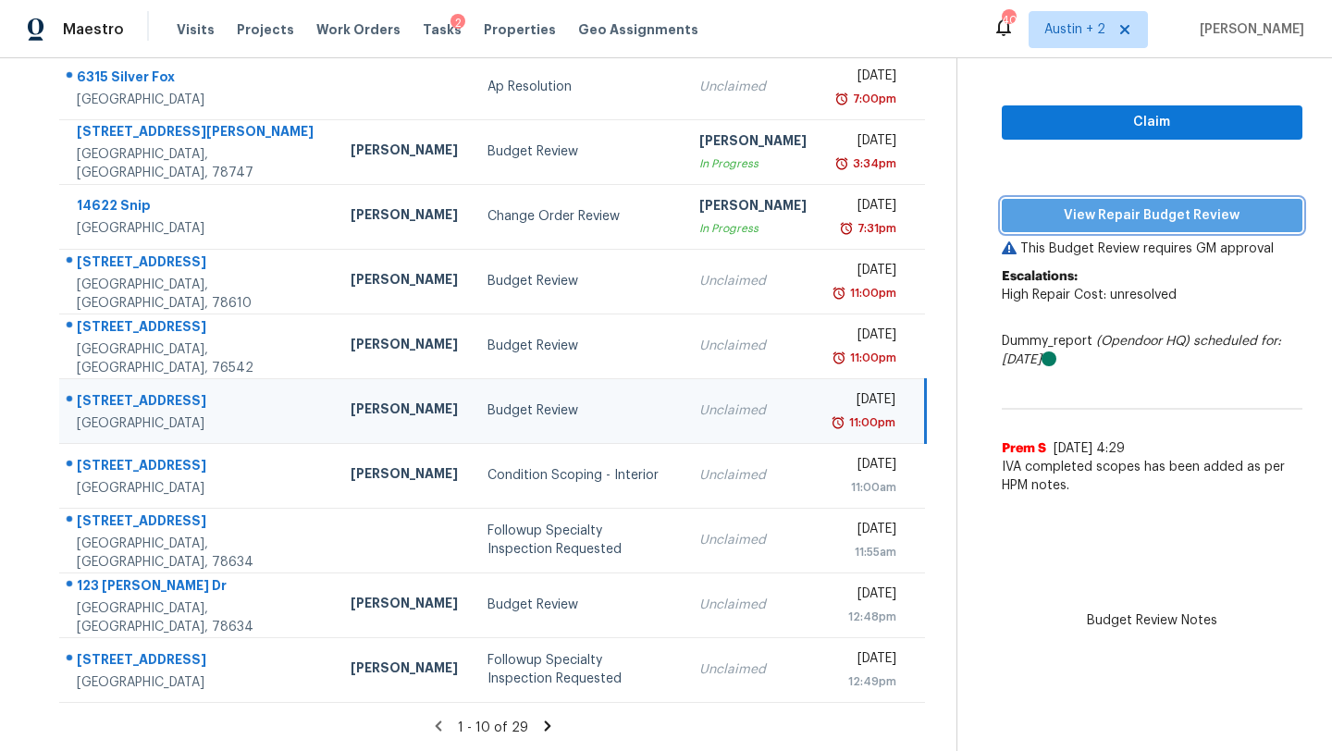
click at [1123, 218] on span "View Repair Budget Review" at bounding box center [1151, 215] width 271 height 23
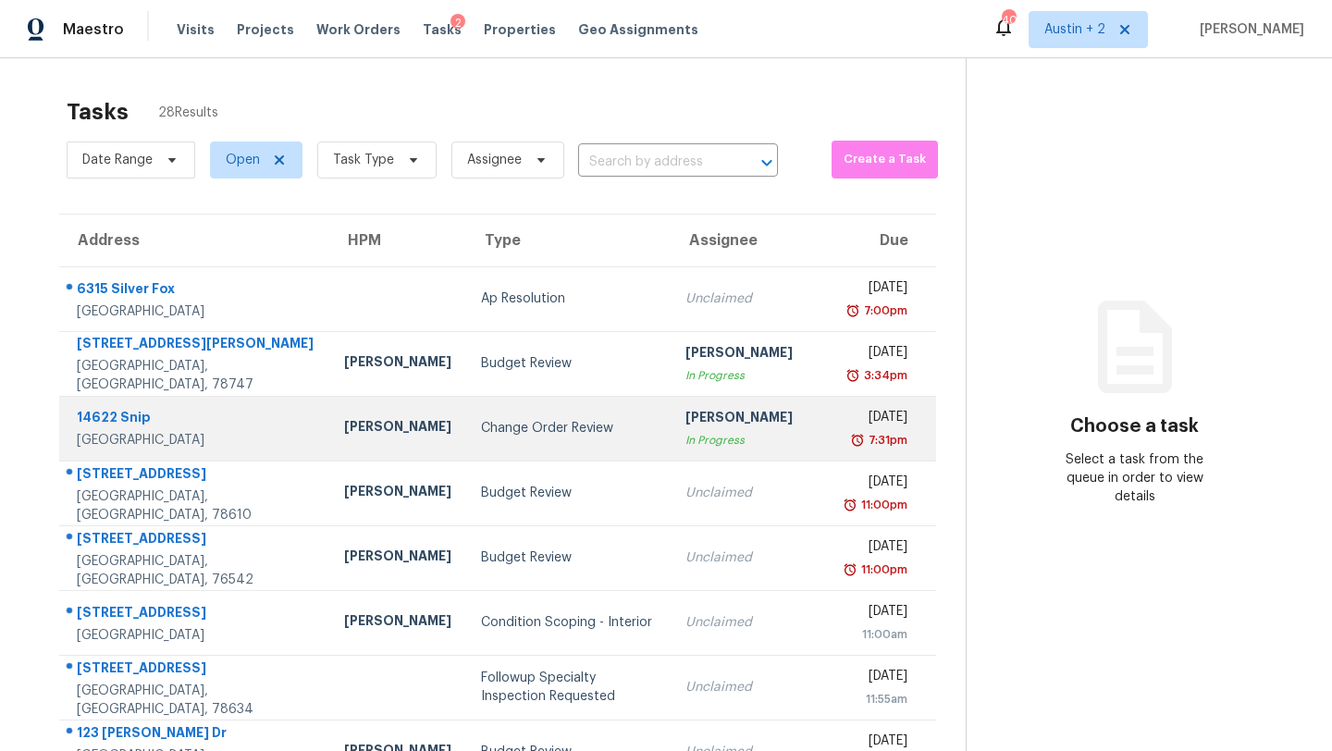
scroll to position [212, 0]
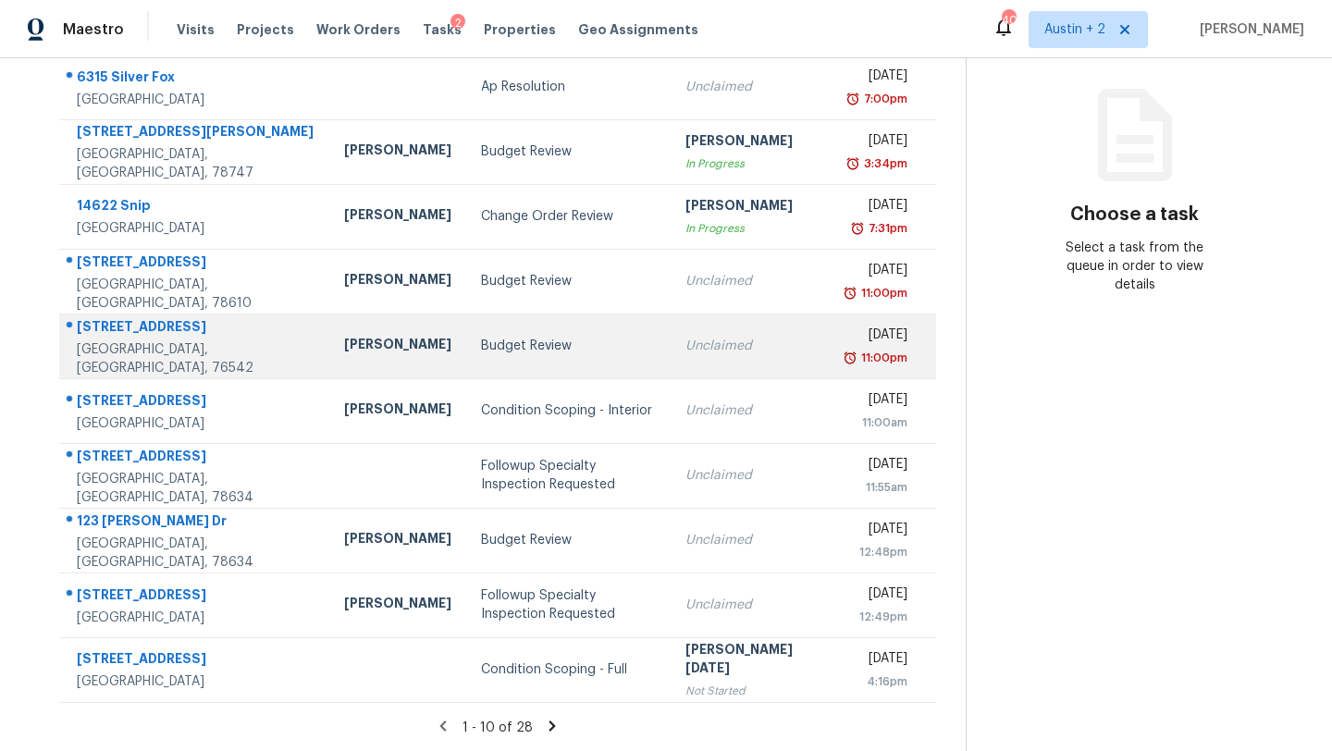
click at [503, 341] on div "Budget Review" at bounding box center [569, 346] width 176 height 18
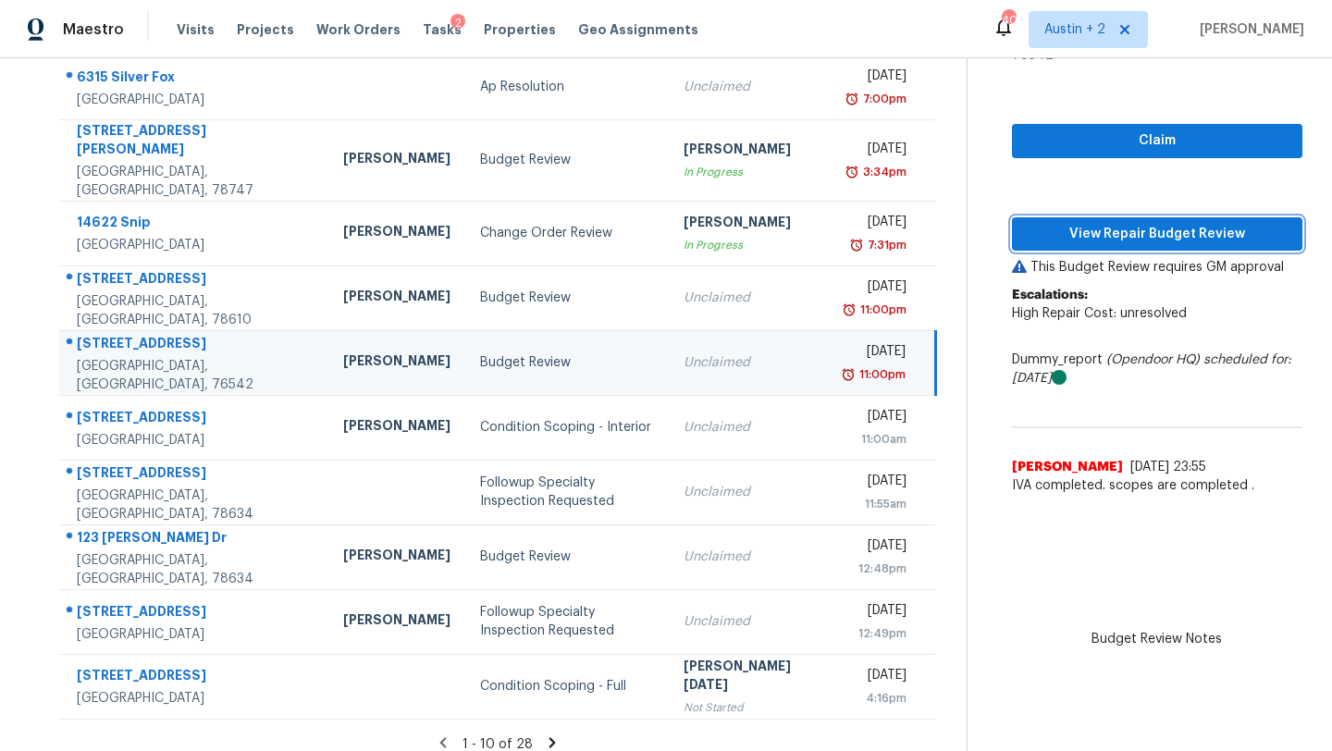
click at [1083, 223] on span "View Repair Budget Review" at bounding box center [1156, 234] width 261 height 23
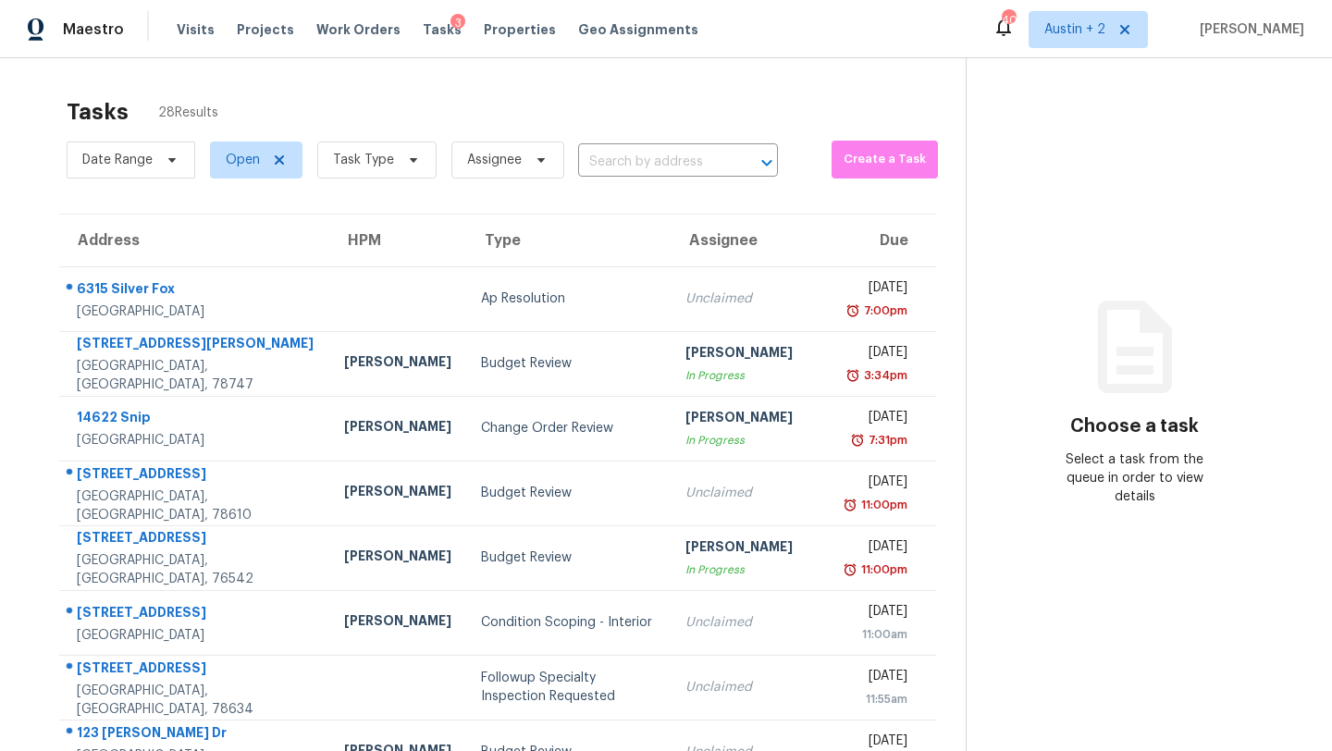
scroll to position [140, 0]
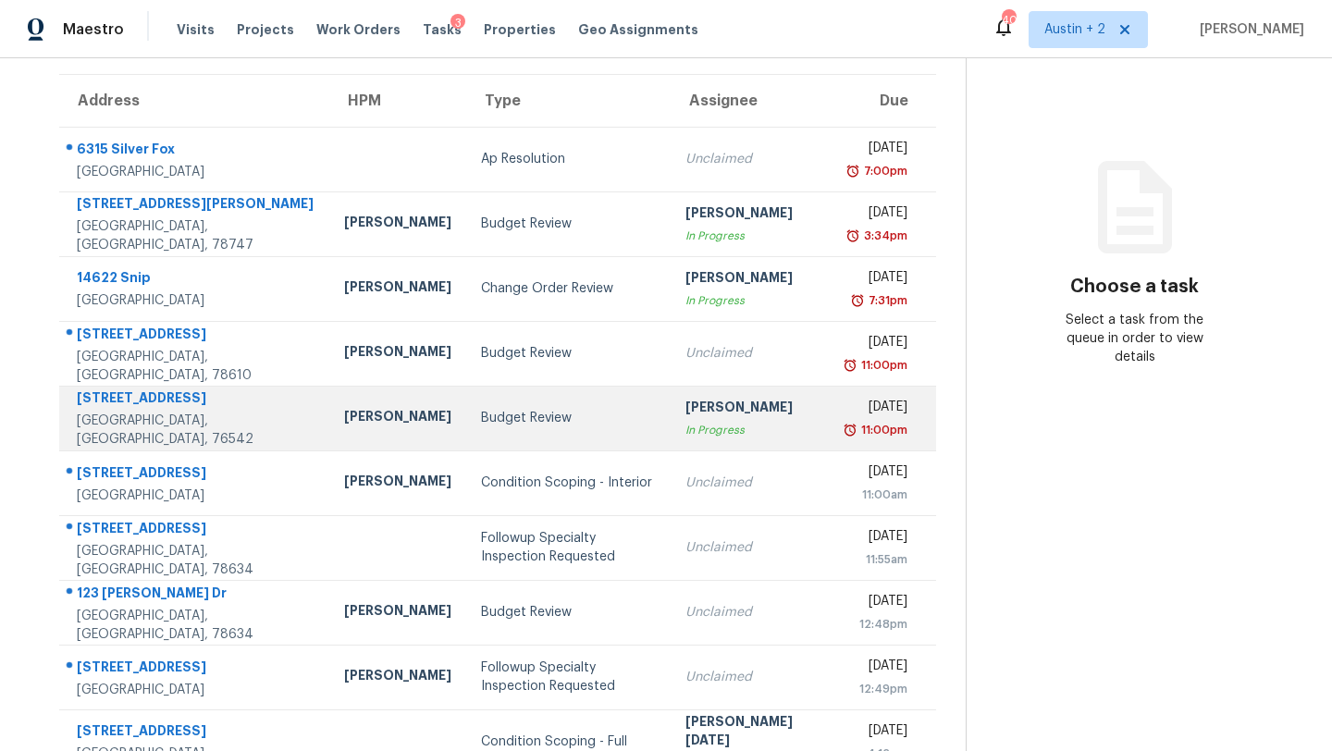
click at [541, 403] on td "Budget Review" at bounding box center [568, 418] width 205 height 65
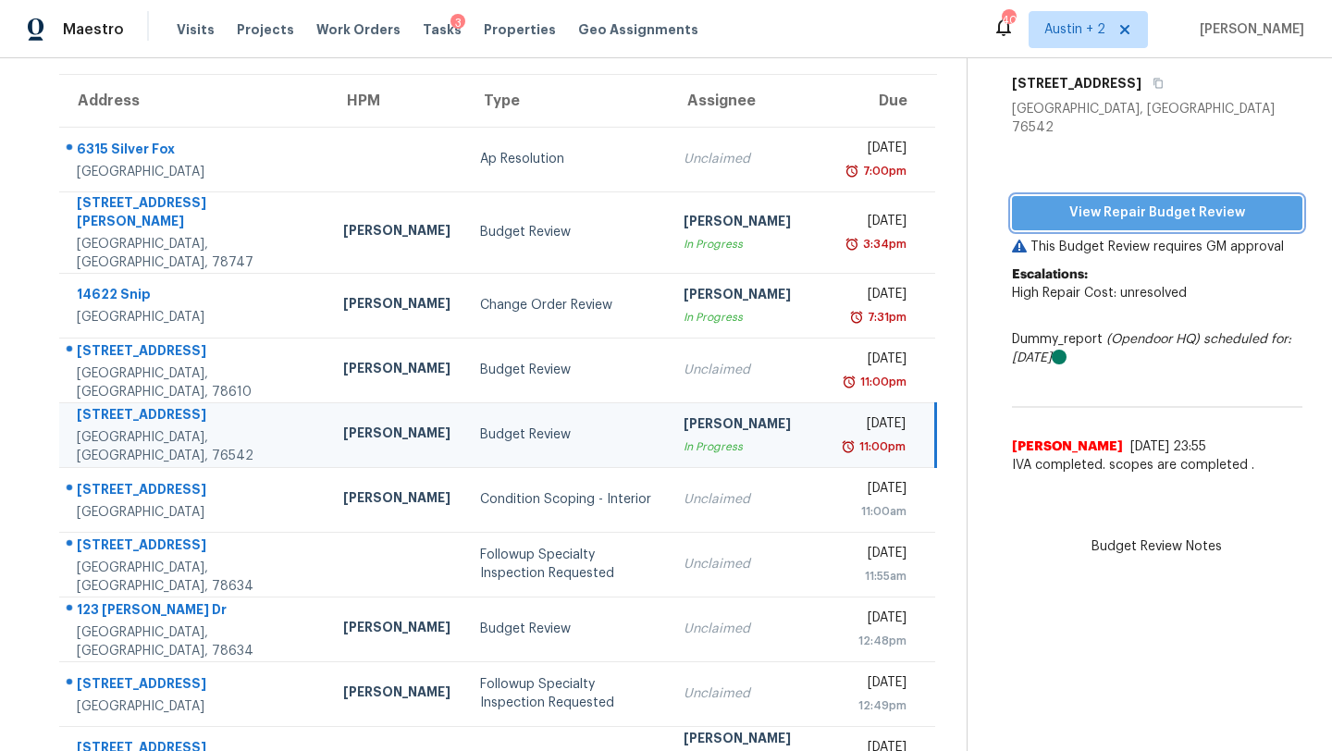
click at [1069, 202] on span "View Repair Budget Review" at bounding box center [1156, 213] width 261 height 23
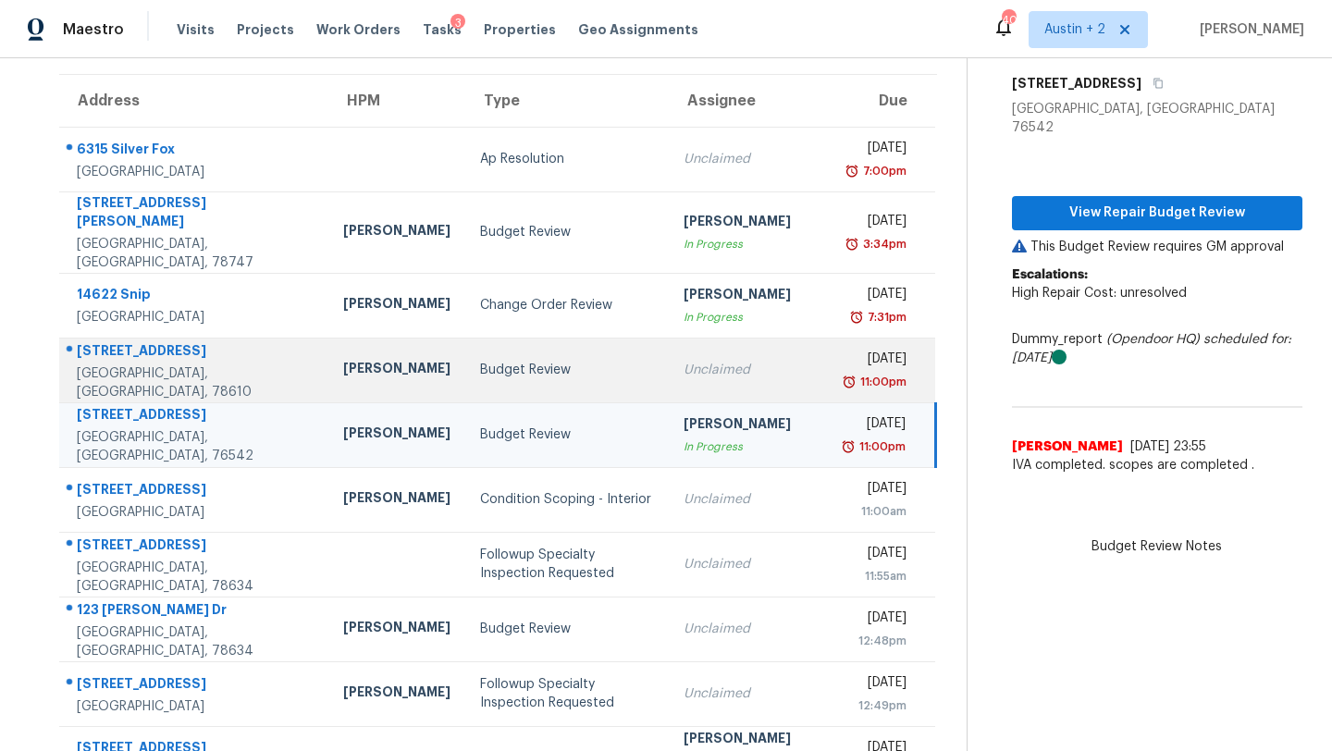
click at [480, 361] on div "Budget Review" at bounding box center [567, 370] width 175 height 18
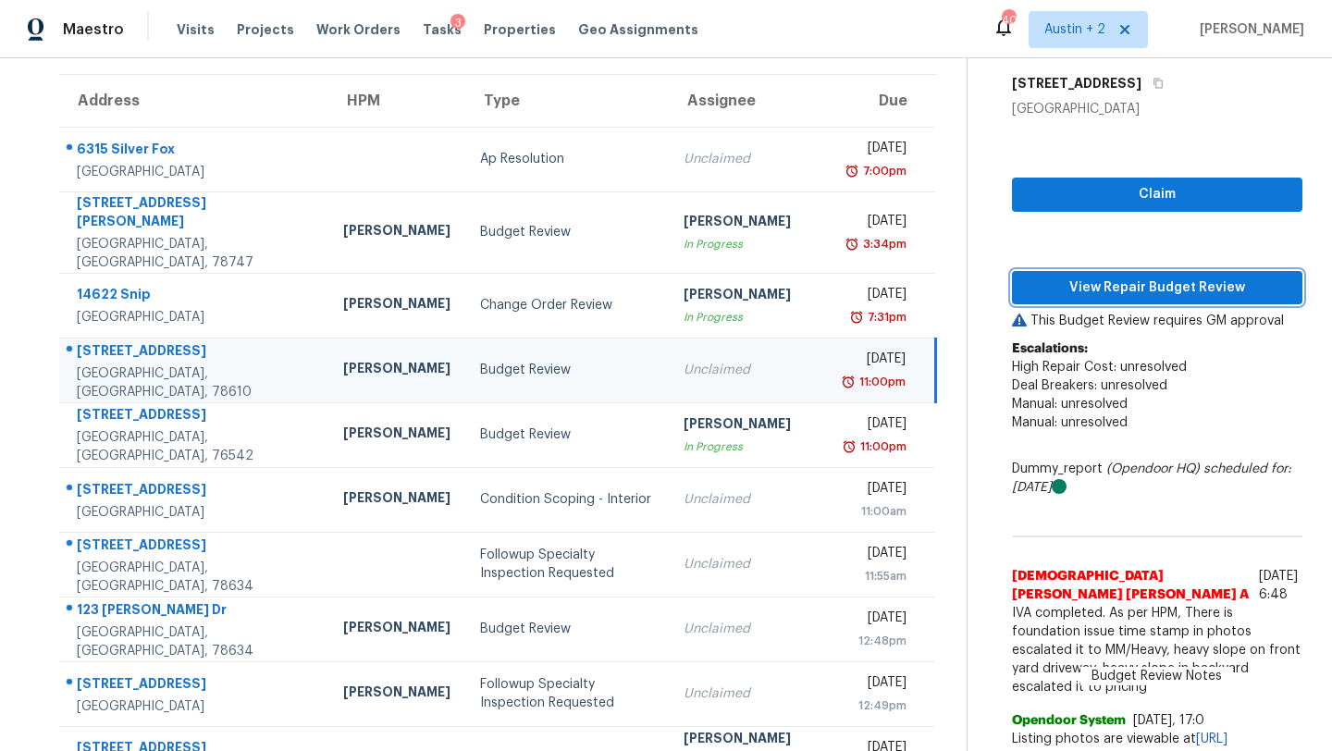
click at [1072, 289] on span "View Repair Budget Review" at bounding box center [1156, 287] width 261 height 23
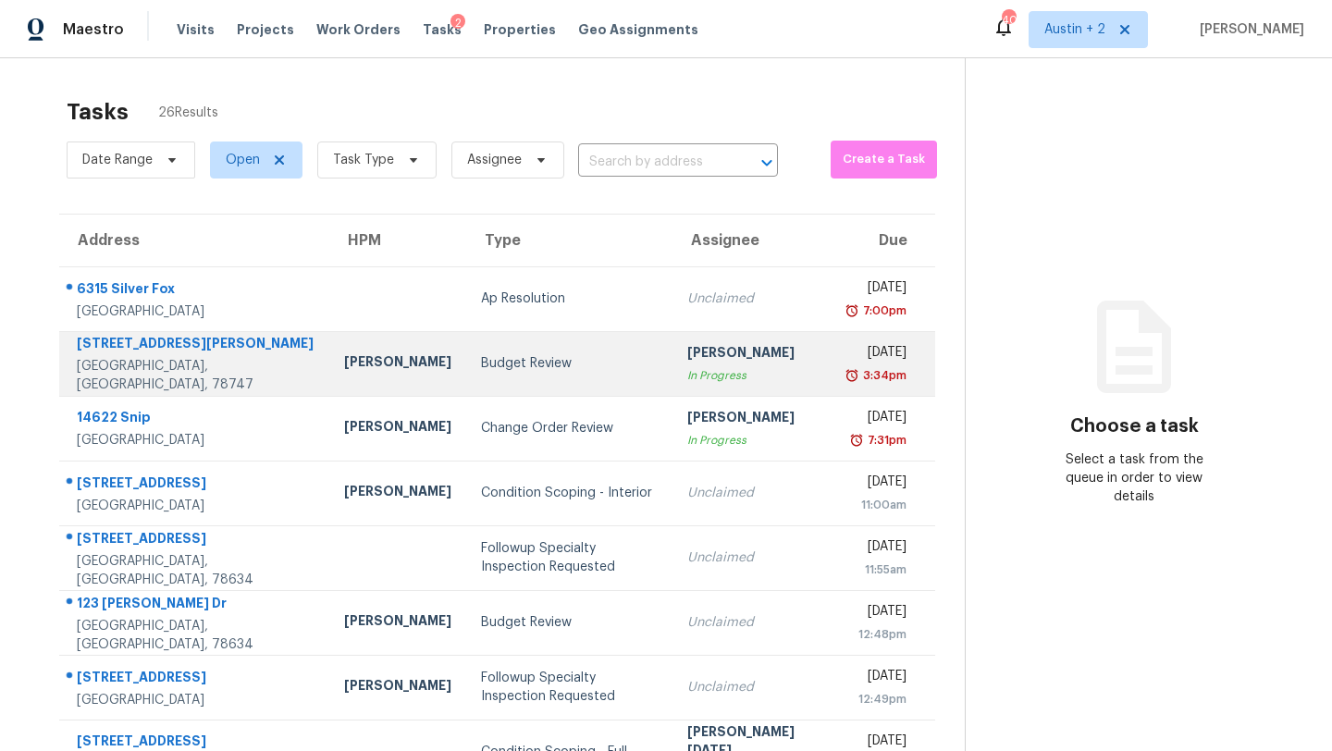
click at [506, 354] on div "Budget Review" at bounding box center [569, 363] width 177 height 18
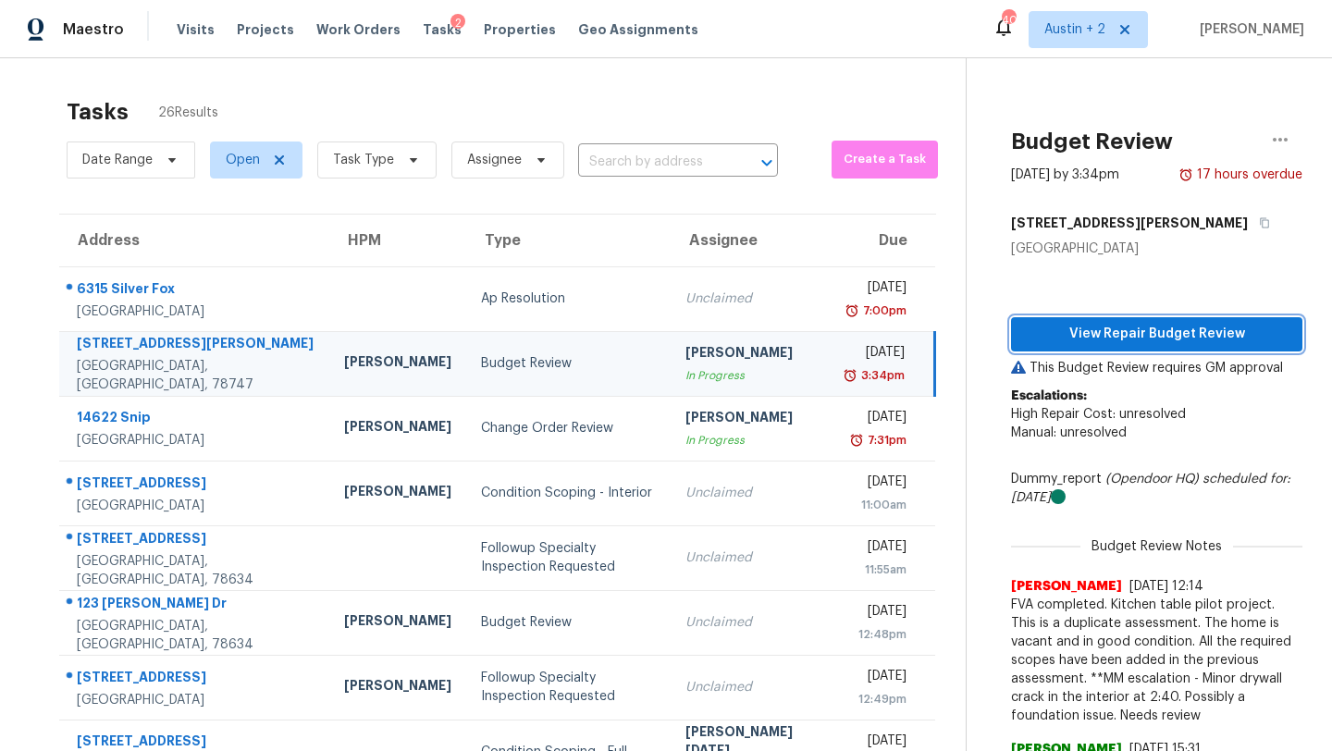
click at [1083, 338] on span "View Repair Budget Review" at bounding box center [1156, 334] width 262 height 23
